Goal: Information Seeking & Learning: Learn about a topic

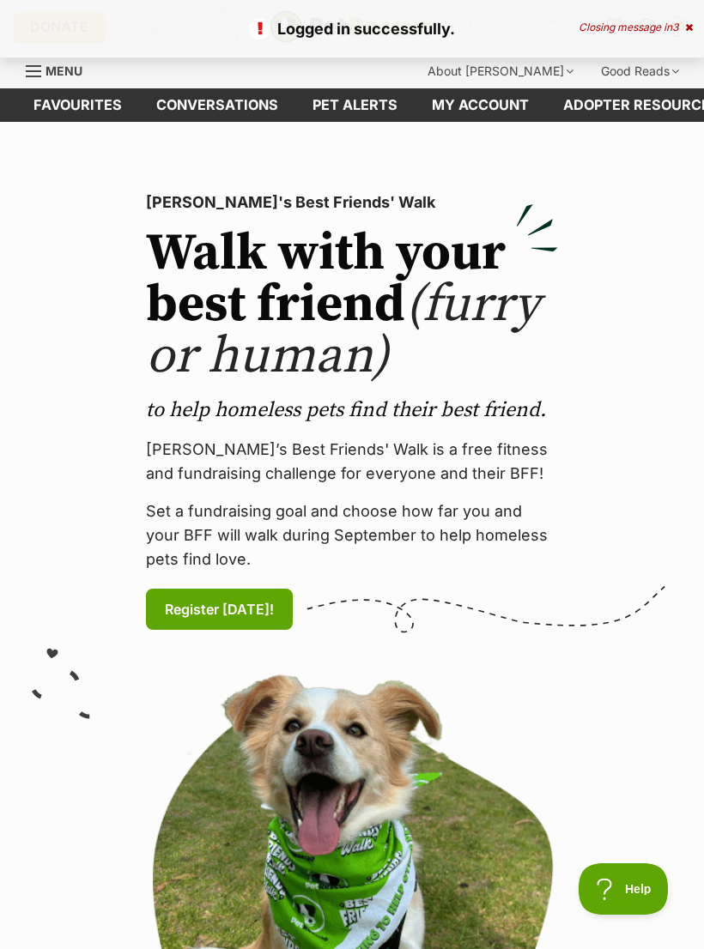
click at [60, 107] on link "Favourites" at bounding box center [77, 104] width 123 height 33
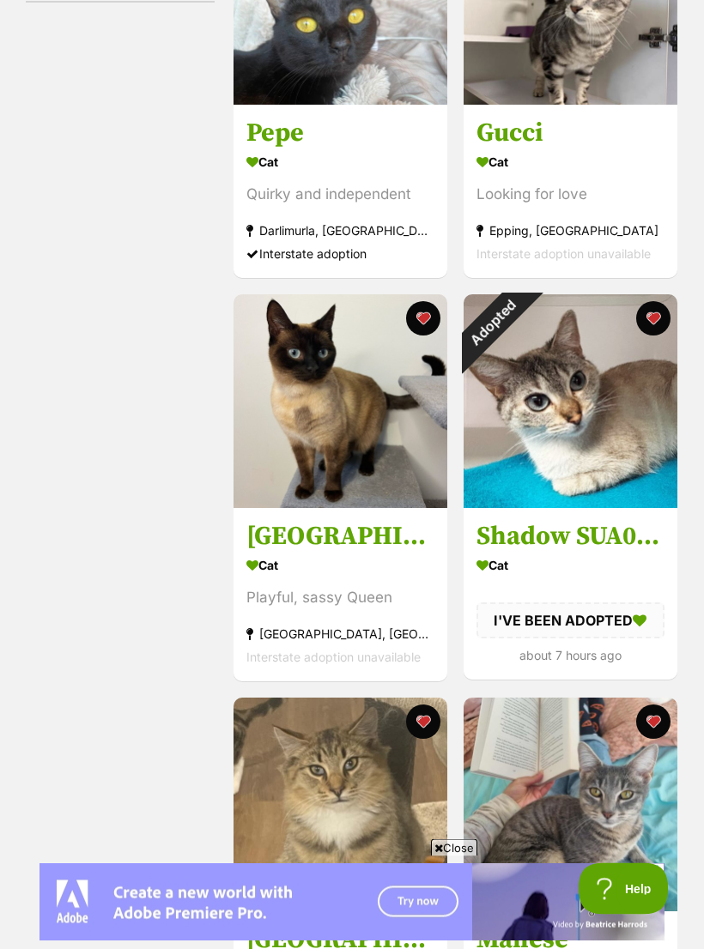
scroll to position [460, 0]
click at [521, 323] on div "Adopted" at bounding box center [492, 323] width 58 height 58
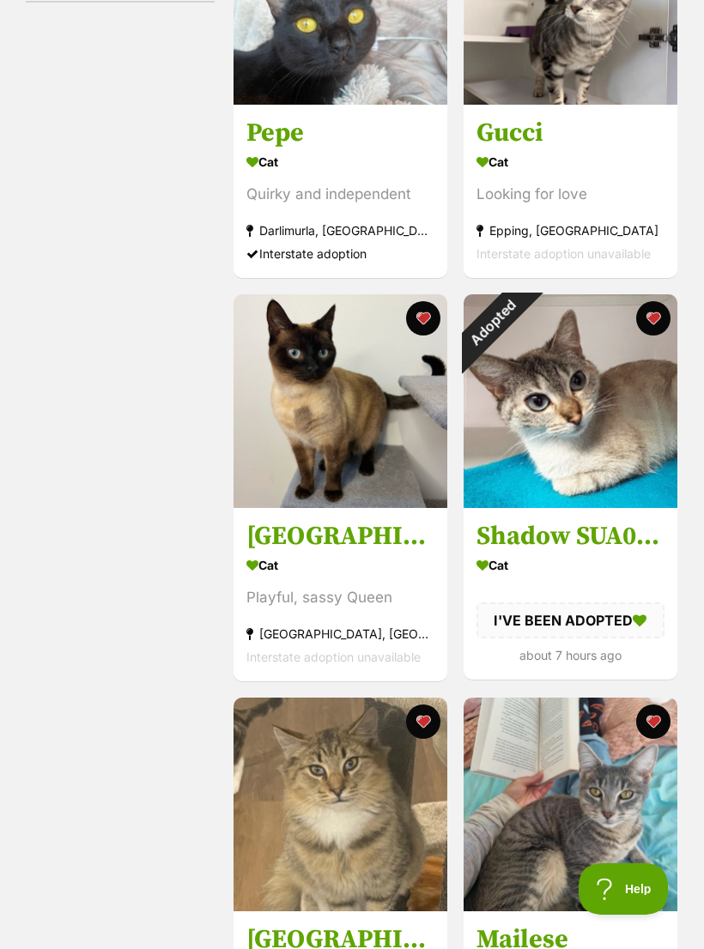
scroll to position [487, 0]
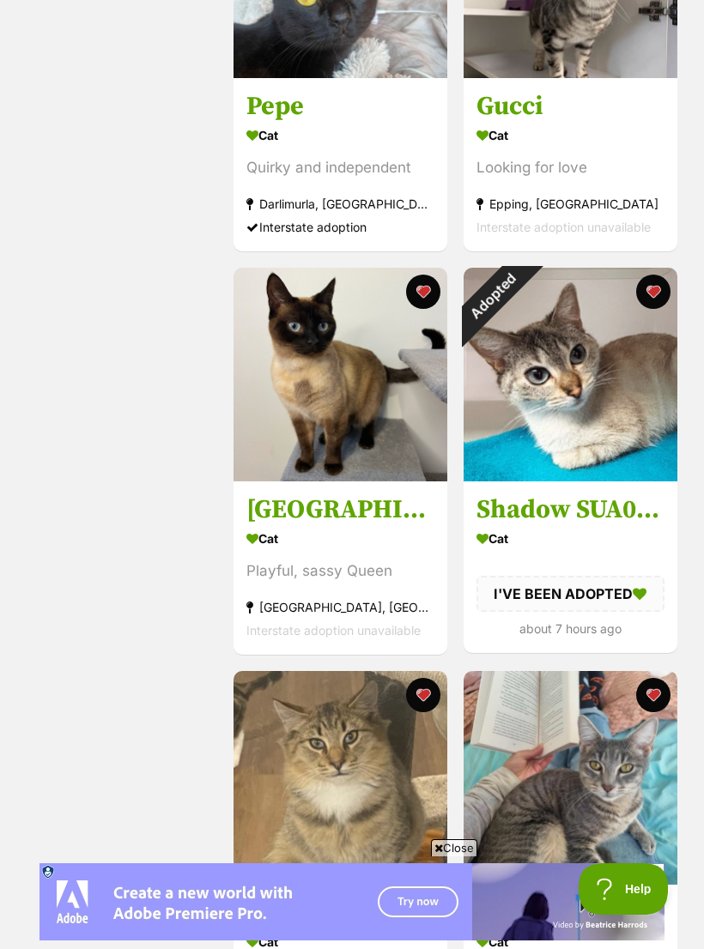
click at [649, 294] on button "favourite" at bounding box center [652, 292] width 34 height 34
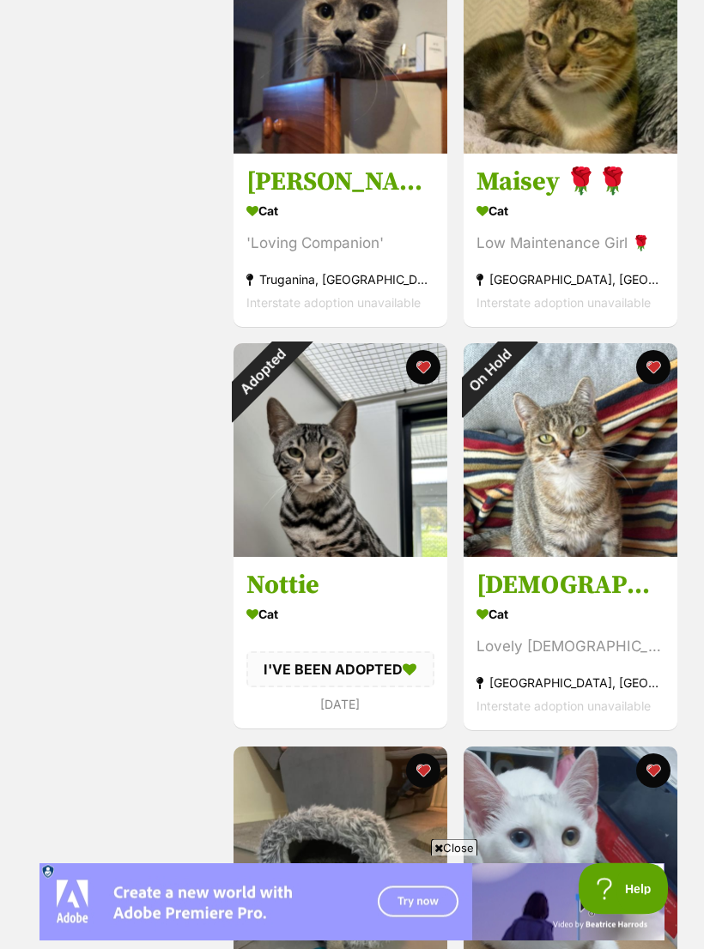
scroll to position [1621, 0]
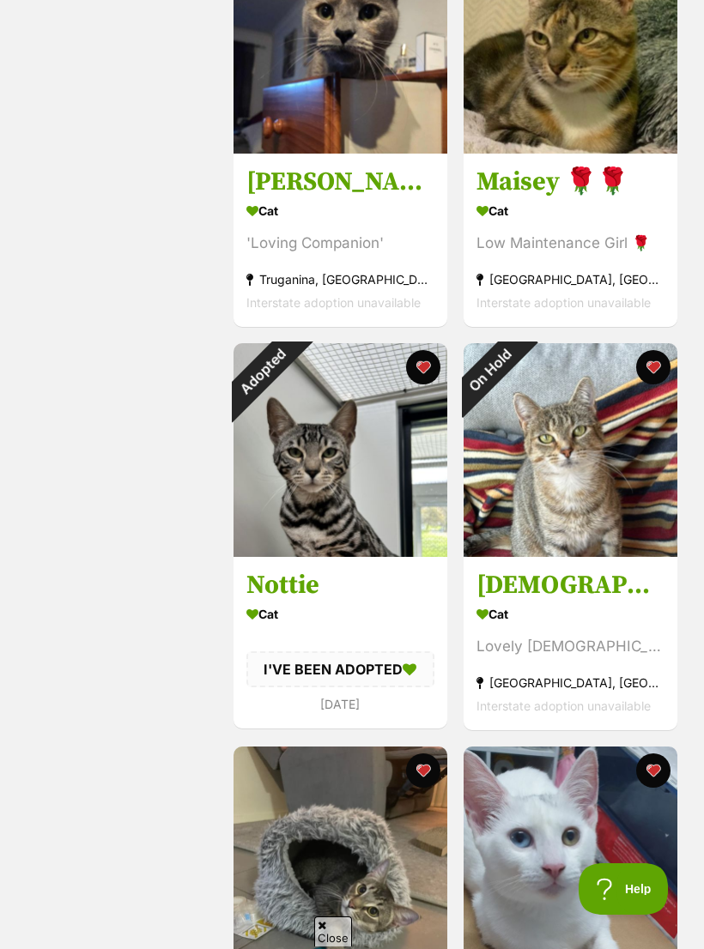
click at [428, 373] on button "favourite" at bounding box center [423, 367] width 34 height 34
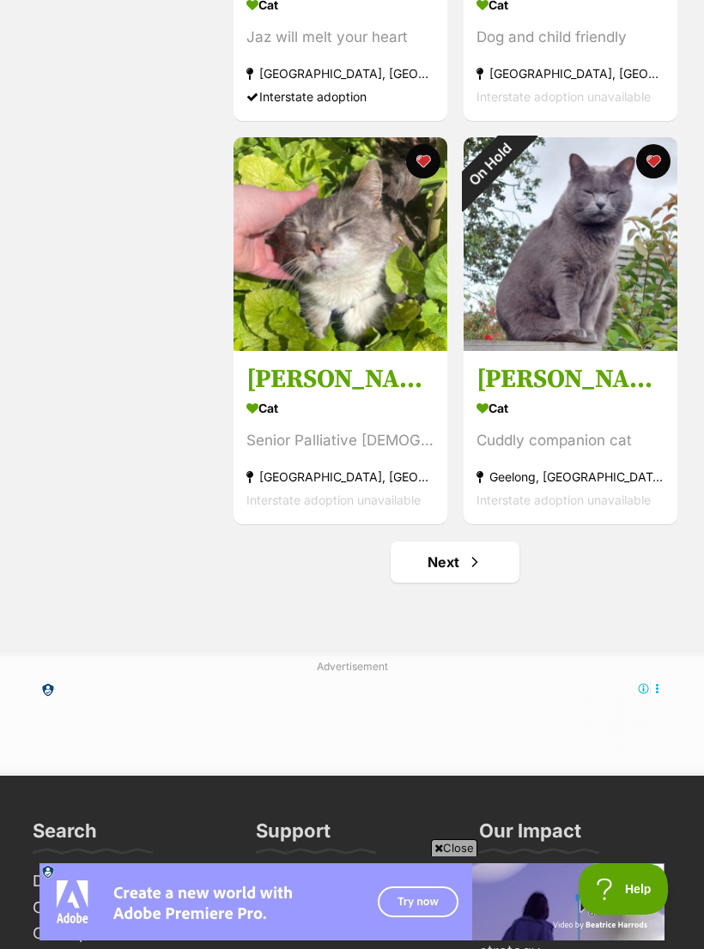
scroll to position [3864, 0]
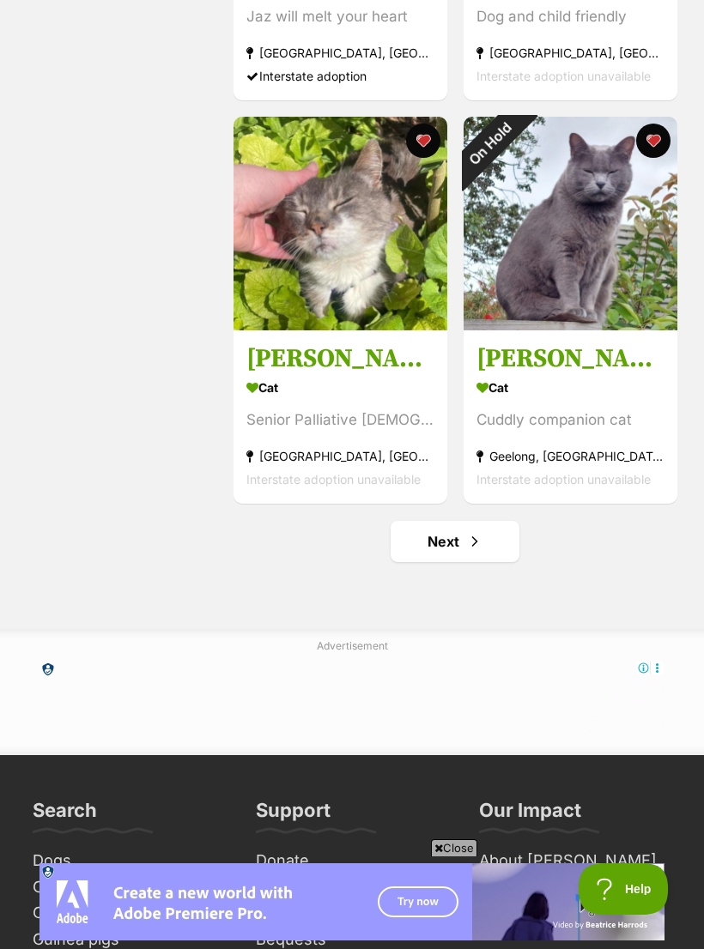
click at [466, 552] on span "Next page" at bounding box center [474, 541] width 17 height 21
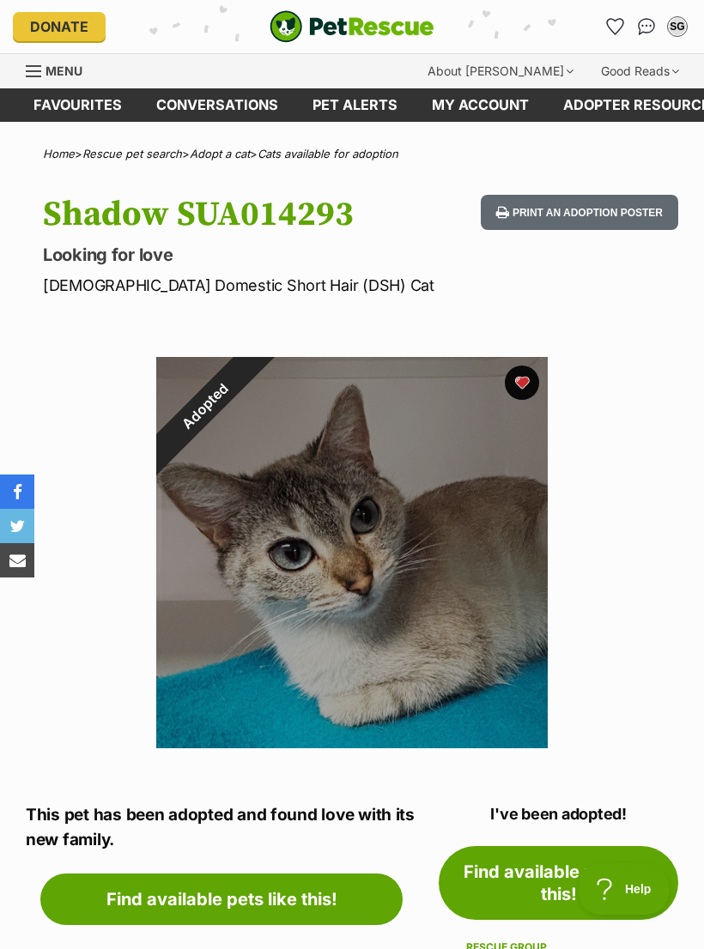
click at [254, 381] on div "Adopted" at bounding box center [205, 406] width 98 height 98
click at [254, 384] on div "Adopted" at bounding box center [205, 406] width 98 height 98
click at [254, 377] on div "Adopted" at bounding box center [205, 406] width 98 height 98
click at [254, 384] on div "Adopted" at bounding box center [205, 406] width 98 height 98
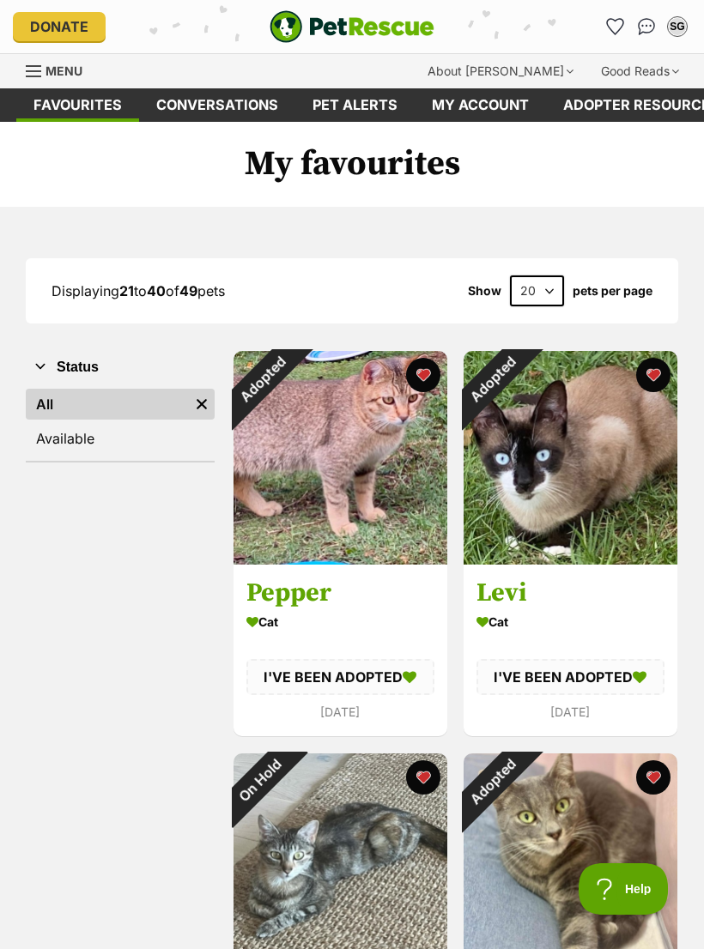
click at [521, 377] on div "Adopted" at bounding box center [492, 380] width 58 height 58
click at [656, 377] on button "favourite" at bounding box center [652, 375] width 34 height 34
click at [420, 372] on button "favourite" at bounding box center [423, 375] width 34 height 34
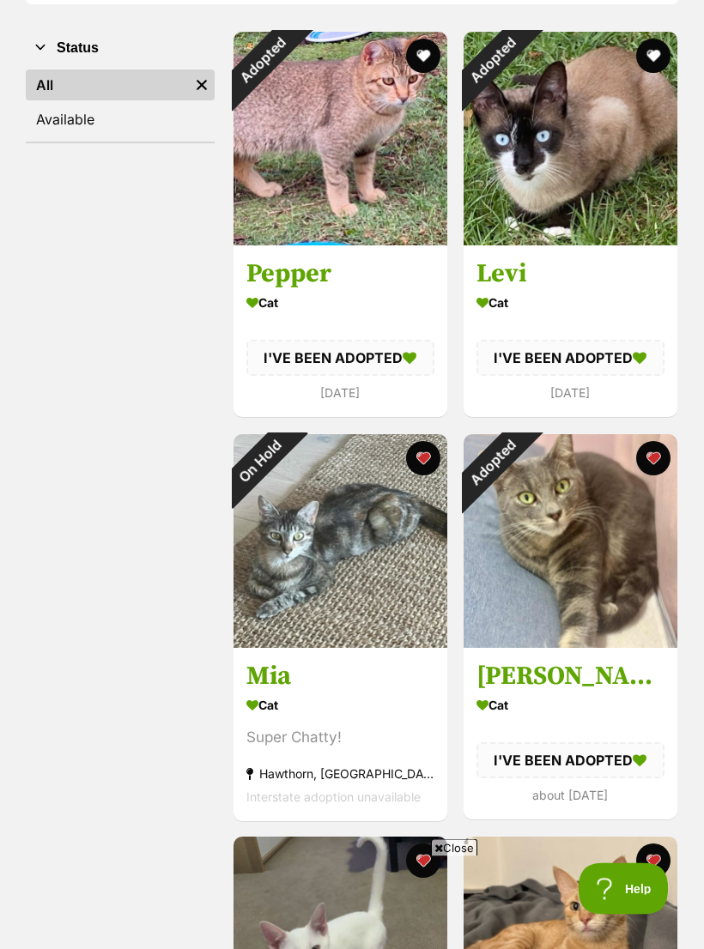
scroll to position [319, 0]
click at [521, 452] on div "Adopted" at bounding box center [492, 463] width 58 height 58
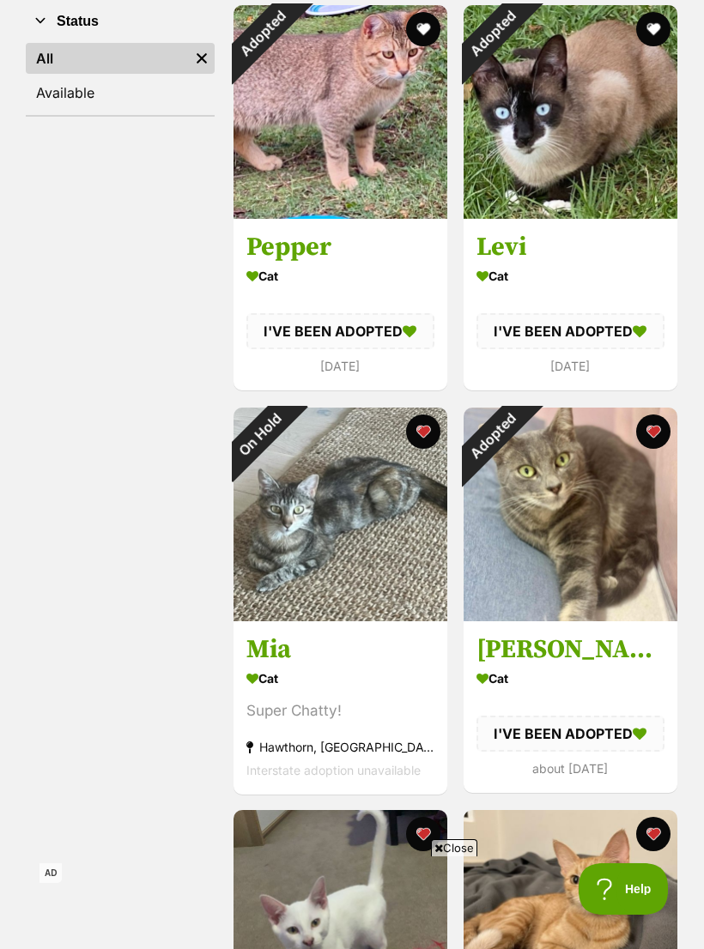
click at [651, 427] on button "favourite" at bounding box center [652, 432] width 34 height 34
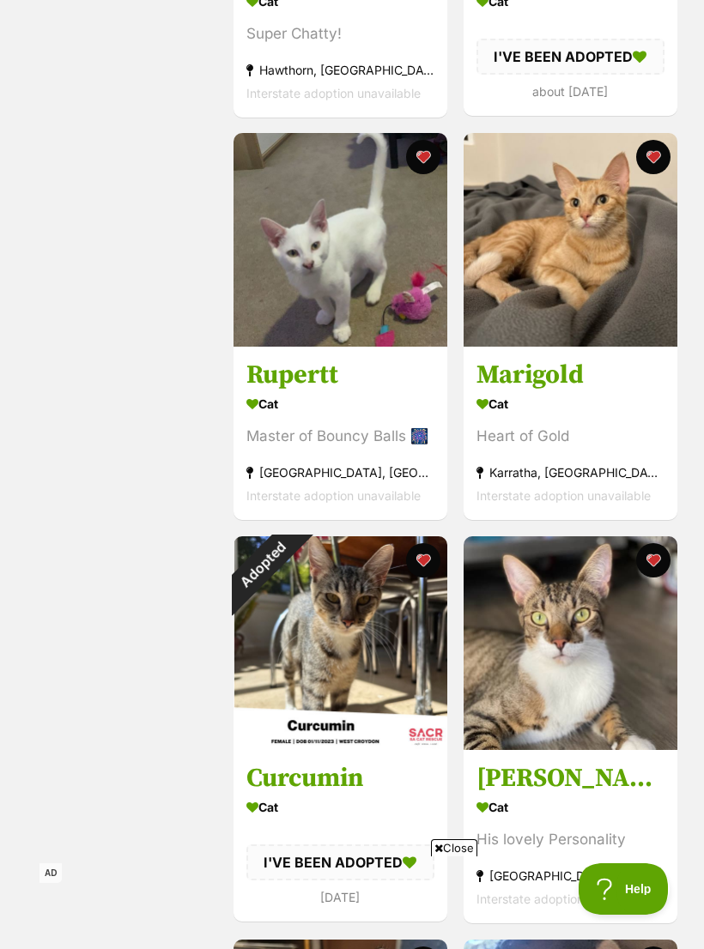
scroll to position [1024, 0]
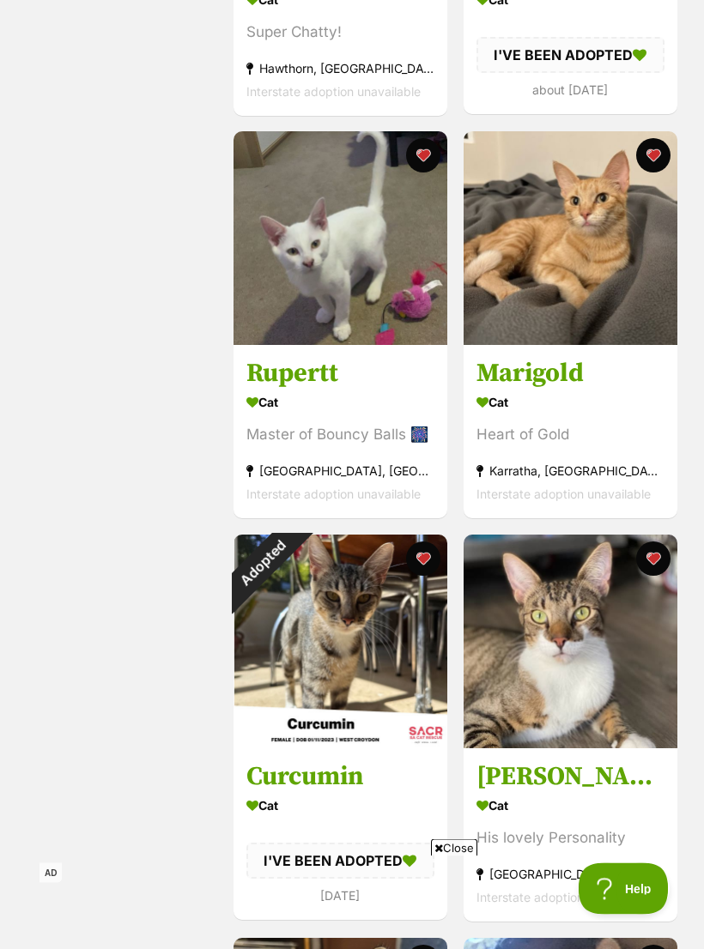
click at [423, 566] on button "favourite" at bounding box center [423, 559] width 34 height 34
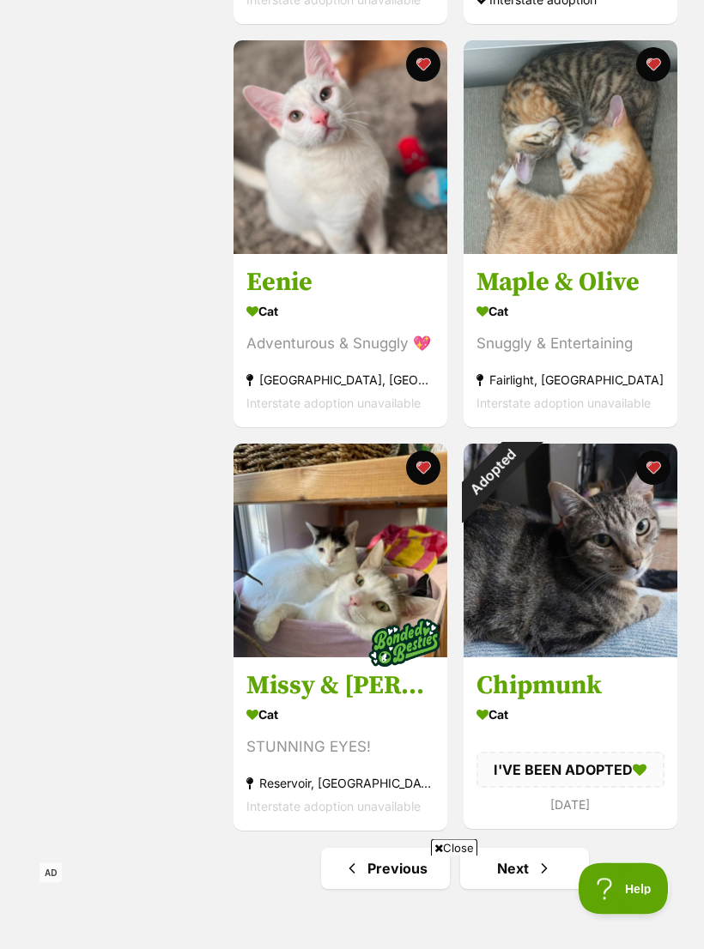
scroll to position [3536, 0]
click at [653, 476] on button "favourite" at bounding box center [652, 468] width 34 height 34
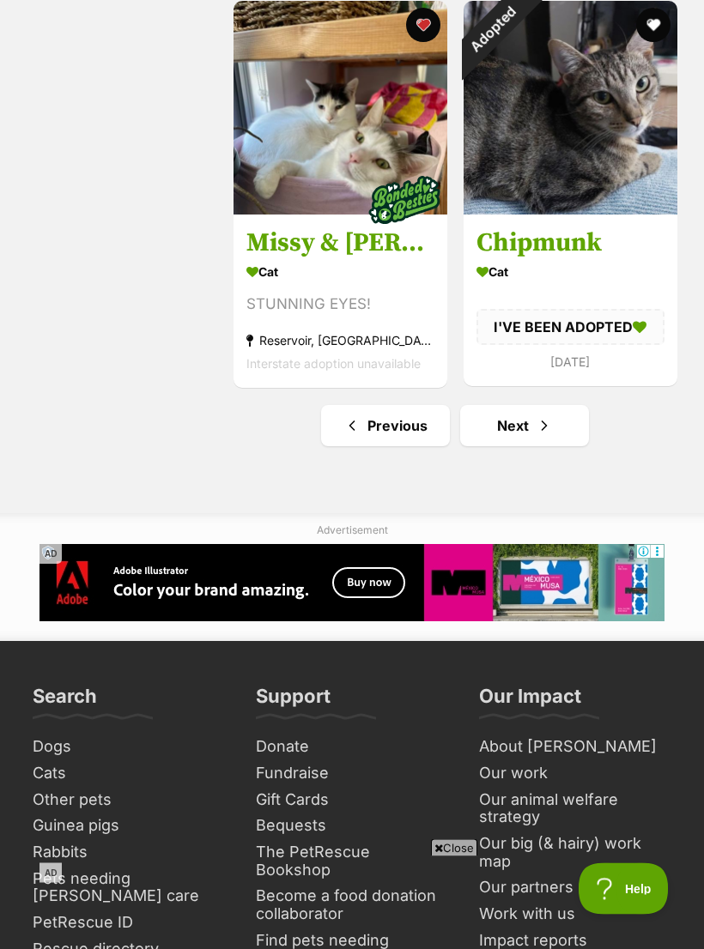
scroll to position [3979, 0]
click at [536, 436] on span "Next page" at bounding box center [544, 425] width 17 height 21
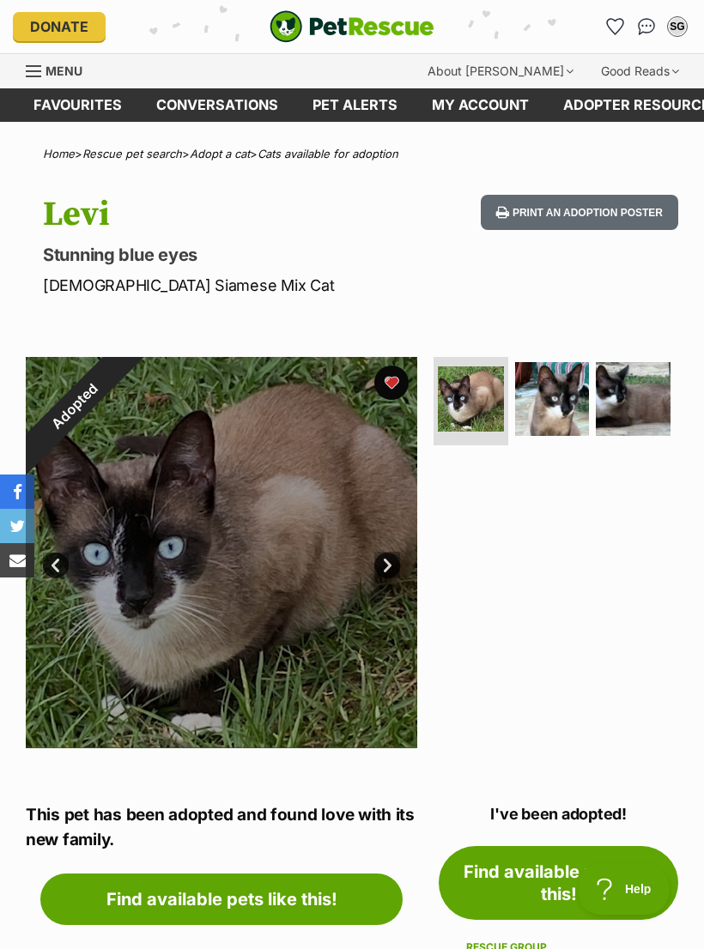
click at [124, 379] on div "Adopted" at bounding box center [75, 406] width 98 height 98
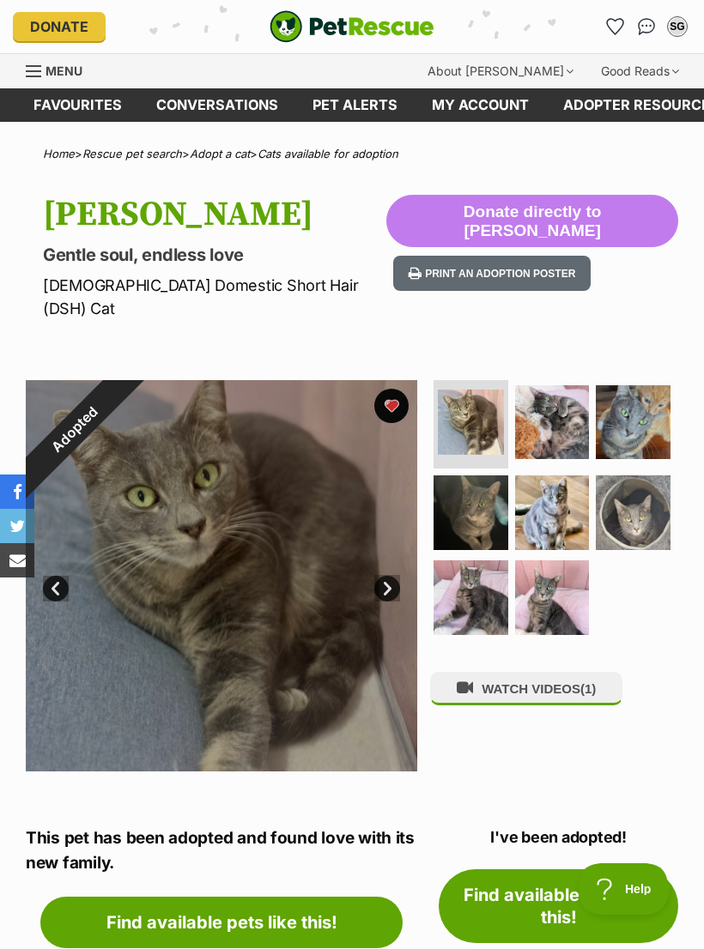
click at [124, 384] on div "Adopted" at bounding box center [75, 429] width 98 height 98
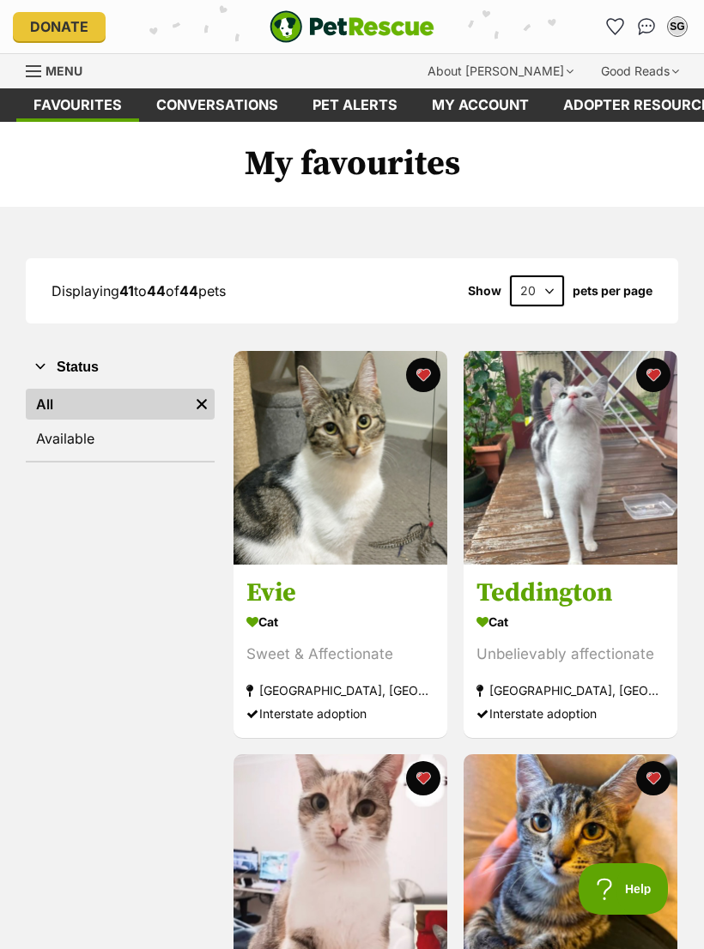
click at [48, 67] on span "Menu" at bounding box center [63, 71] width 37 height 15
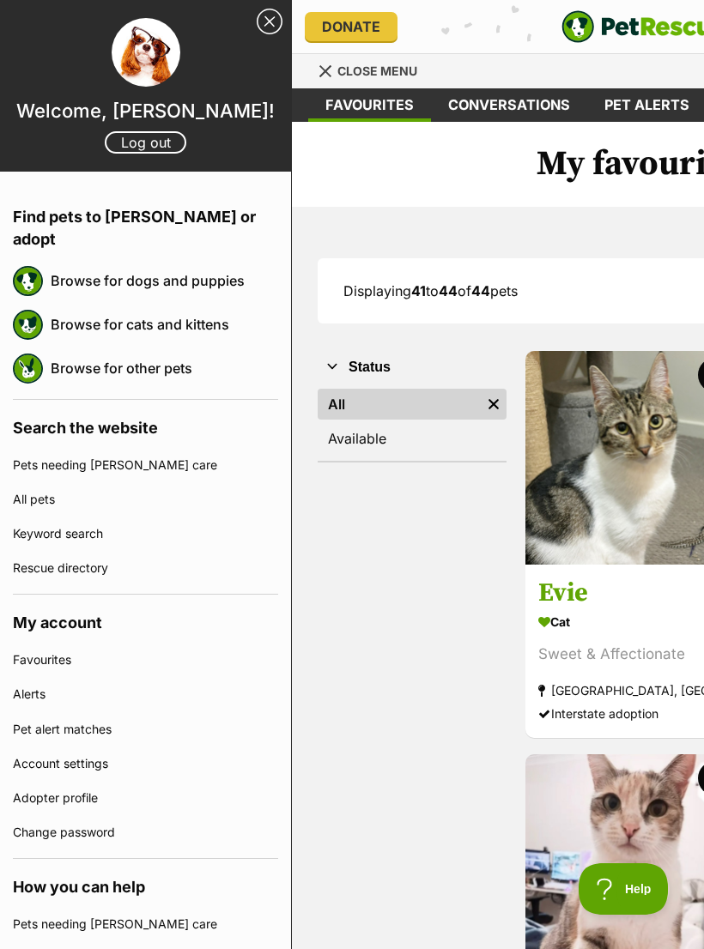
click at [191, 306] on link "Browse for cats and kittens" at bounding box center [164, 324] width 227 height 36
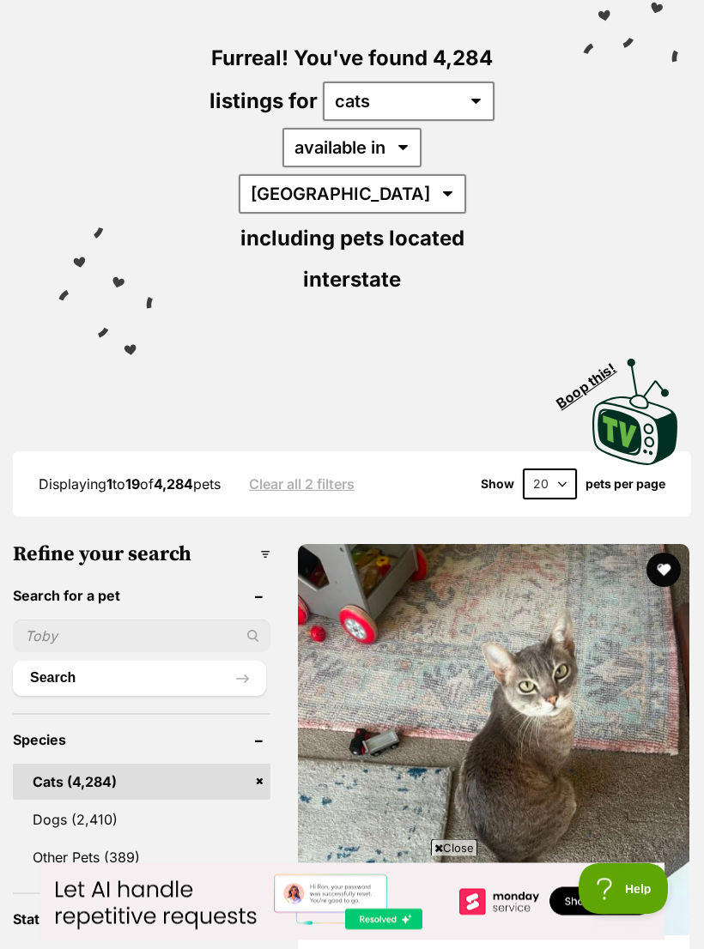
scroll to position [187, 0]
click at [397, 611] on img at bounding box center [493, 739] width 391 height 391
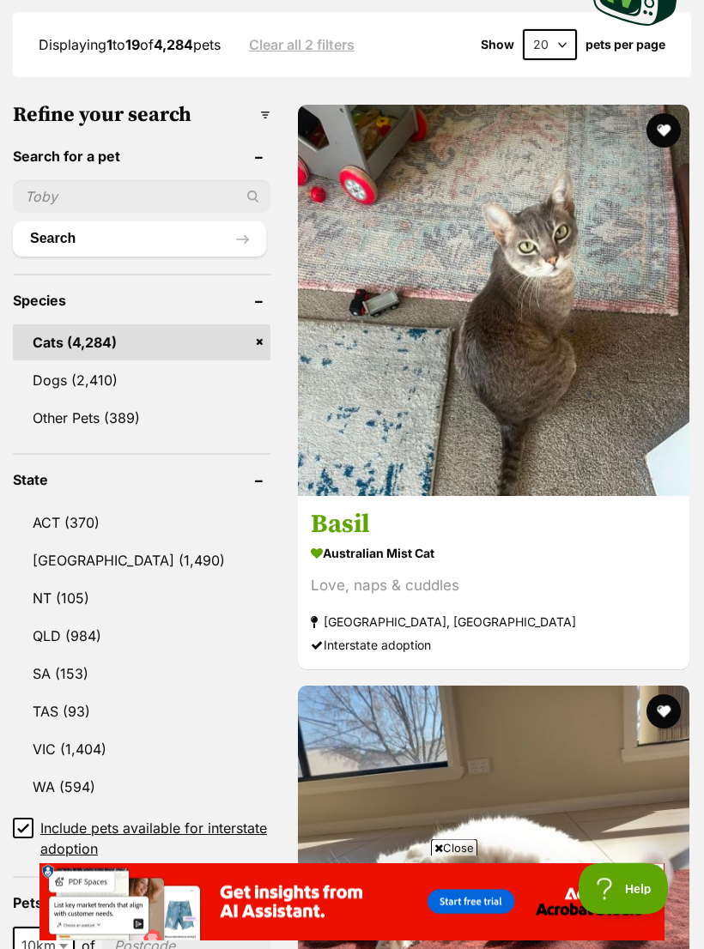
scroll to position [624, 0]
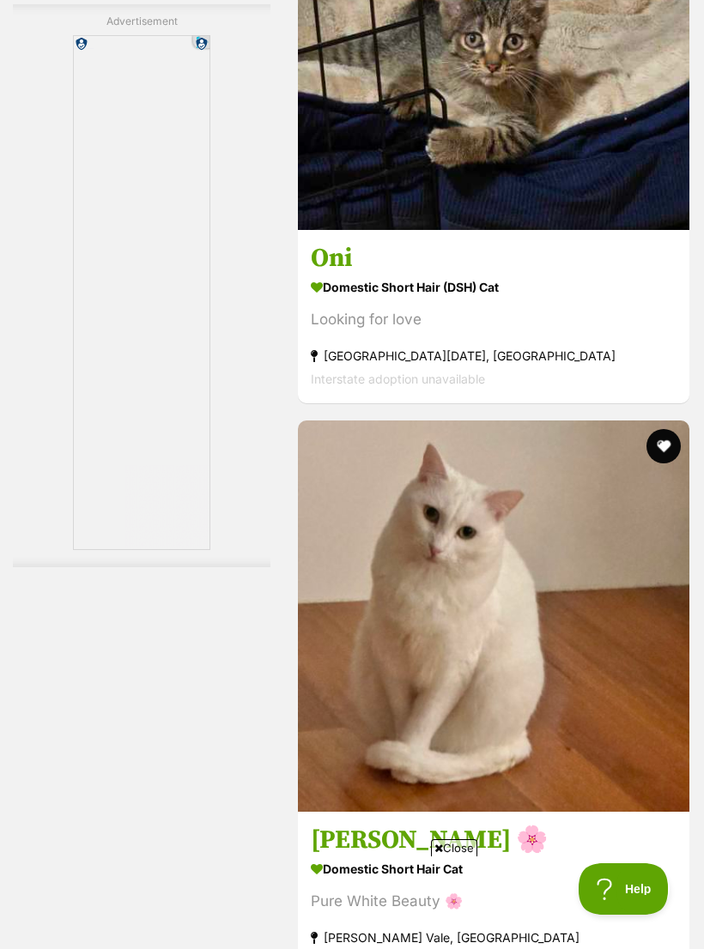
scroll to position [0, 0]
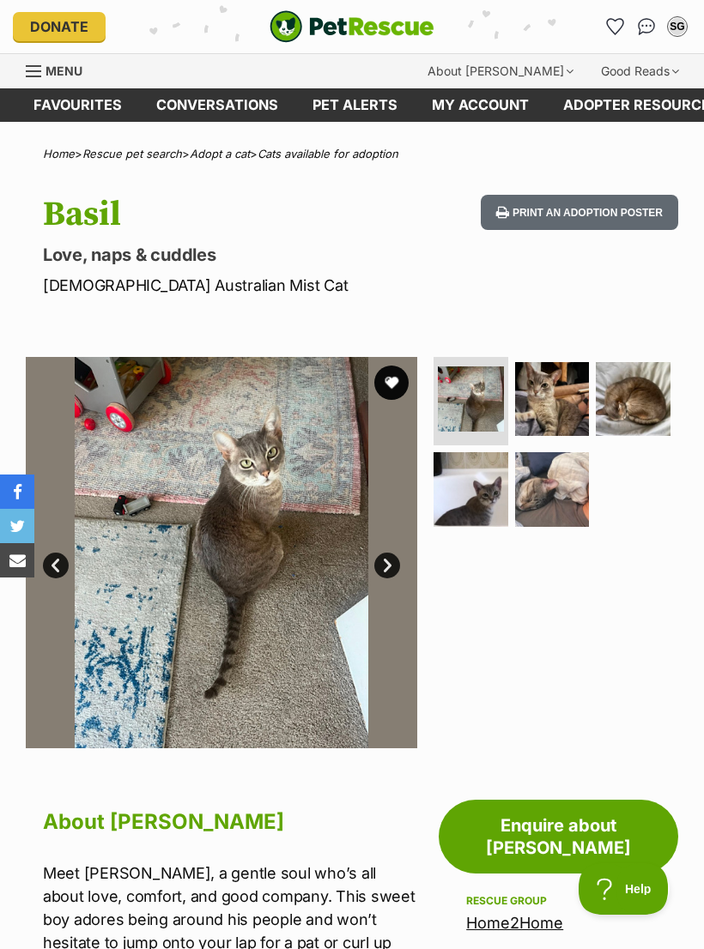
click at [488, 497] on img at bounding box center [470, 489] width 75 height 75
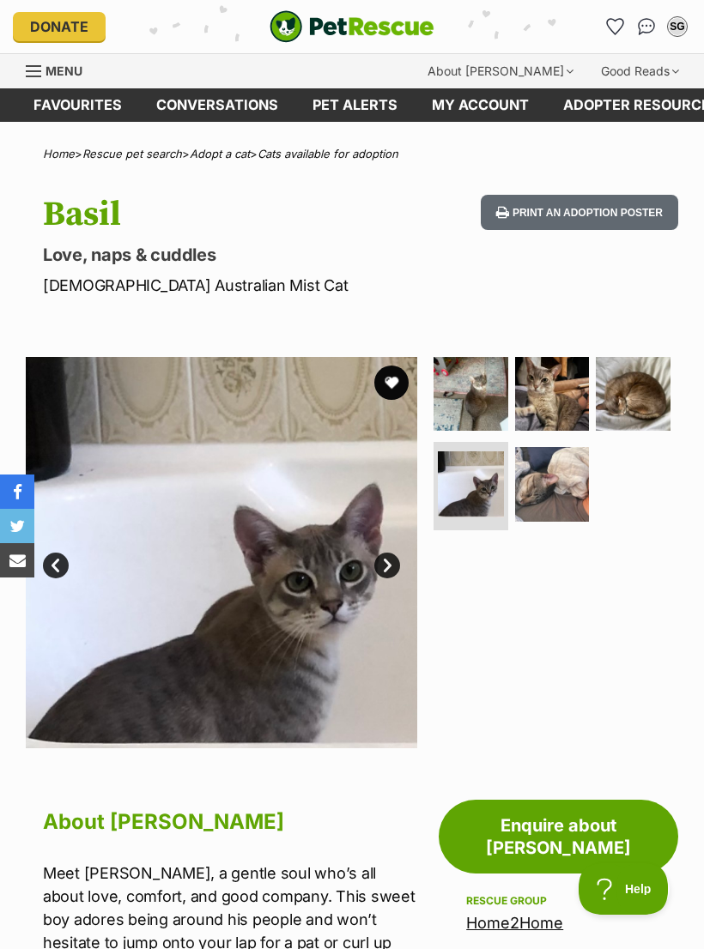
click at [546, 397] on img at bounding box center [552, 394] width 75 height 75
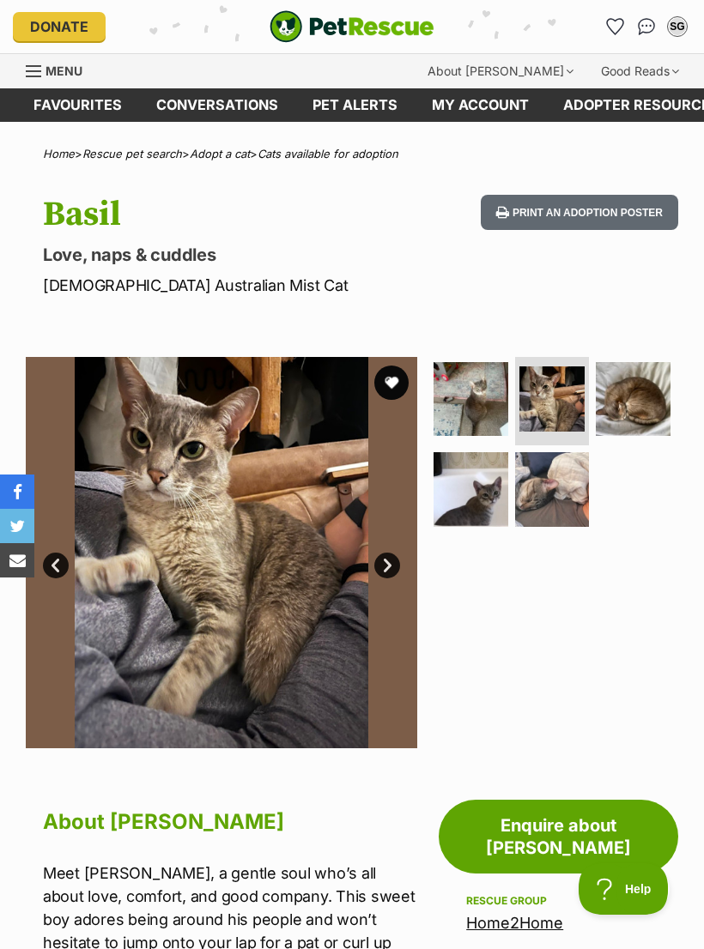
click at [639, 404] on img at bounding box center [633, 399] width 75 height 75
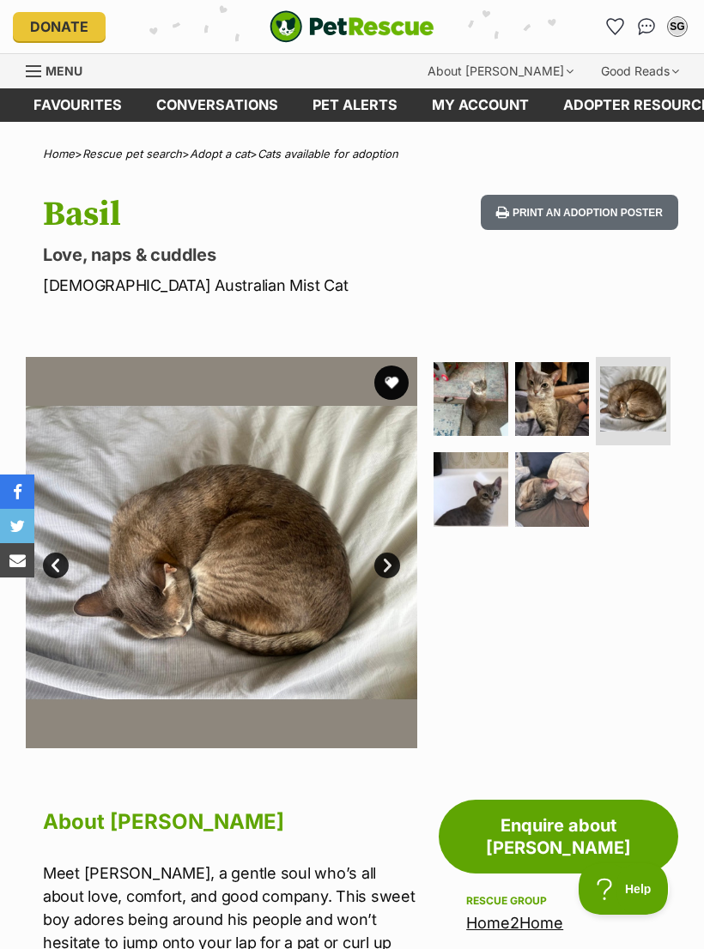
click at [541, 393] on img at bounding box center [552, 399] width 75 height 75
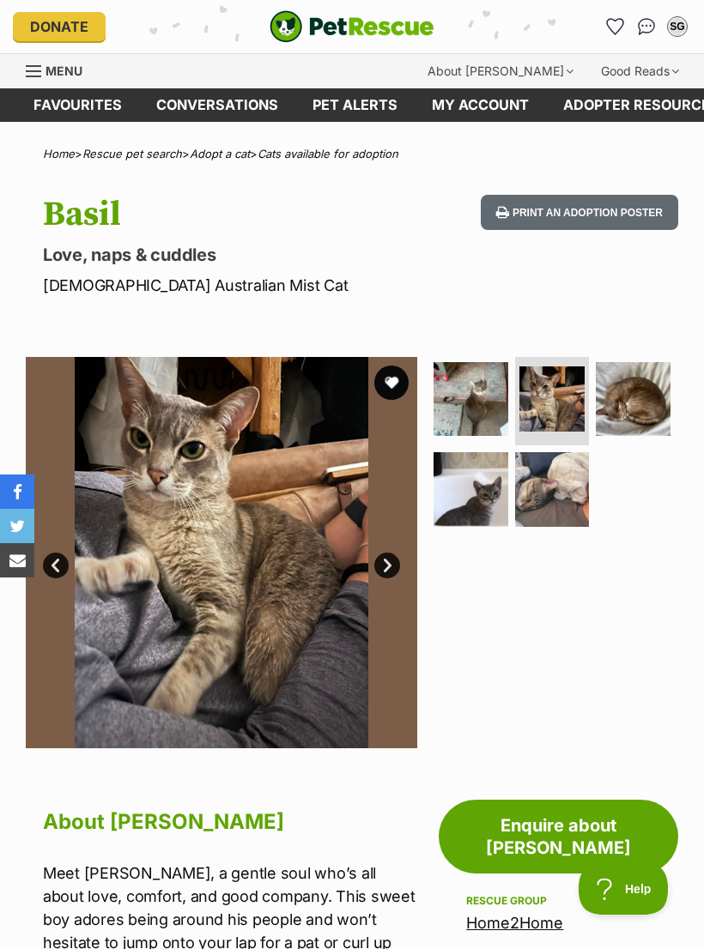
click at [474, 394] on img at bounding box center [470, 399] width 75 height 75
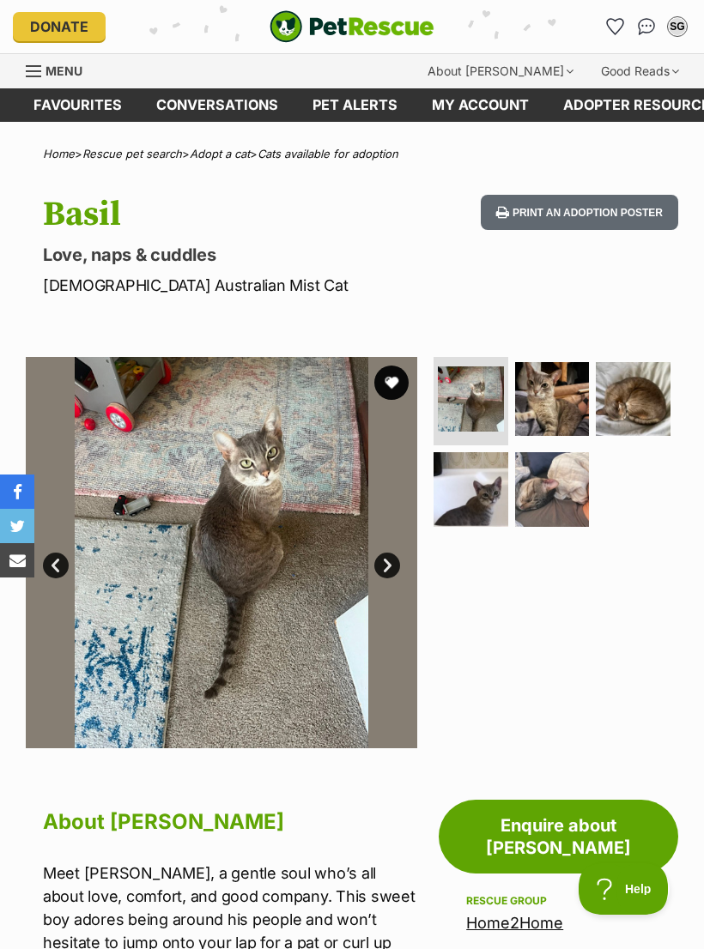
click at [556, 489] on img at bounding box center [552, 489] width 75 height 75
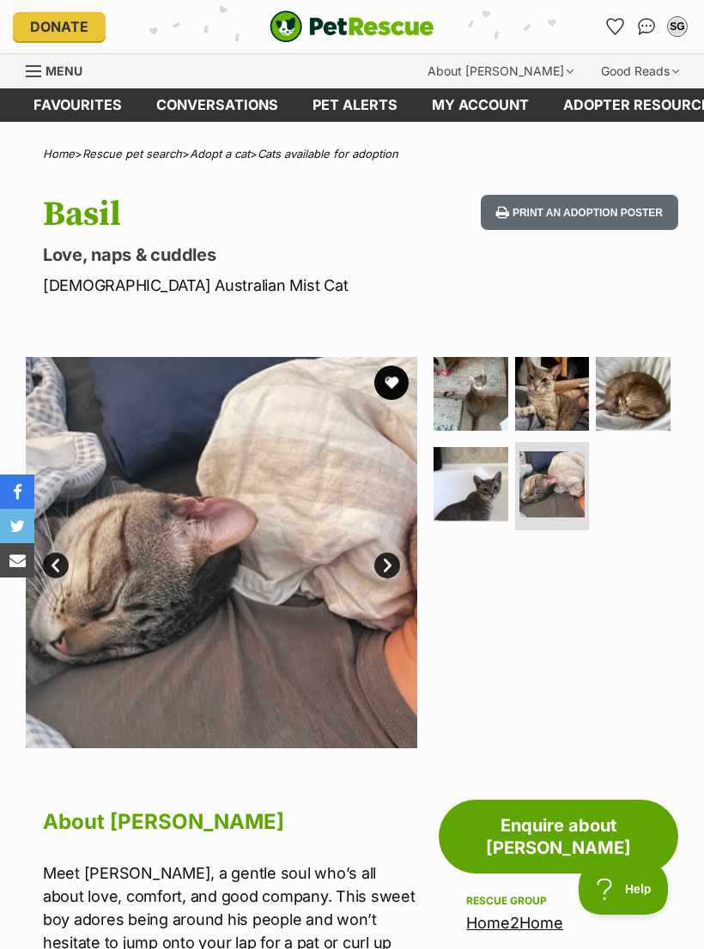
click at [399, 381] on button "favourite" at bounding box center [391, 383] width 34 height 34
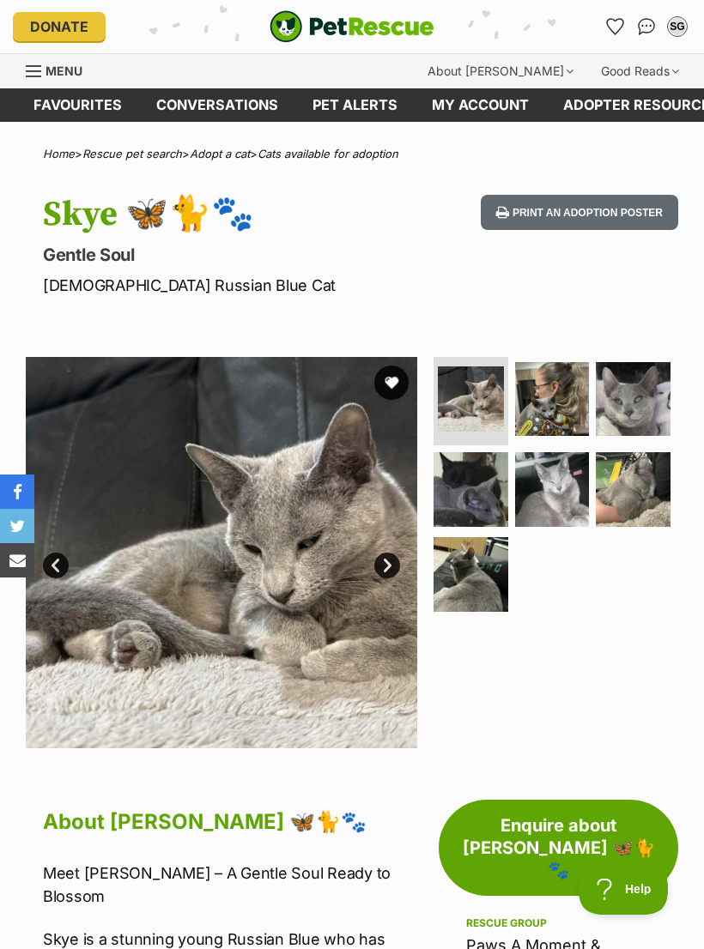
click at [566, 488] on img at bounding box center [552, 489] width 75 height 75
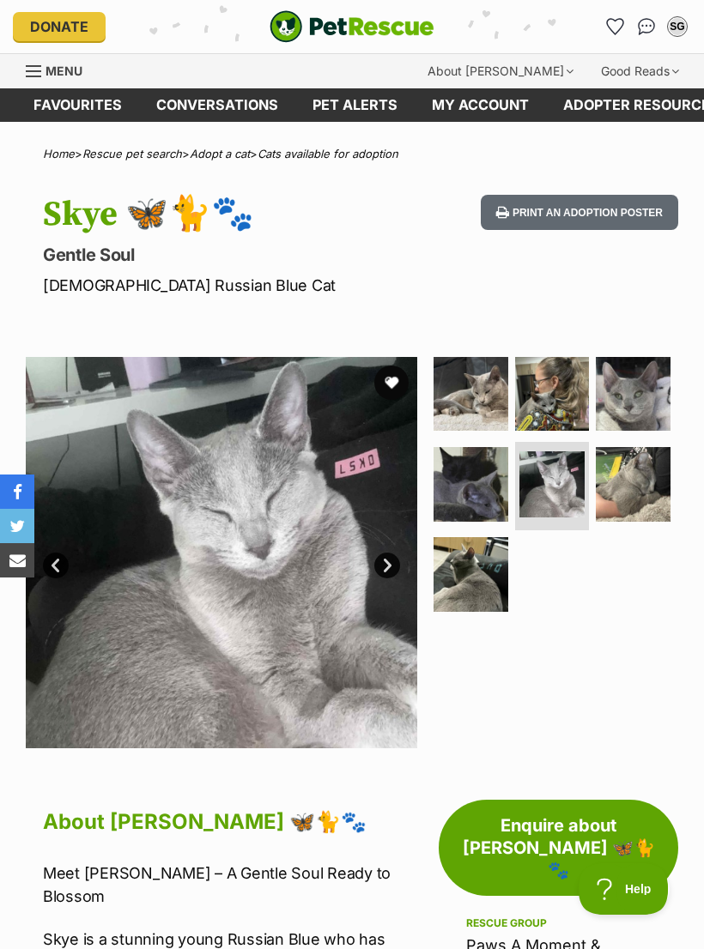
click at [647, 384] on img at bounding box center [633, 394] width 75 height 75
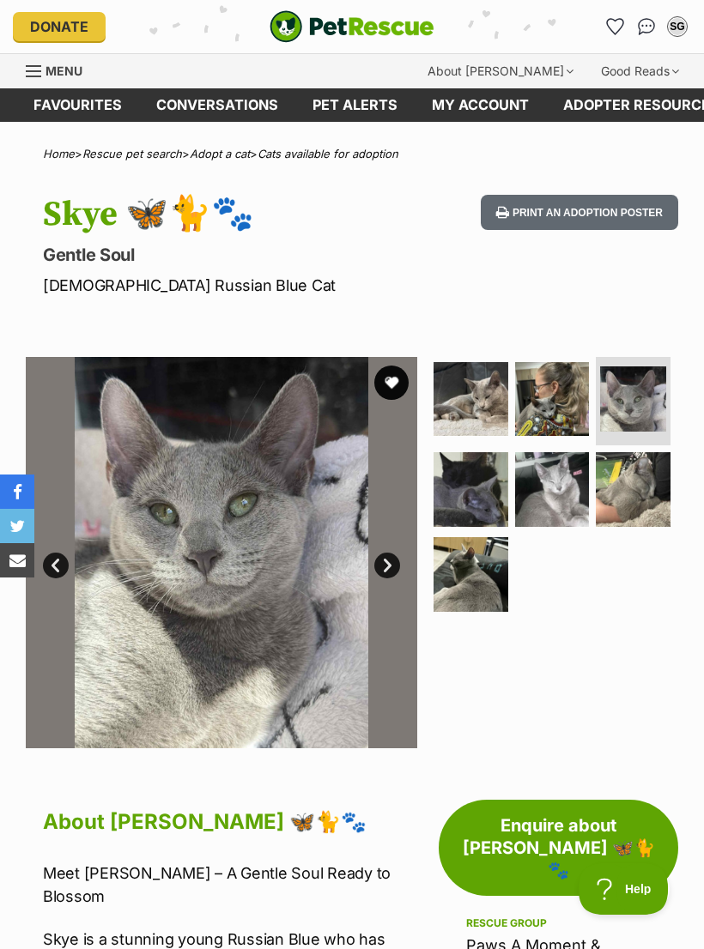
click at [643, 482] on img at bounding box center [633, 489] width 75 height 75
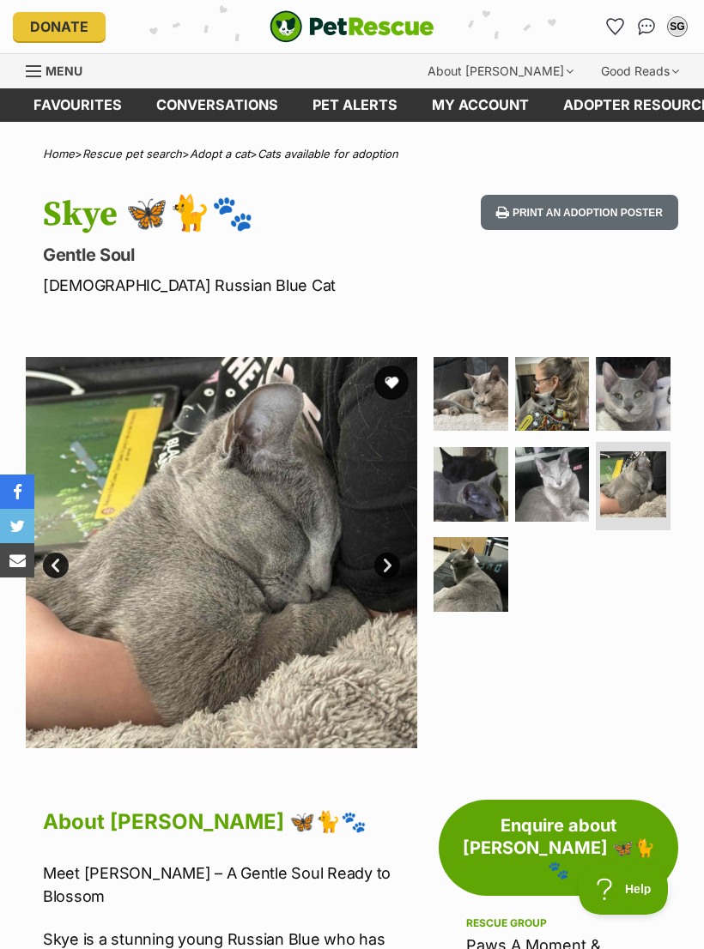
click at [494, 480] on img at bounding box center [470, 484] width 75 height 75
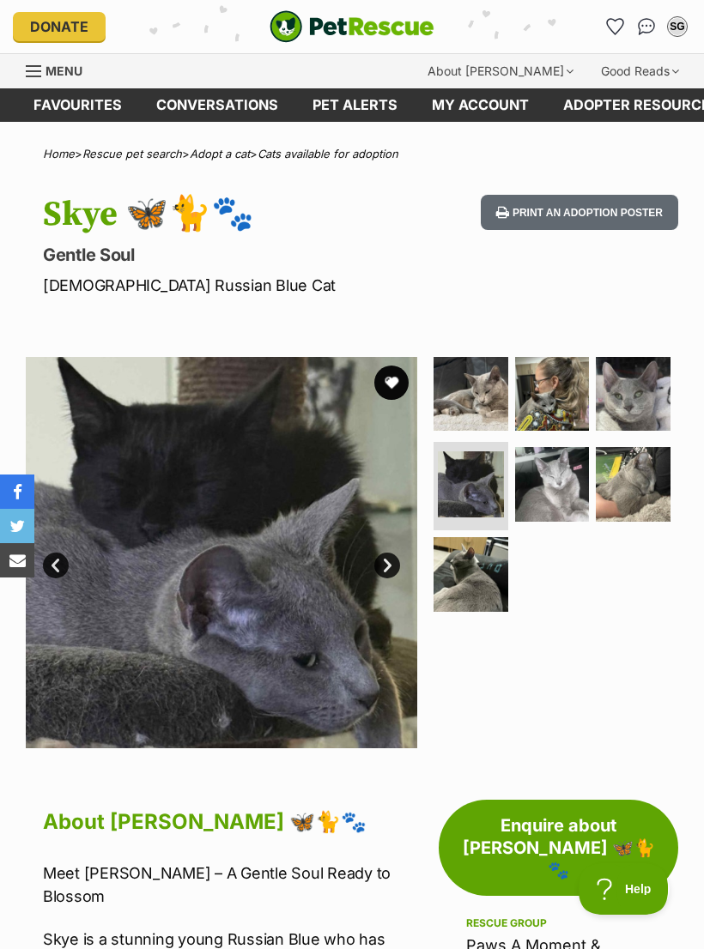
click at [483, 572] on img at bounding box center [470, 574] width 75 height 75
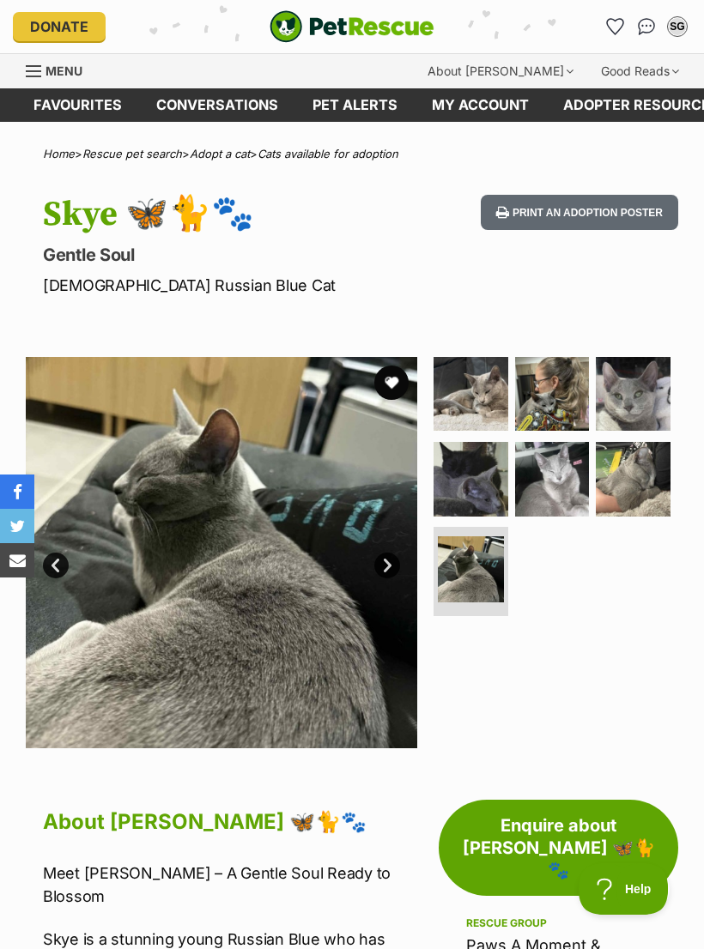
click at [480, 392] on img at bounding box center [470, 394] width 75 height 75
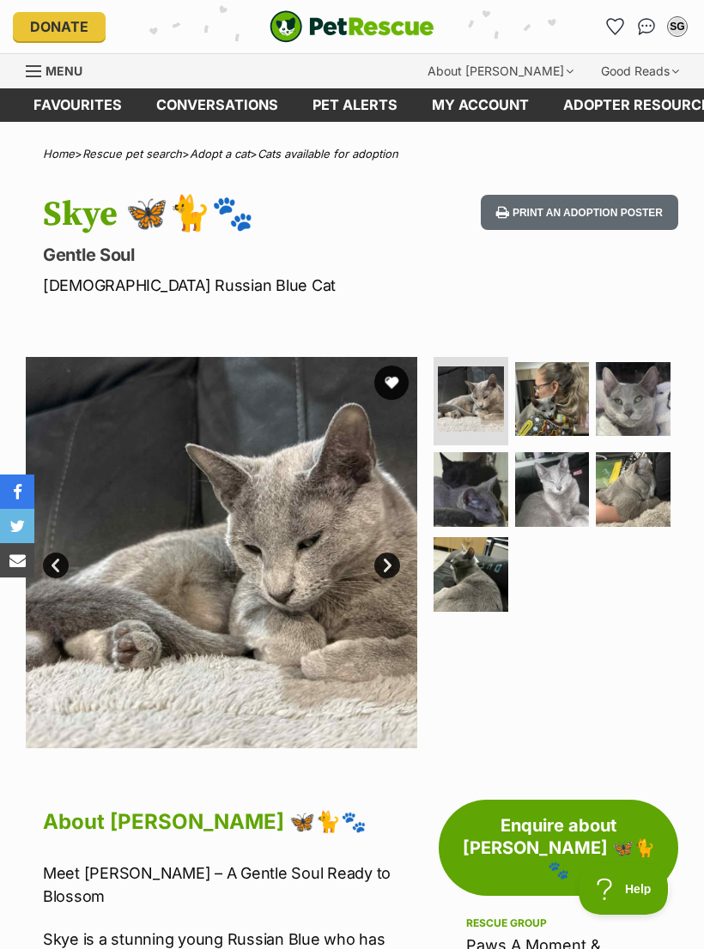
click at [401, 383] on button "favourite" at bounding box center [391, 383] width 34 height 34
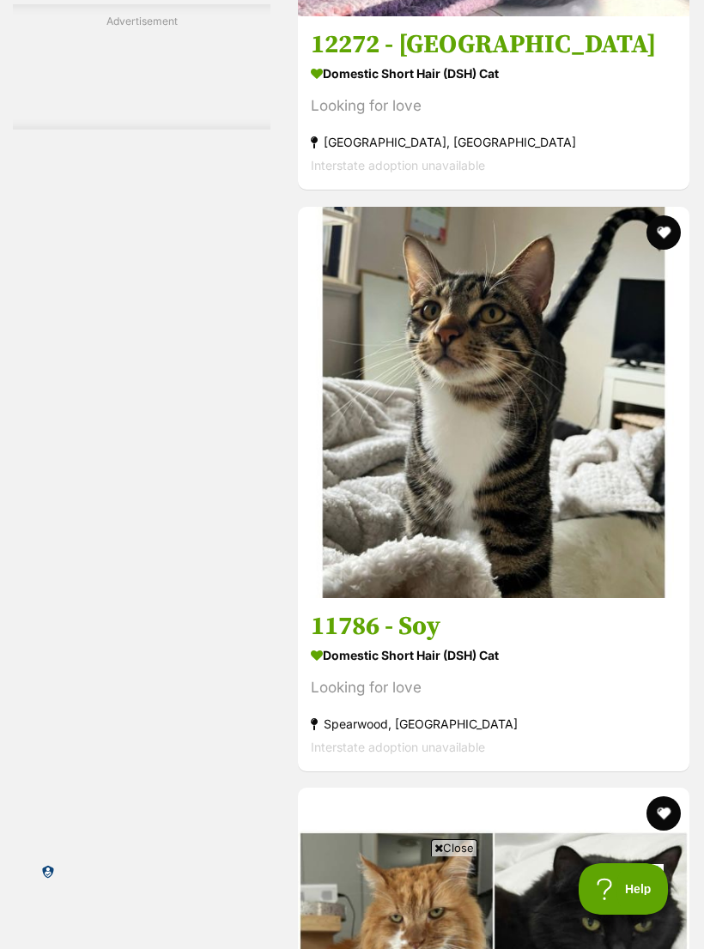
scroll to position [4987, 0]
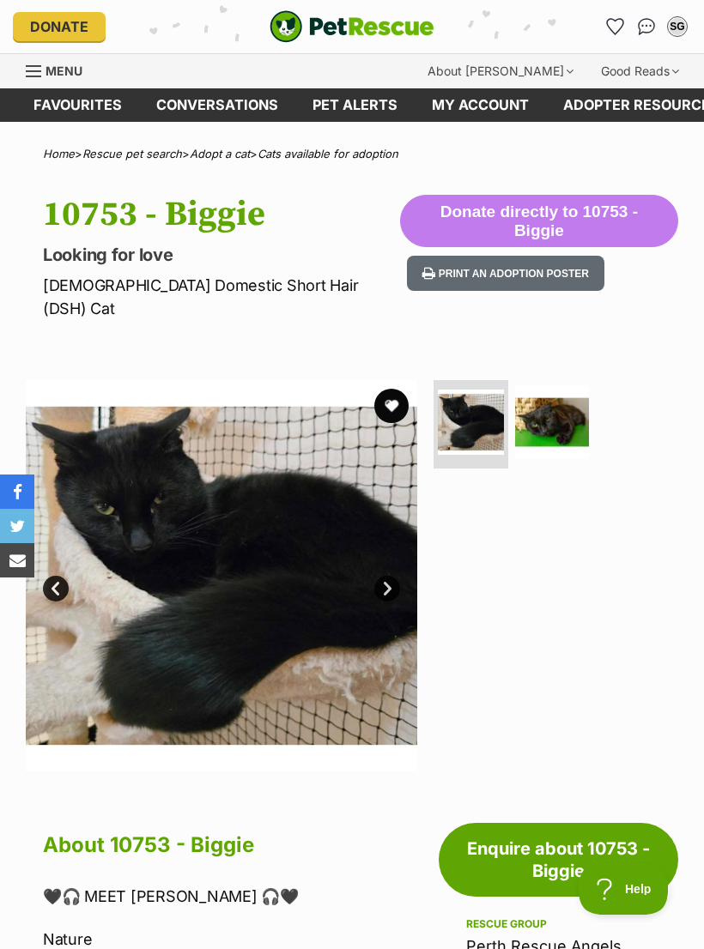
click at [576, 396] on img at bounding box center [552, 422] width 75 height 75
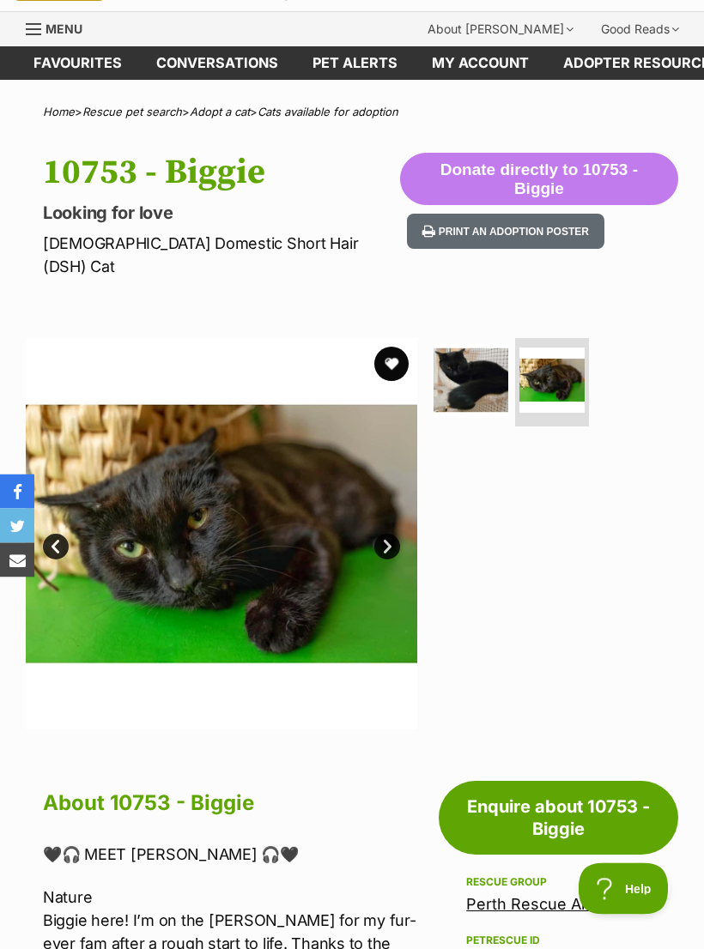
scroll to position [32, 0]
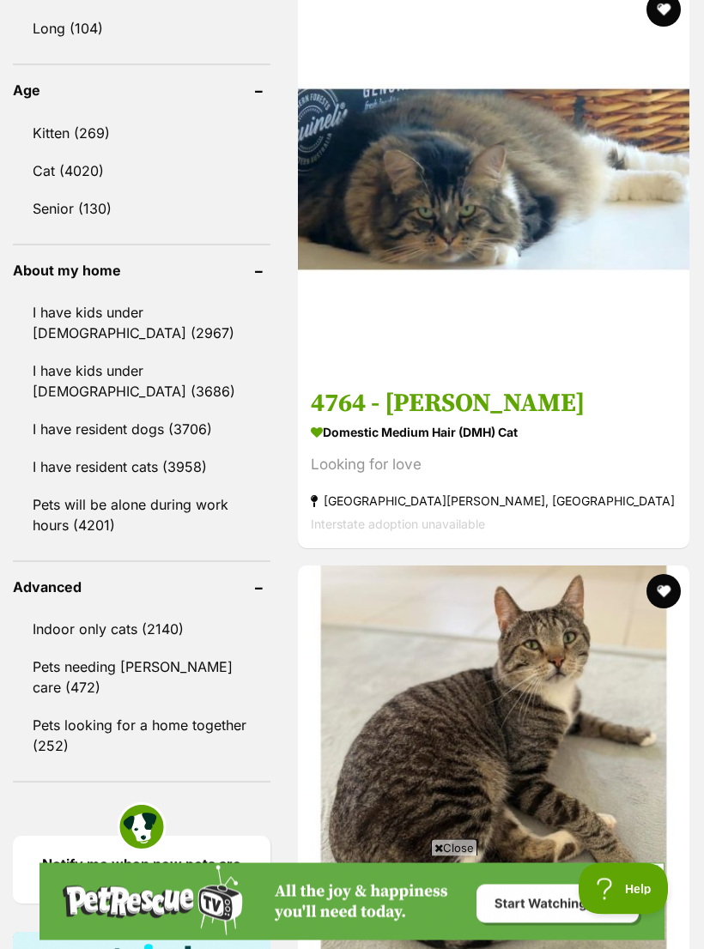
scroll to position [1910, 0]
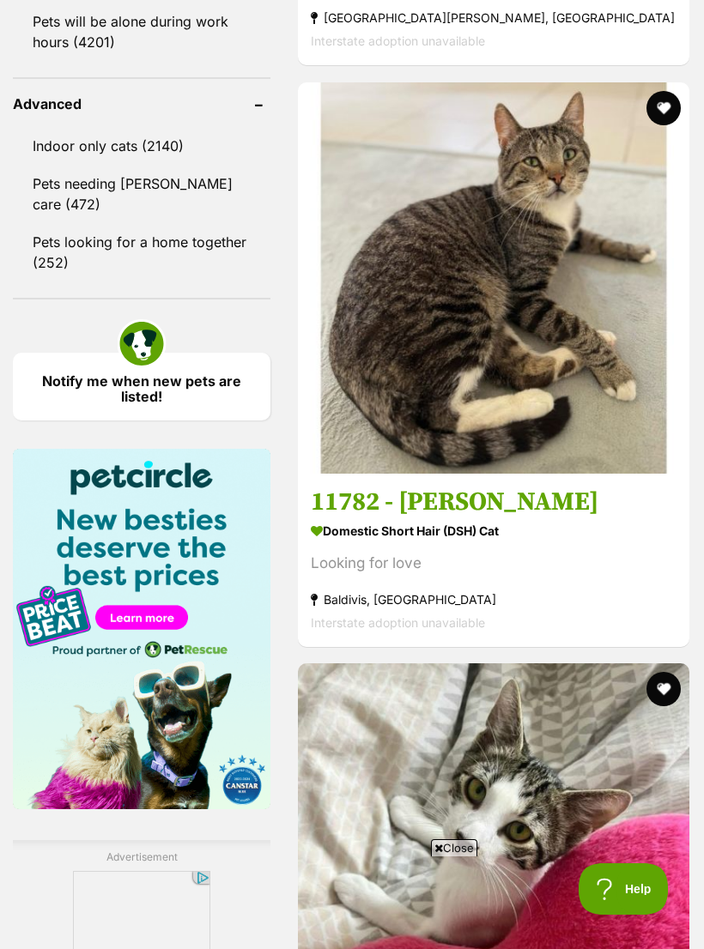
scroll to position [0, 0]
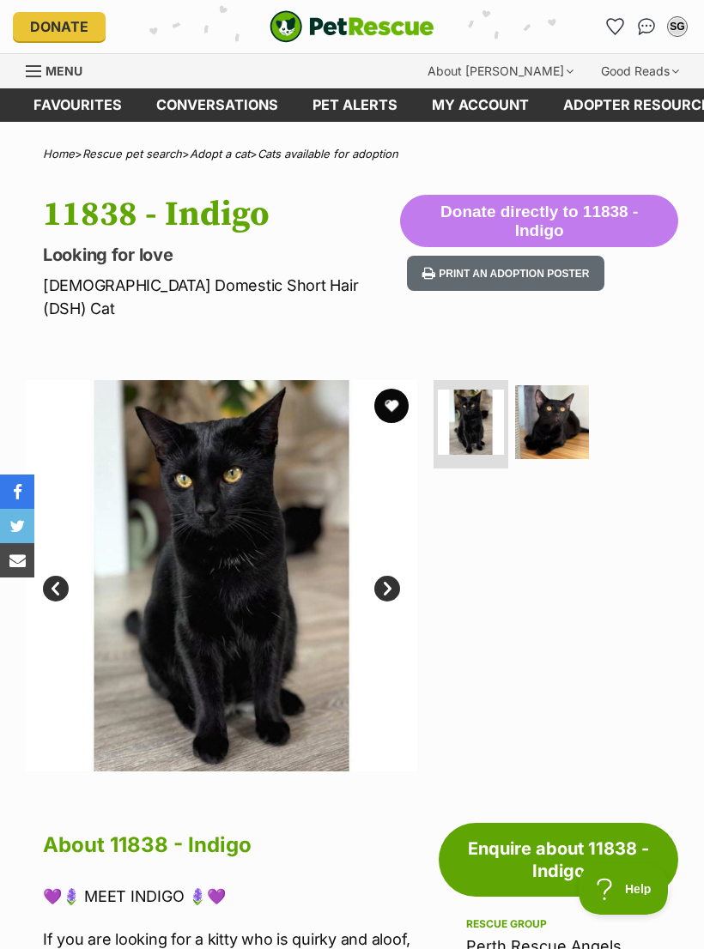
click at [558, 391] on img at bounding box center [552, 422] width 75 height 75
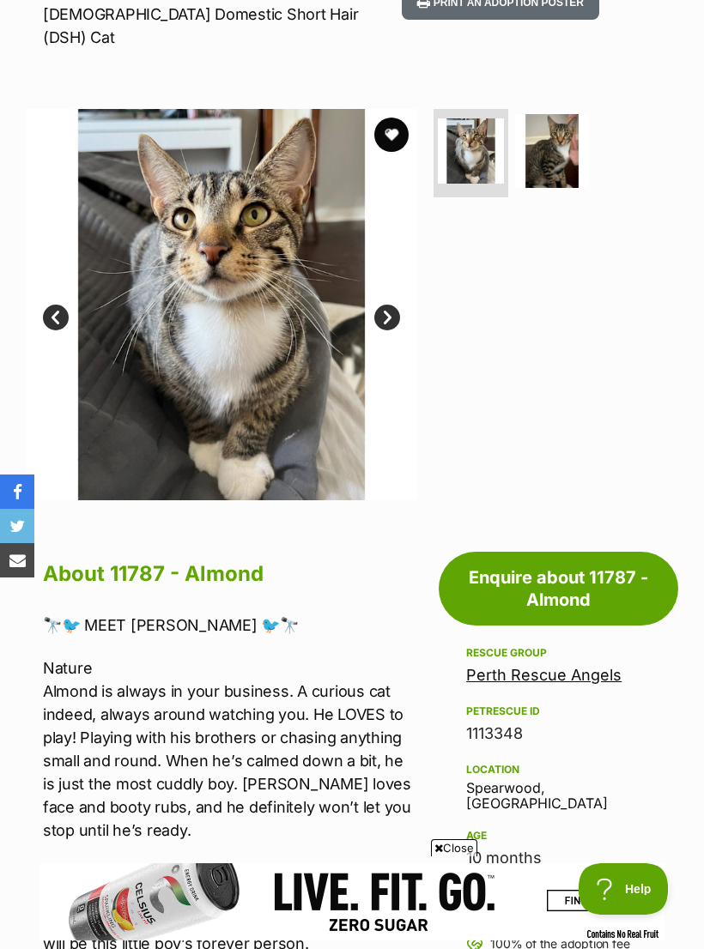
click at [557, 132] on img at bounding box center [552, 151] width 75 height 75
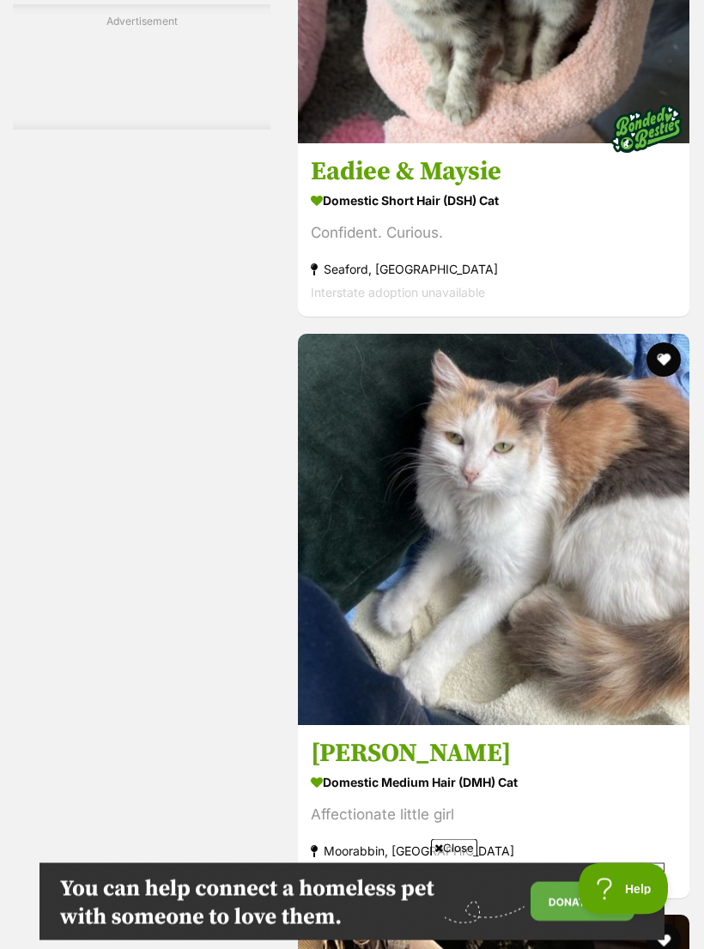
scroll to position [5357, 0]
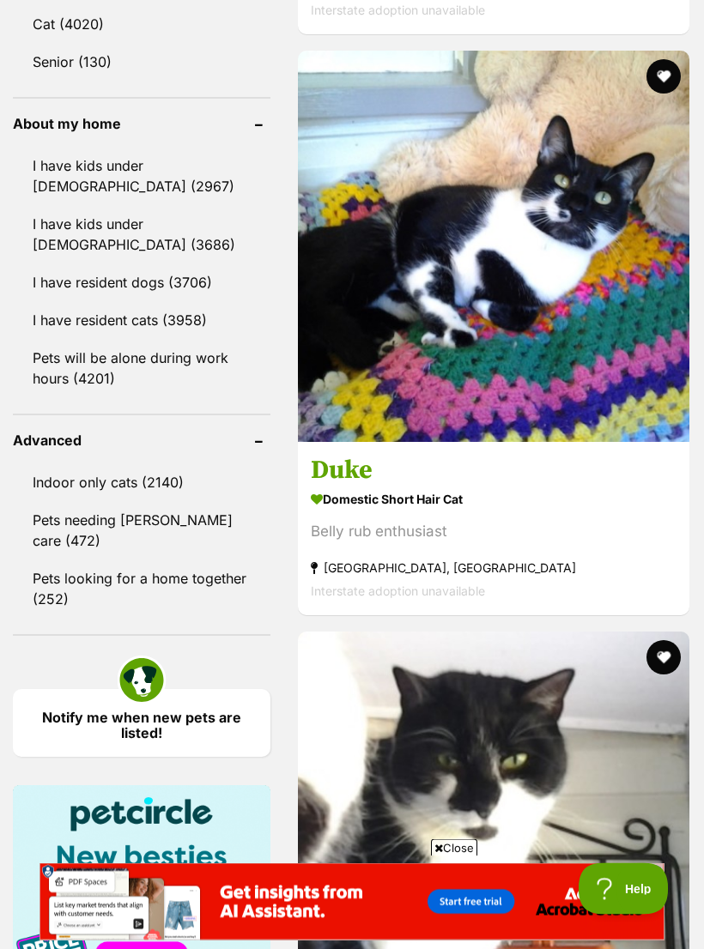
scroll to position [2056, 0]
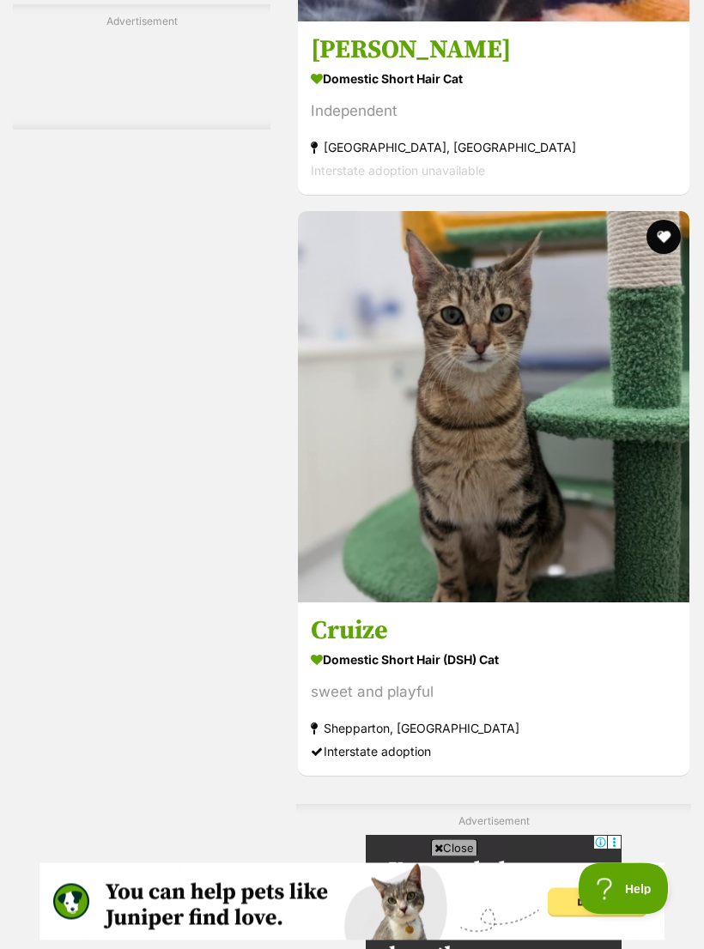
scroll to position [3640, 0]
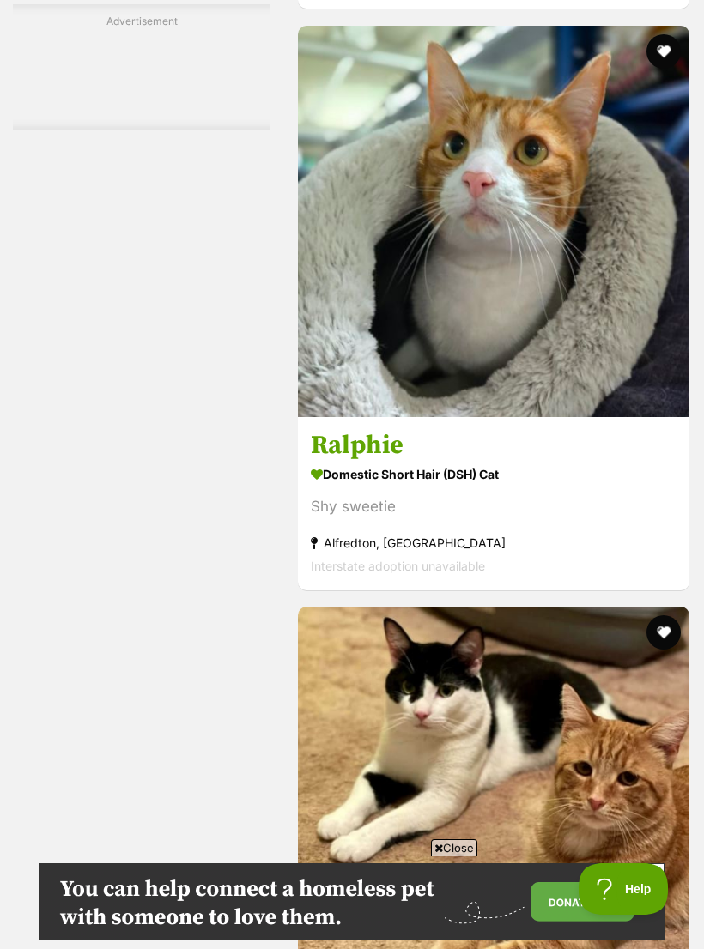
scroll to position [5325, 0]
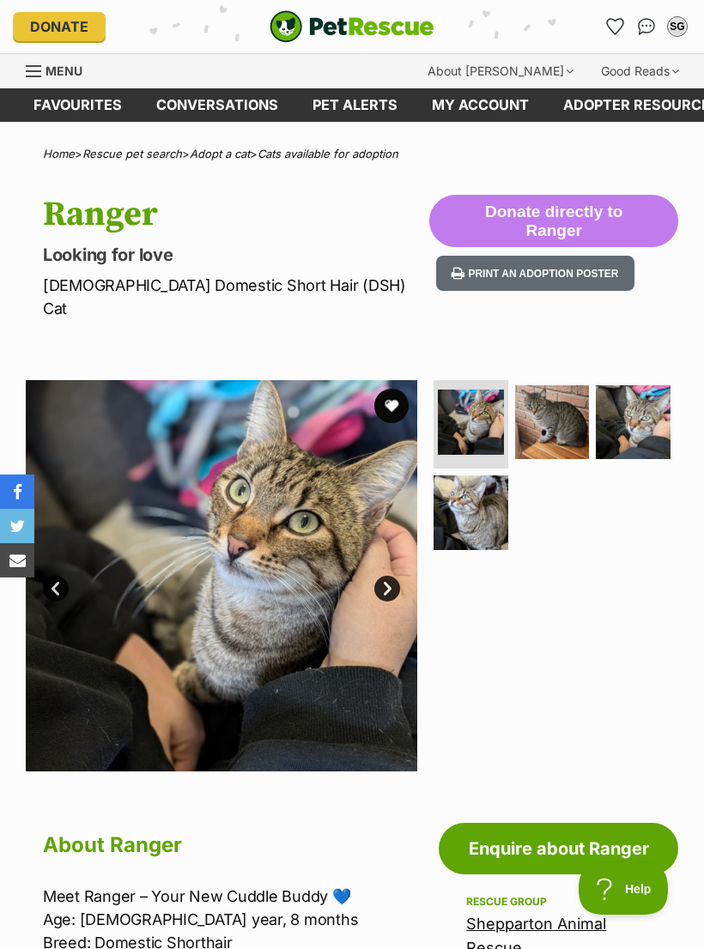
click at [471, 478] on img at bounding box center [470, 512] width 75 height 75
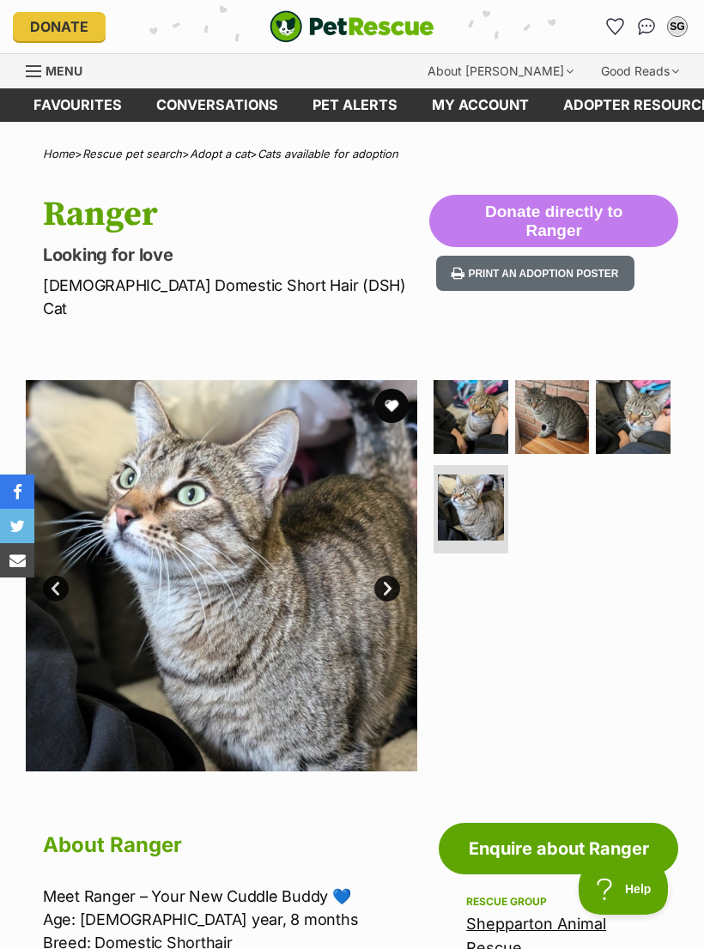
click at [480, 400] on img at bounding box center [470, 417] width 75 height 75
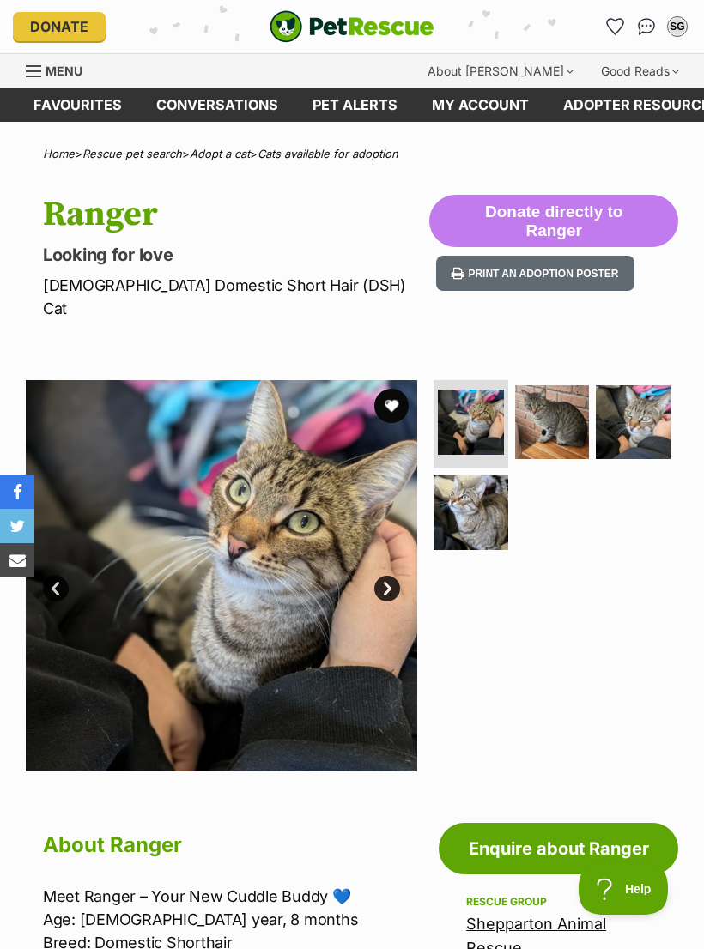
click at [648, 401] on img at bounding box center [633, 422] width 75 height 75
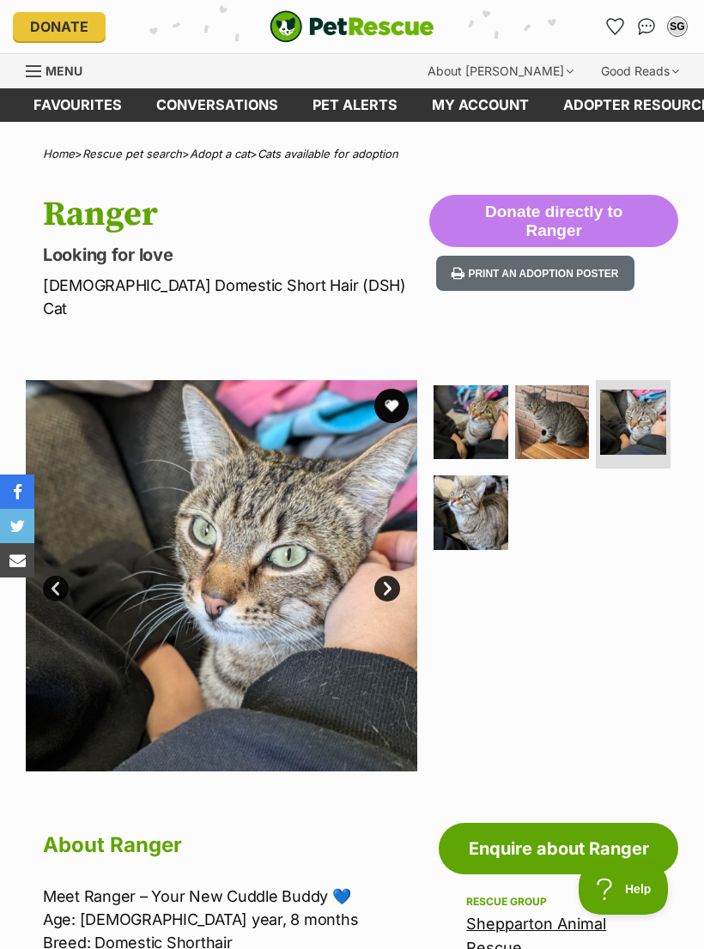
click at [472, 481] on img at bounding box center [470, 512] width 75 height 75
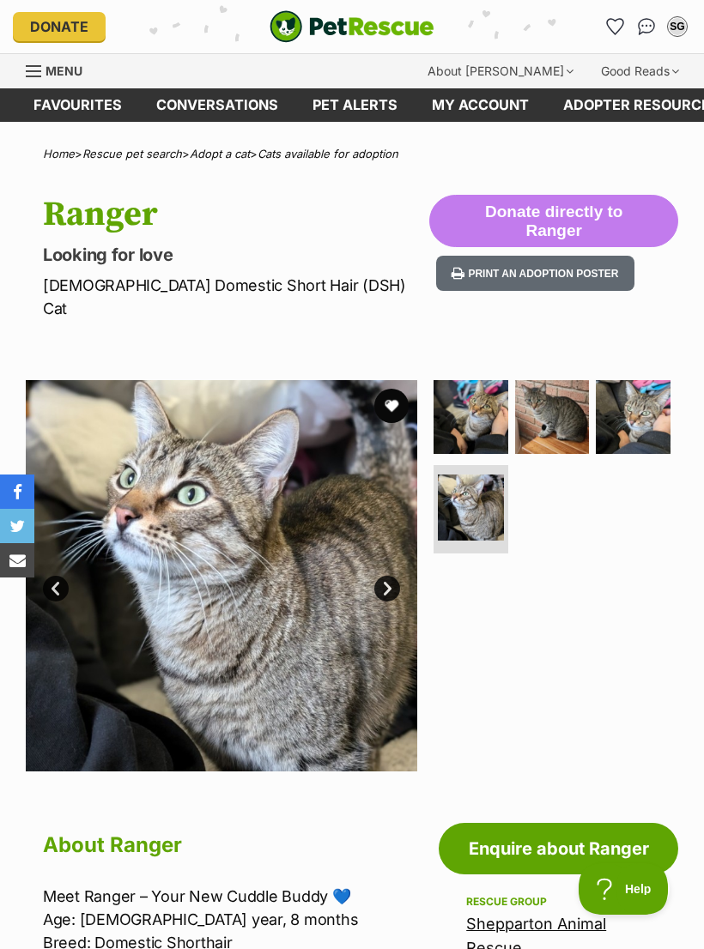
click at [554, 395] on img at bounding box center [552, 417] width 75 height 75
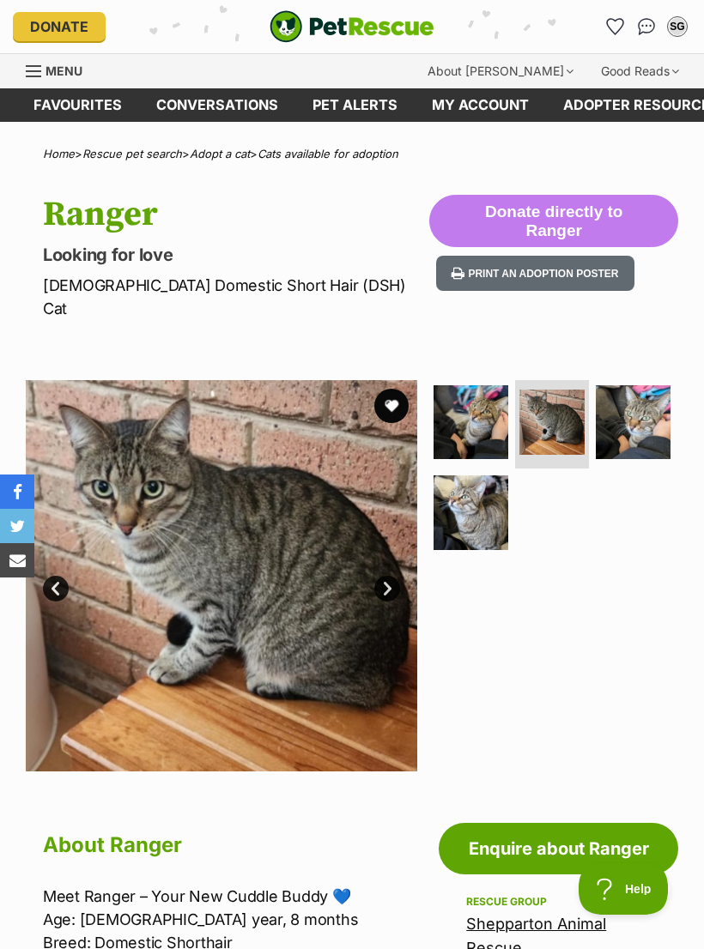
click at [477, 402] on img at bounding box center [470, 422] width 75 height 75
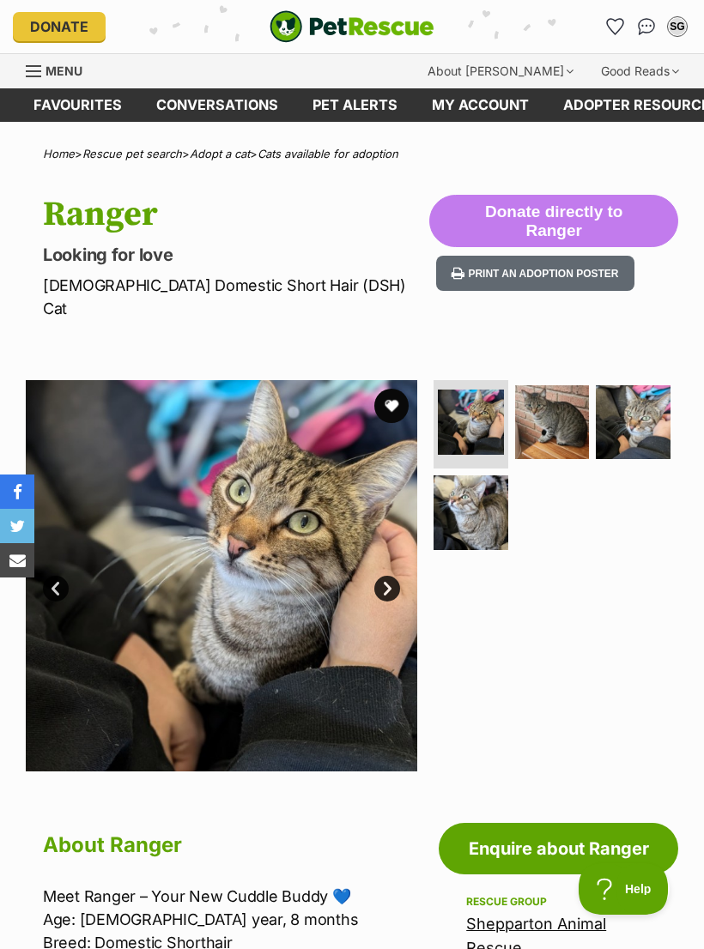
click at [400, 389] on button "favourite" at bounding box center [391, 406] width 34 height 34
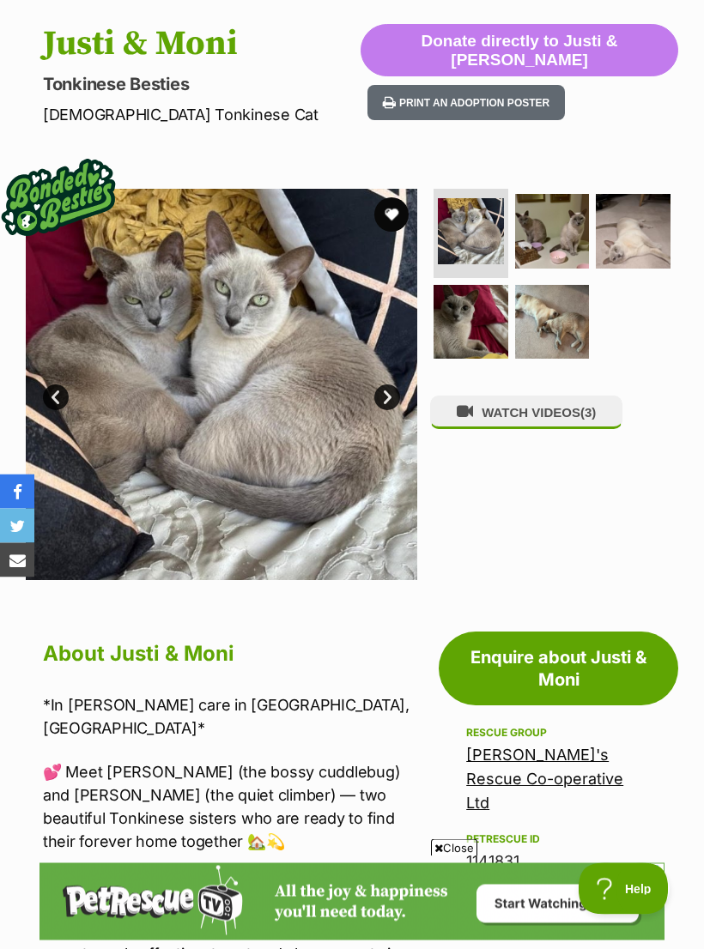
scroll to position [171, 0]
click at [556, 236] on img at bounding box center [552, 231] width 75 height 75
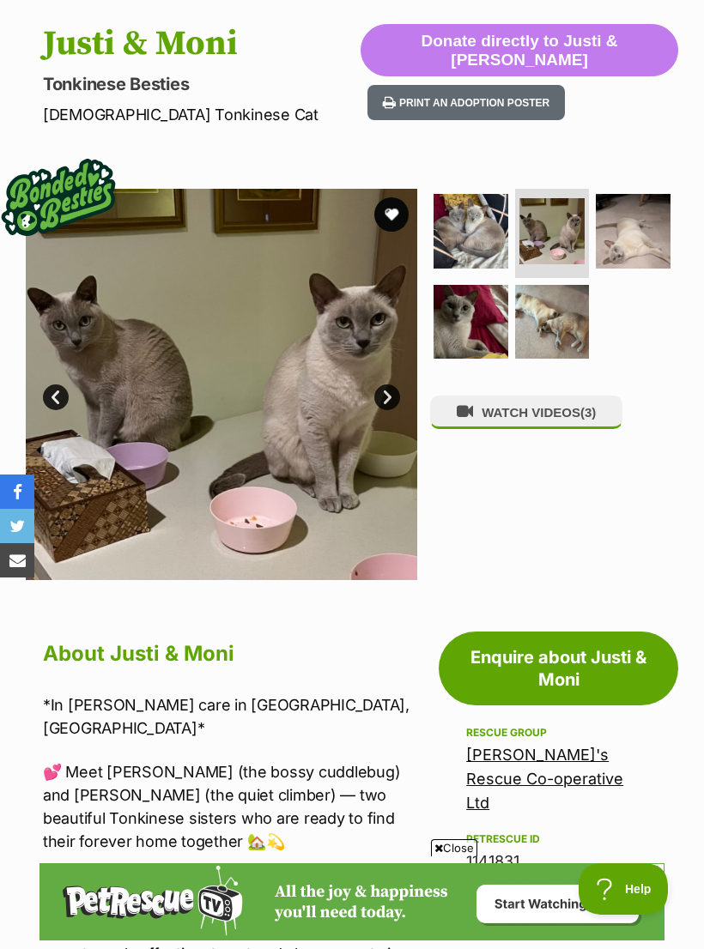
click at [634, 227] on img at bounding box center [633, 231] width 75 height 75
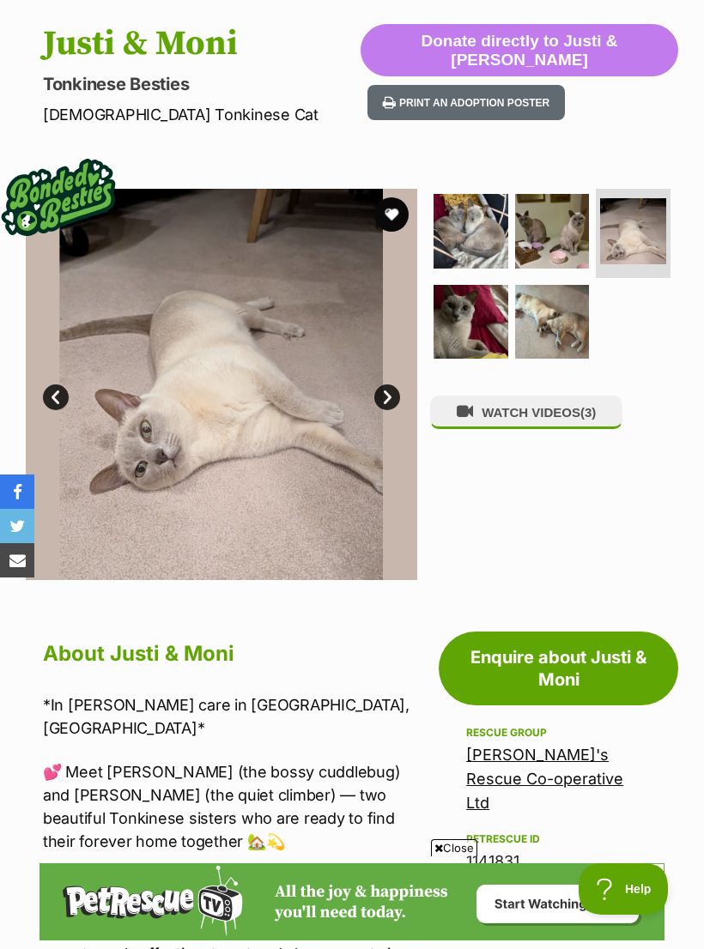
click at [475, 323] on img at bounding box center [470, 322] width 75 height 75
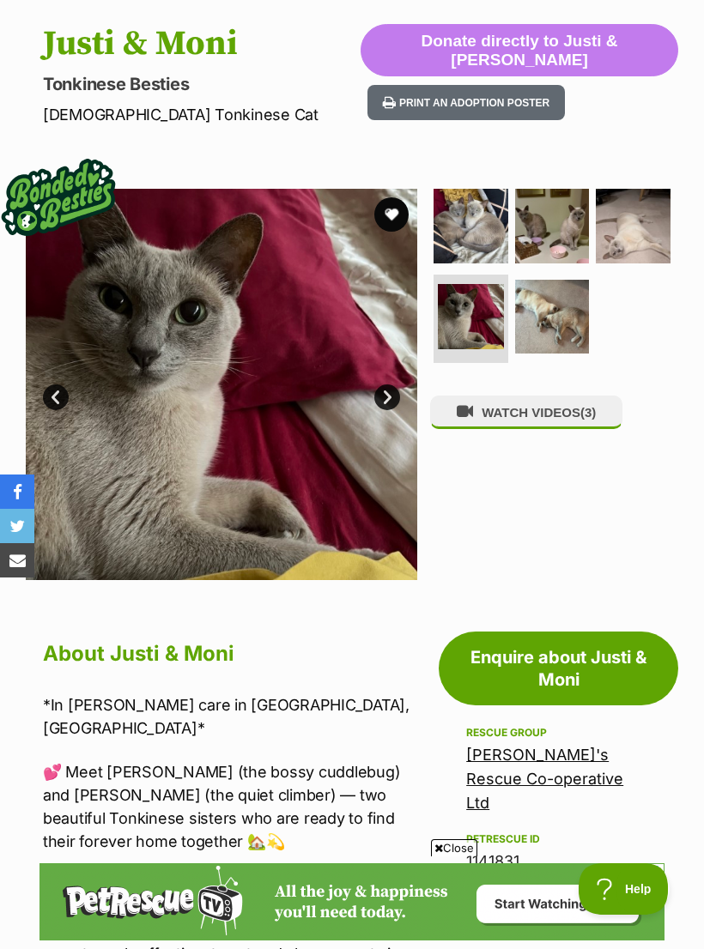
click at [557, 312] on img at bounding box center [552, 317] width 75 height 75
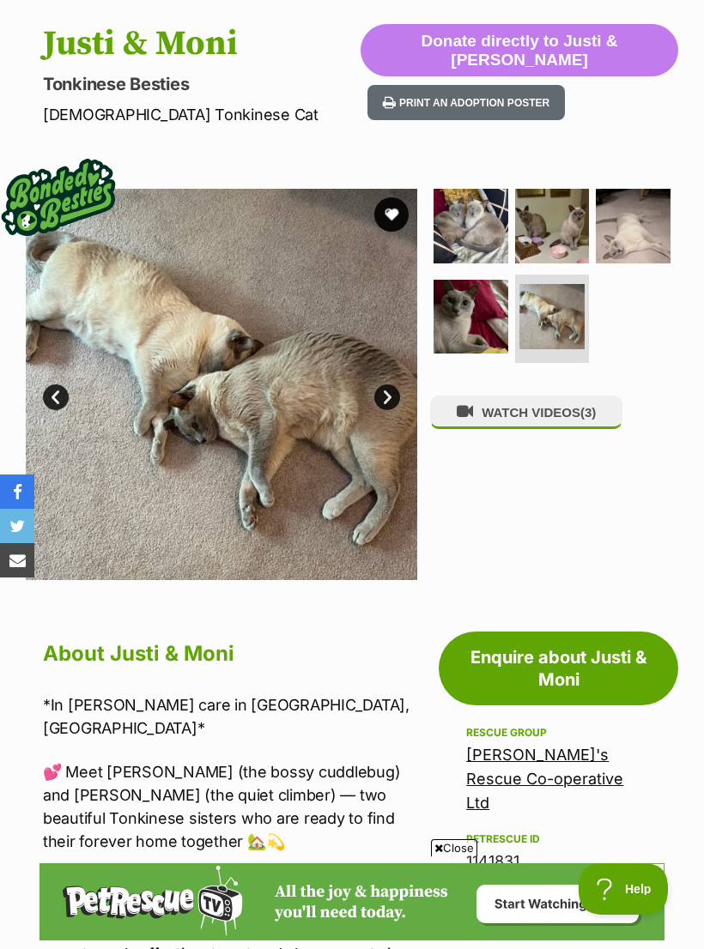
click at [530, 408] on button "WATCH VIDEOS (3)" at bounding box center [526, 412] width 192 height 33
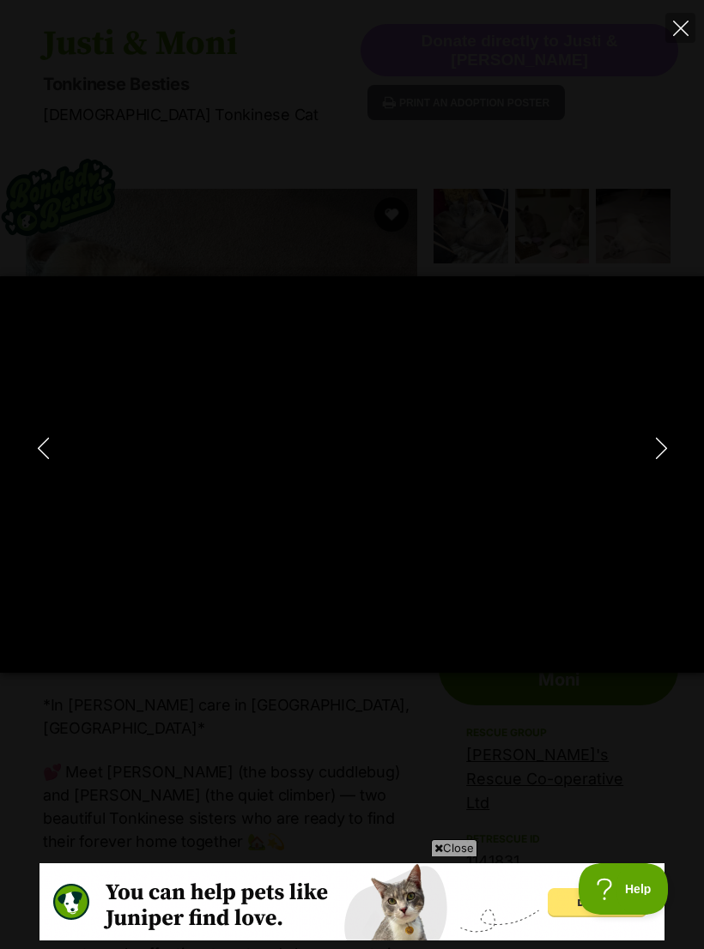
scroll to position [0, 0]
type input "100"
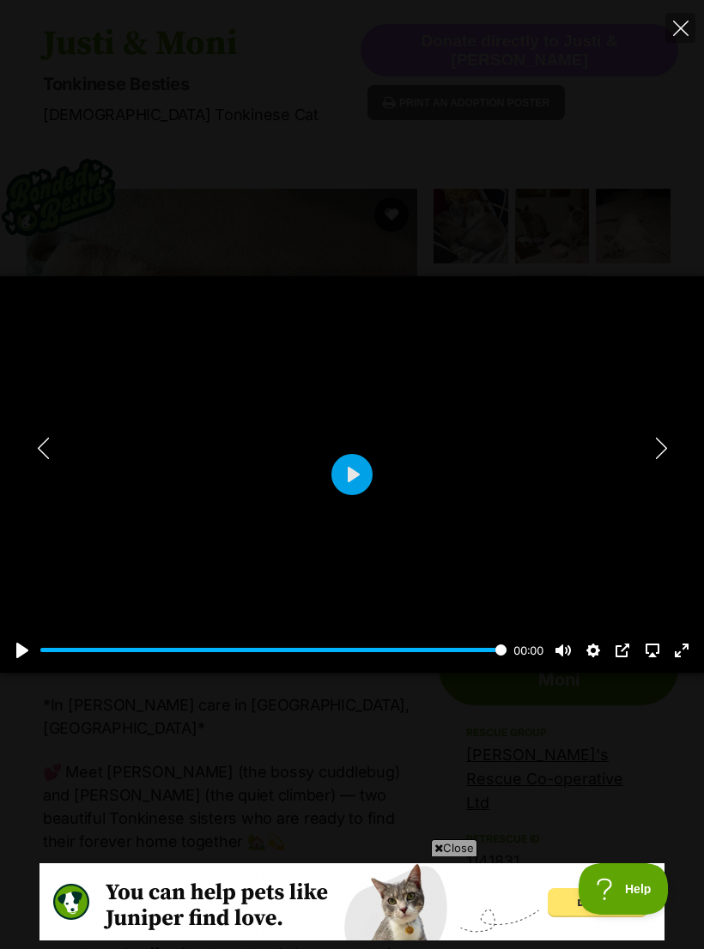
click at [681, 30] on icon "Close" at bounding box center [680, 28] width 15 height 15
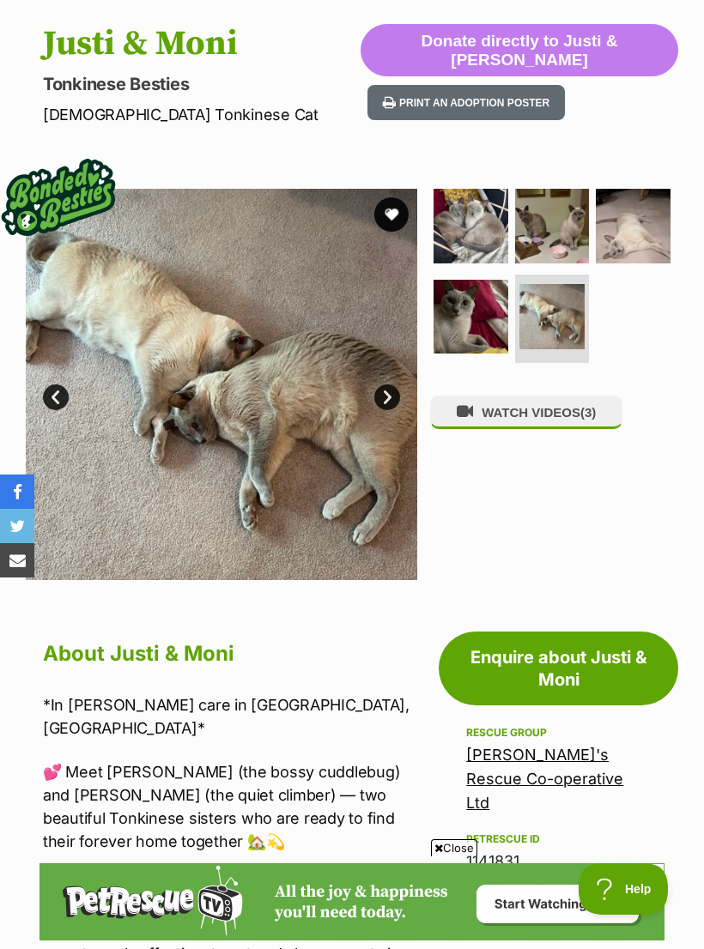
click at [401, 221] on button "favourite" at bounding box center [391, 214] width 34 height 34
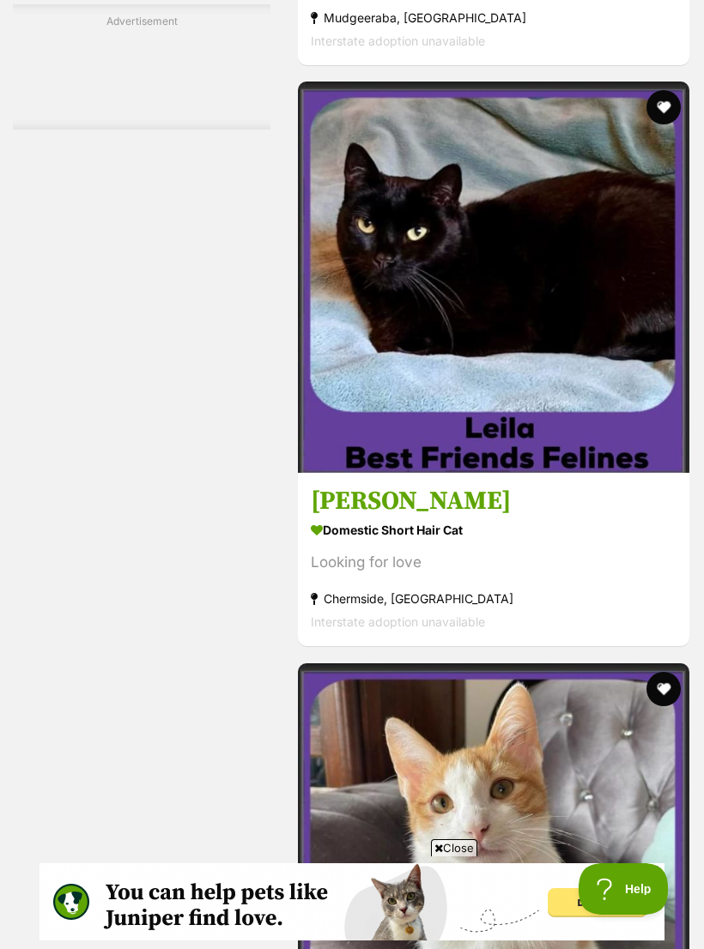
scroll to position [4907, 0]
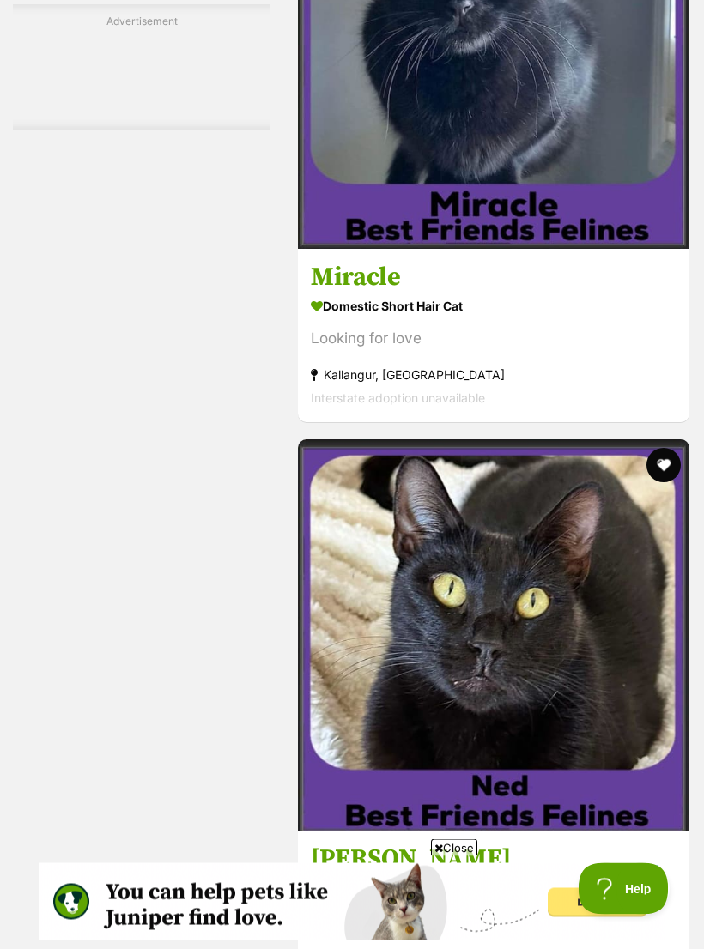
scroll to position [5106, 0]
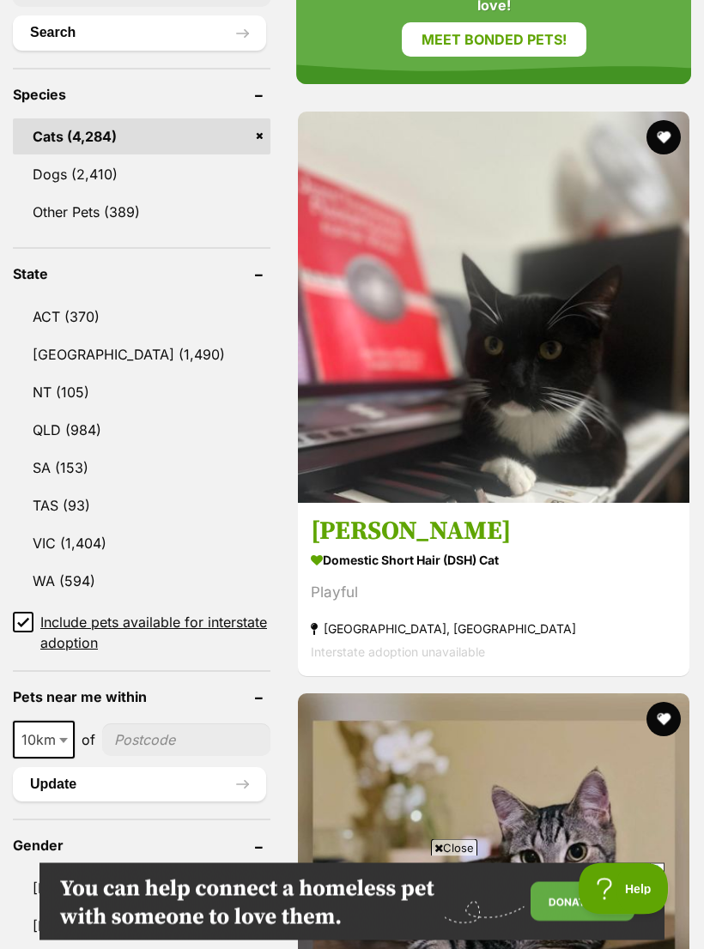
scroll to position [832, 0]
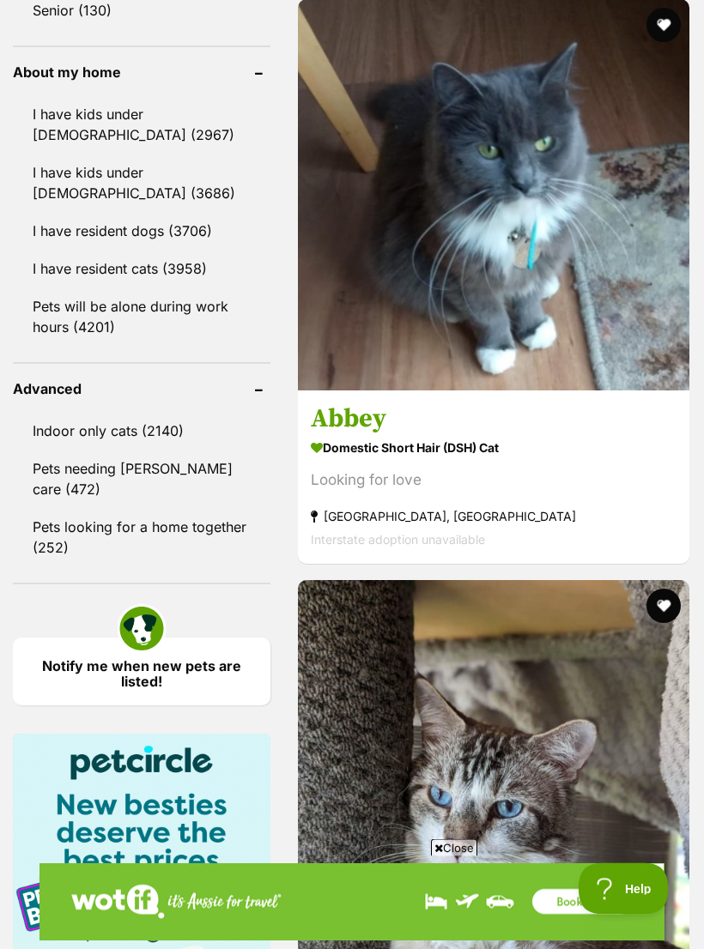
scroll to position [2108, 0]
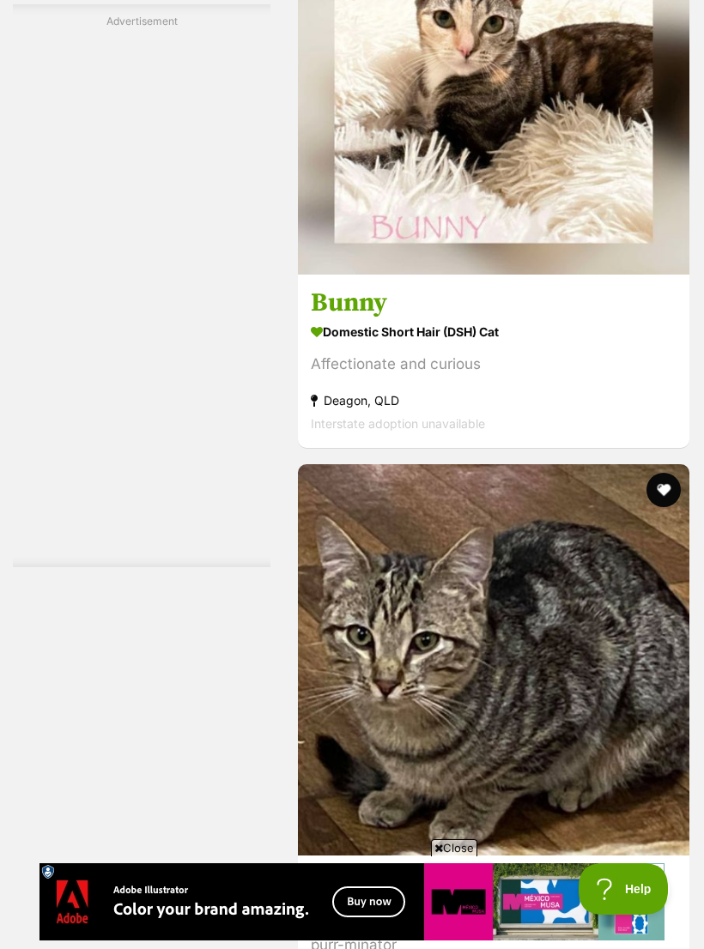
scroll to position [4718, 0]
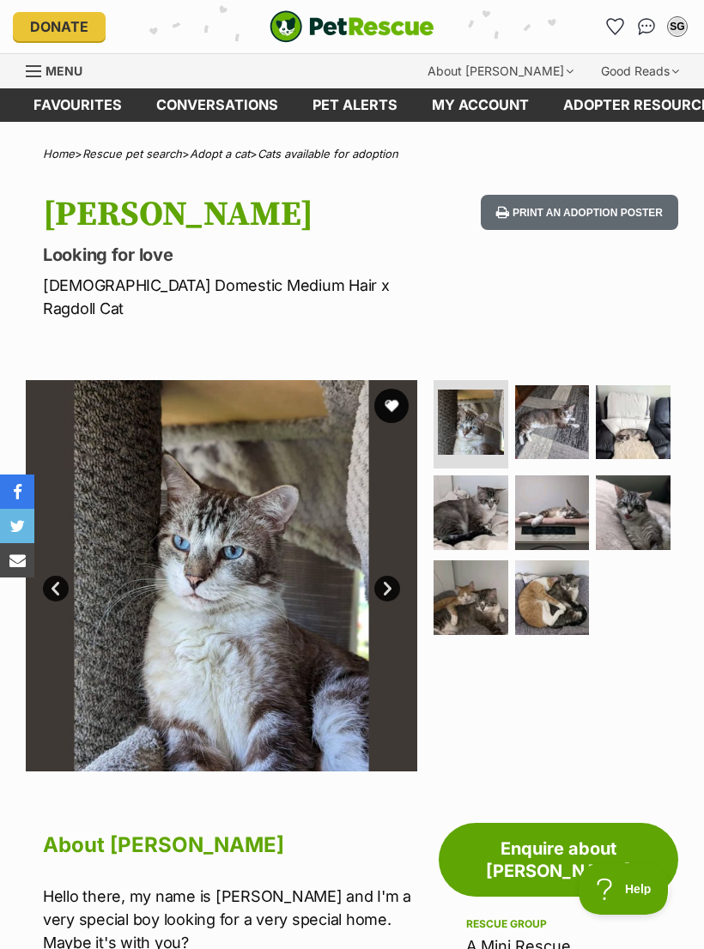
click at [484, 578] on img at bounding box center [470, 597] width 75 height 75
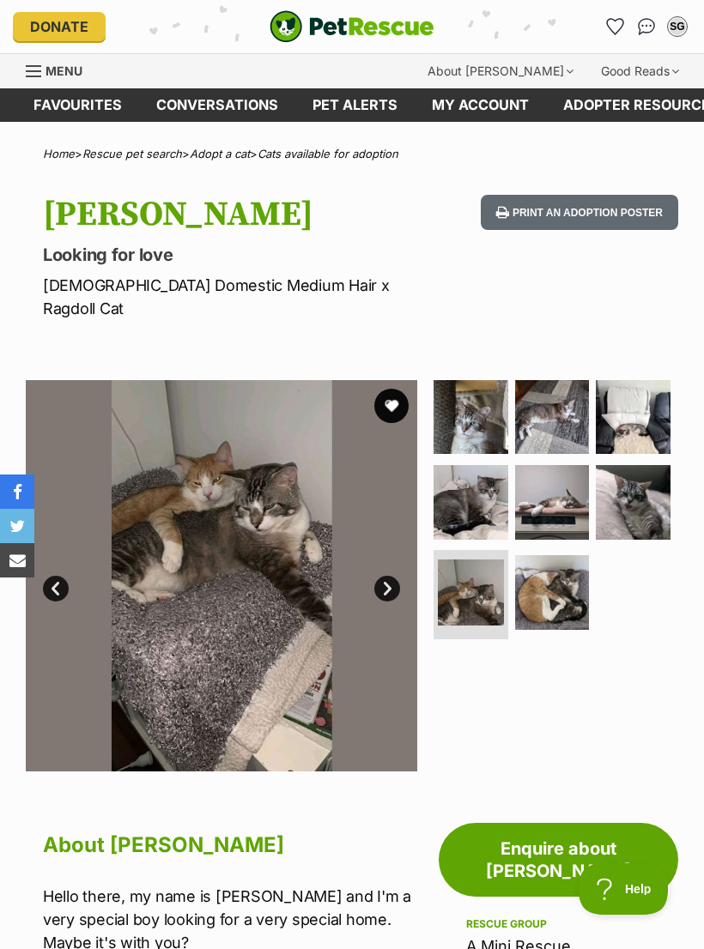
click at [388, 576] on link "Next" at bounding box center [387, 589] width 26 height 26
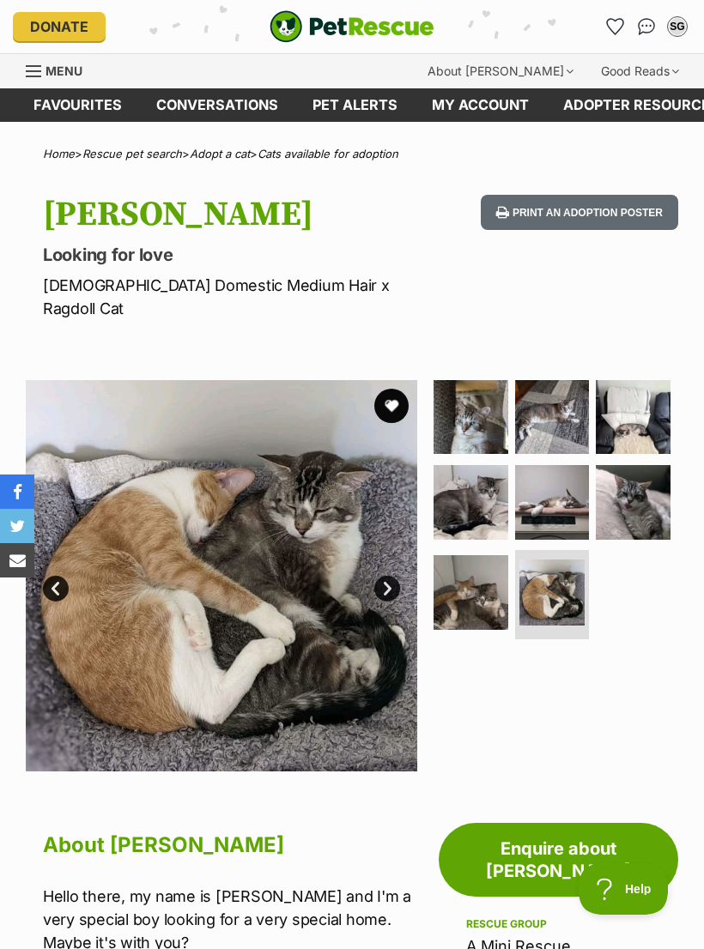
click at [477, 482] on img at bounding box center [470, 502] width 75 height 75
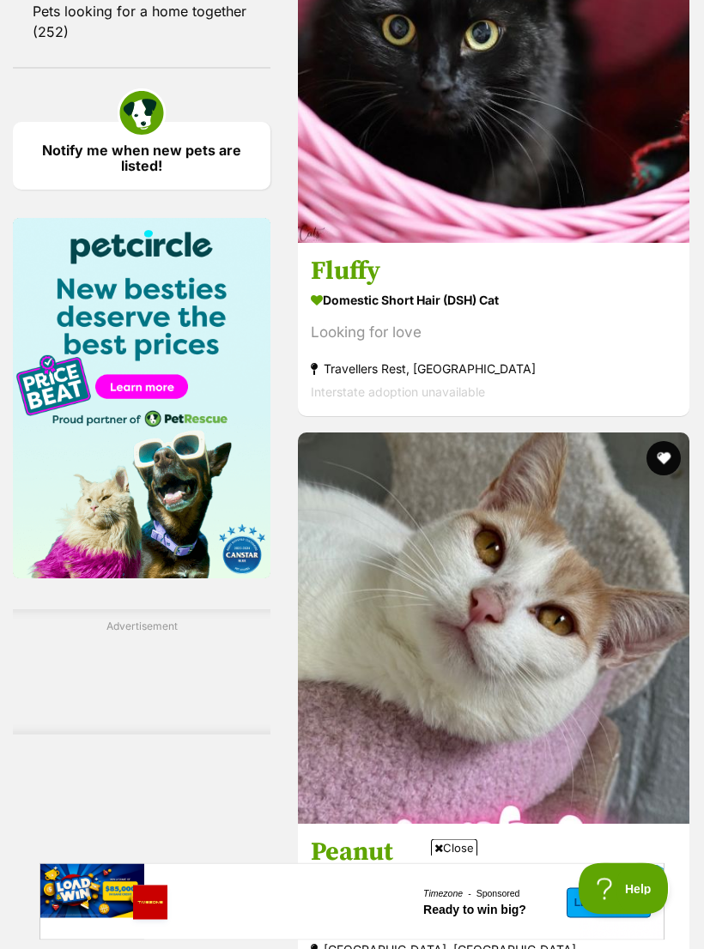
scroll to position [2624, 0]
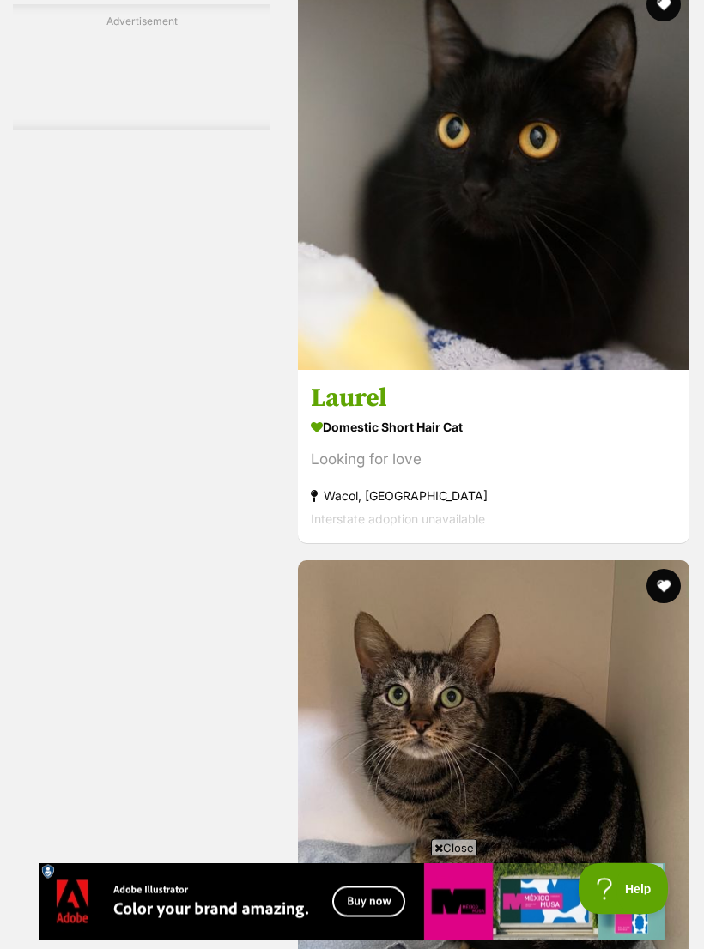
scroll to position [5165, 0]
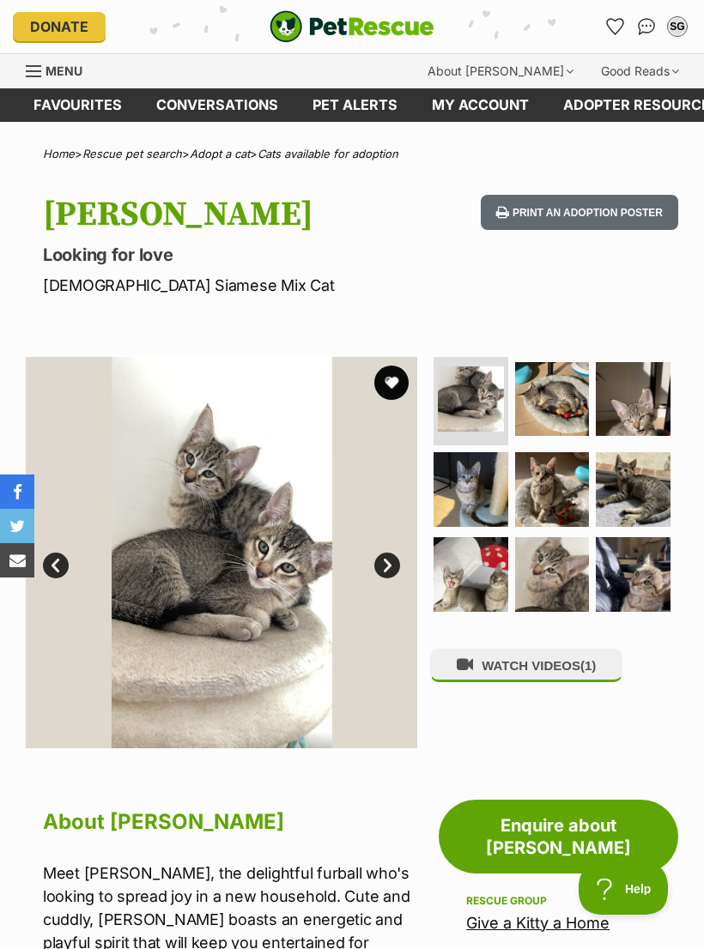
click at [554, 492] on img at bounding box center [552, 489] width 75 height 75
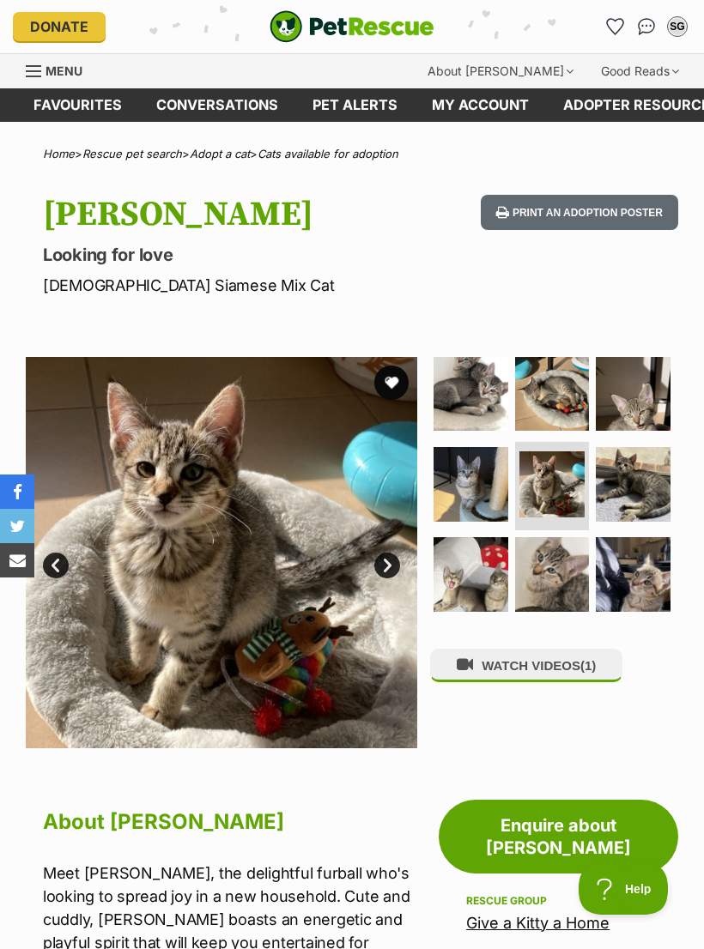
click at [620, 481] on img at bounding box center [633, 484] width 75 height 75
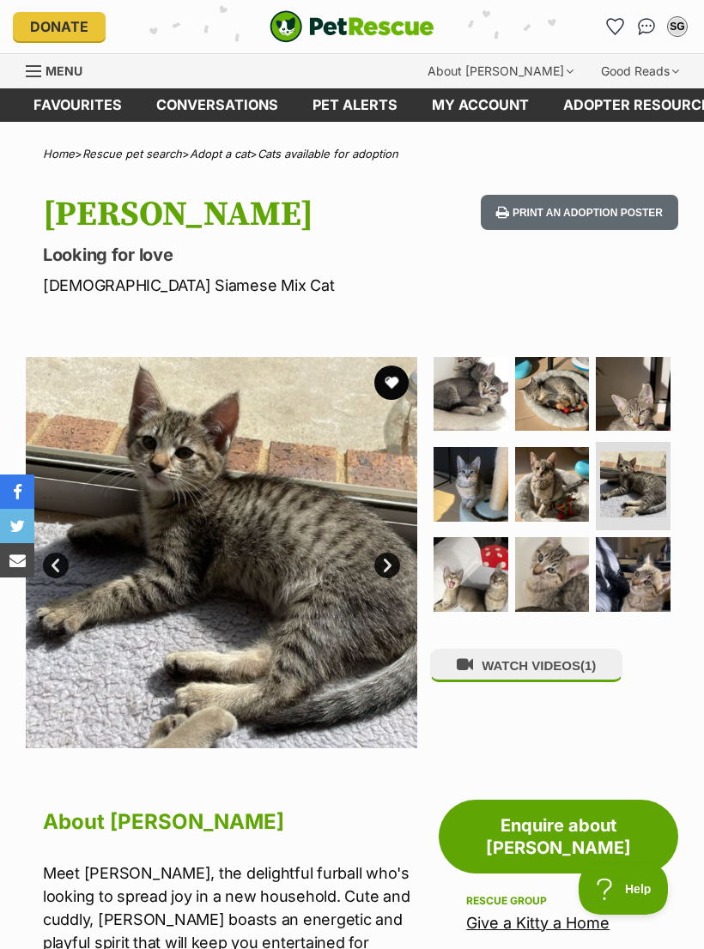
click at [572, 602] on img at bounding box center [552, 574] width 75 height 75
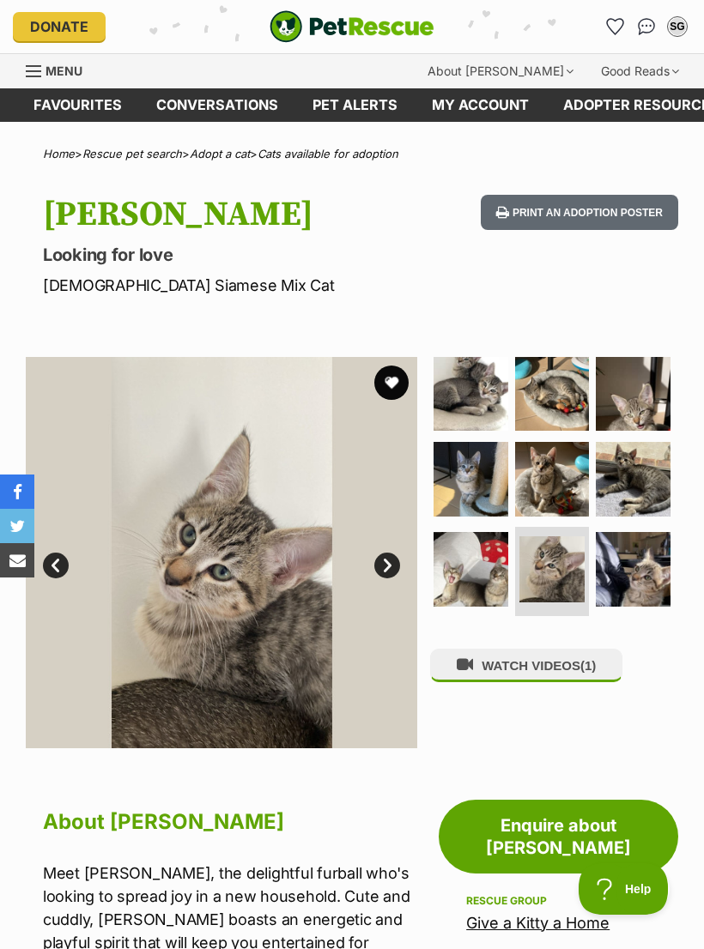
click at [552, 667] on button "WATCH VIDEOS (1)" at bounding box center [526, 665] width 192 height 33
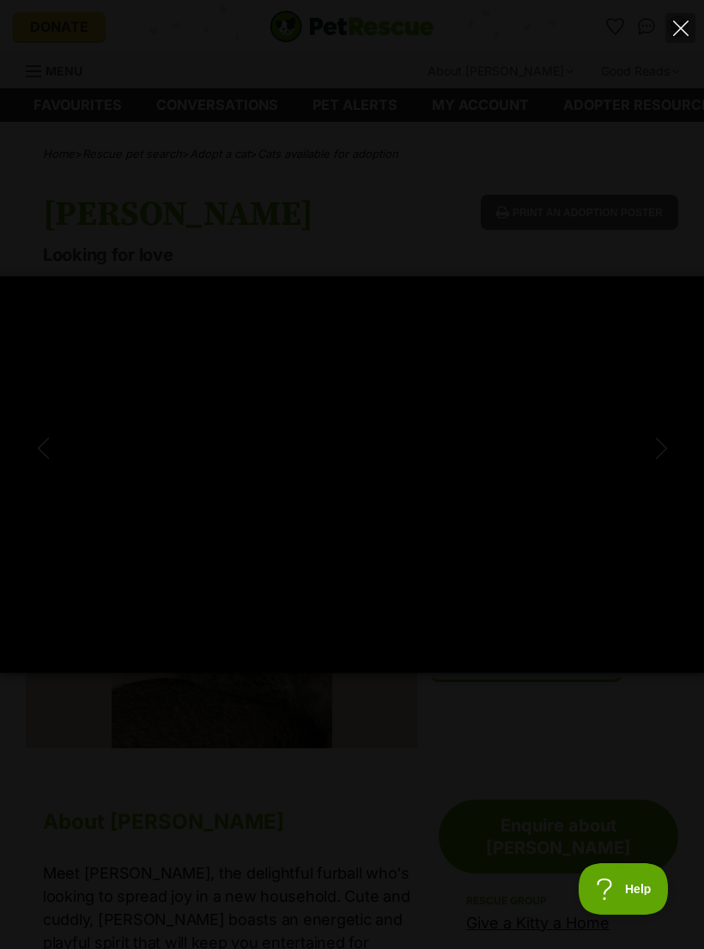
type input "100"
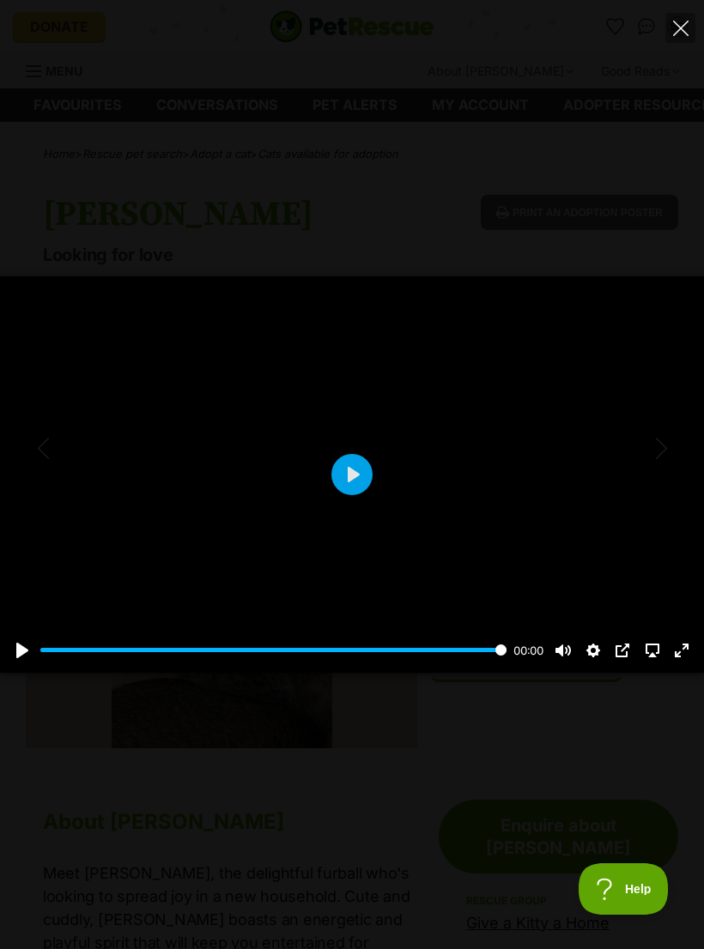
click at [682, 26] on icon "Close" at bounding box center [680, 28] width 15 height 15
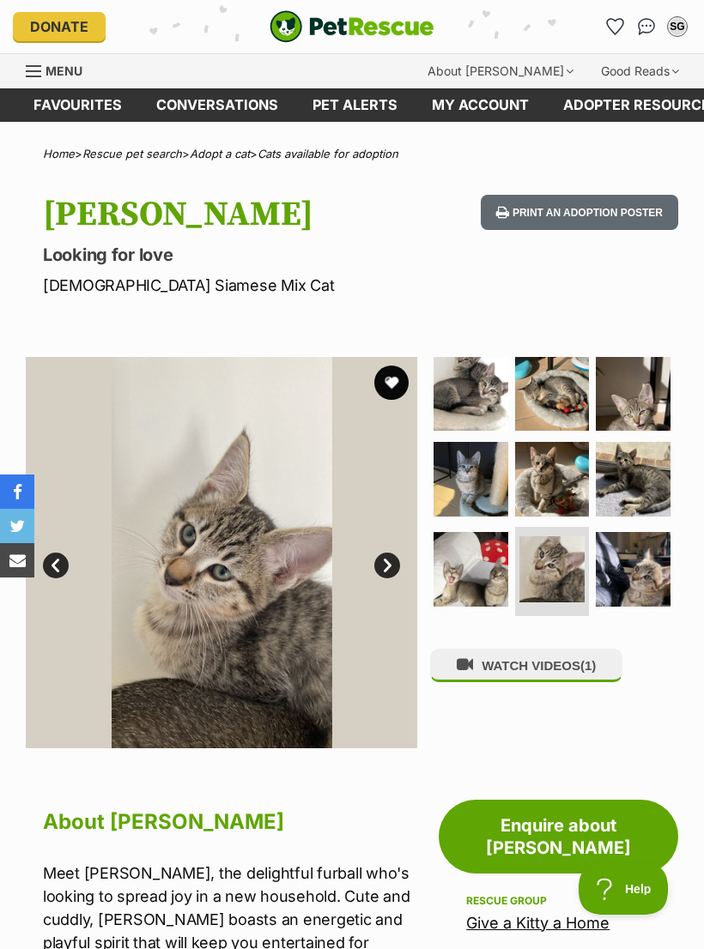
click at [632, 469] on img at bounding box center [633, 479] width 75 height 75
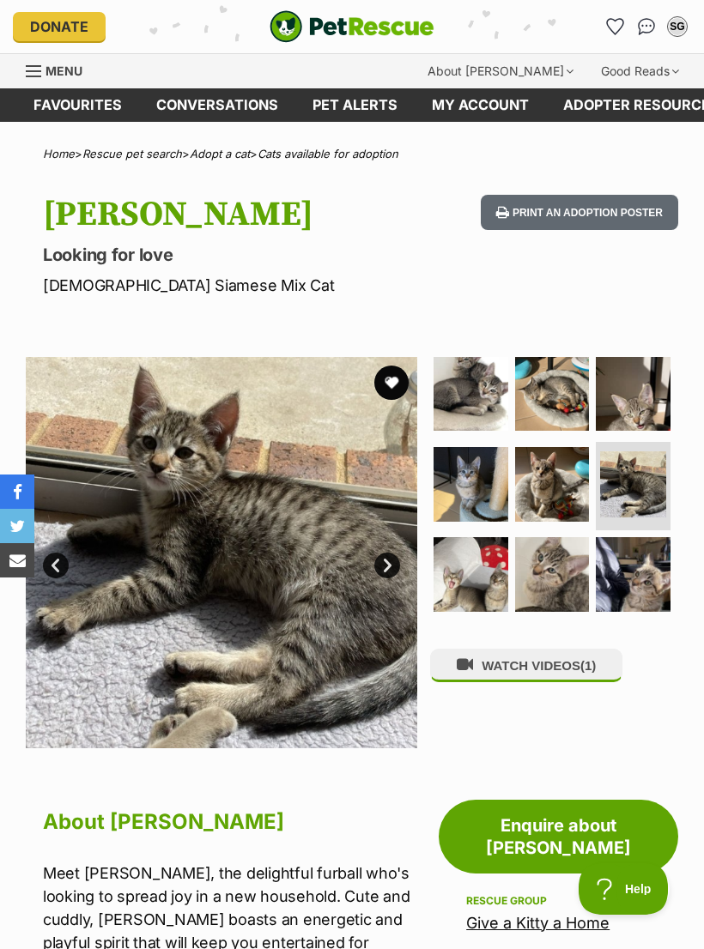
click at [634, 403] on img at bounding box center [633, 394] width 75 height 75
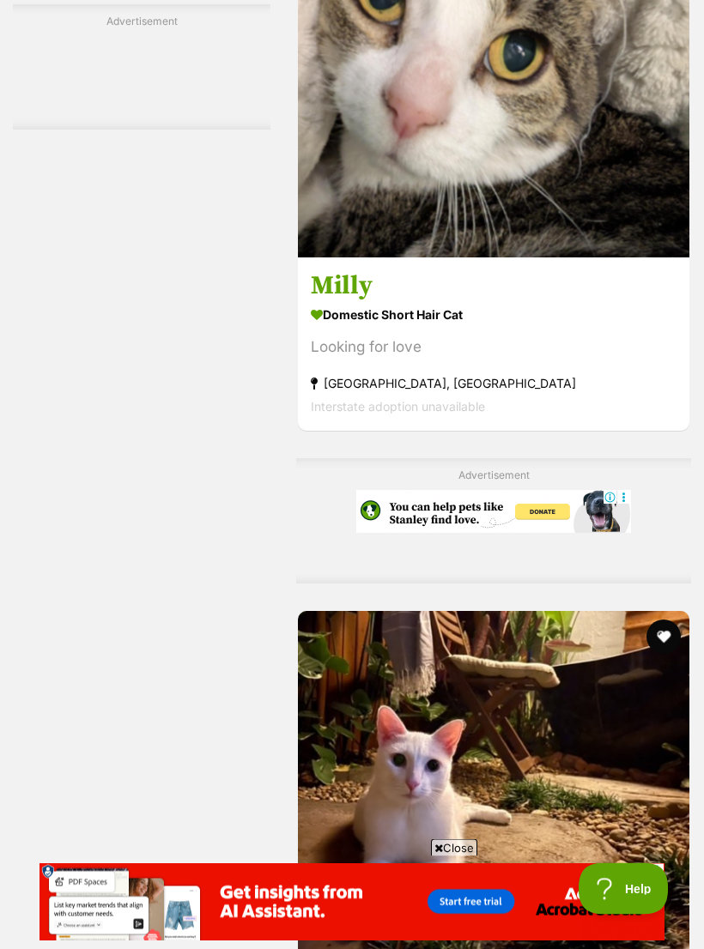
scroll to position [3772, 0]
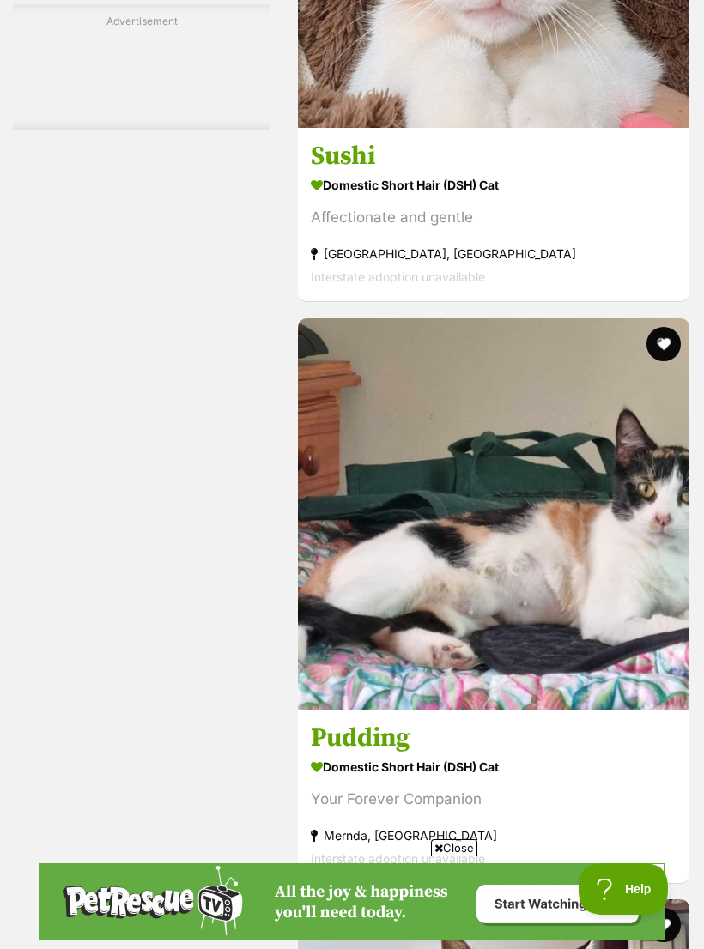
scroll to position [5241, 0]
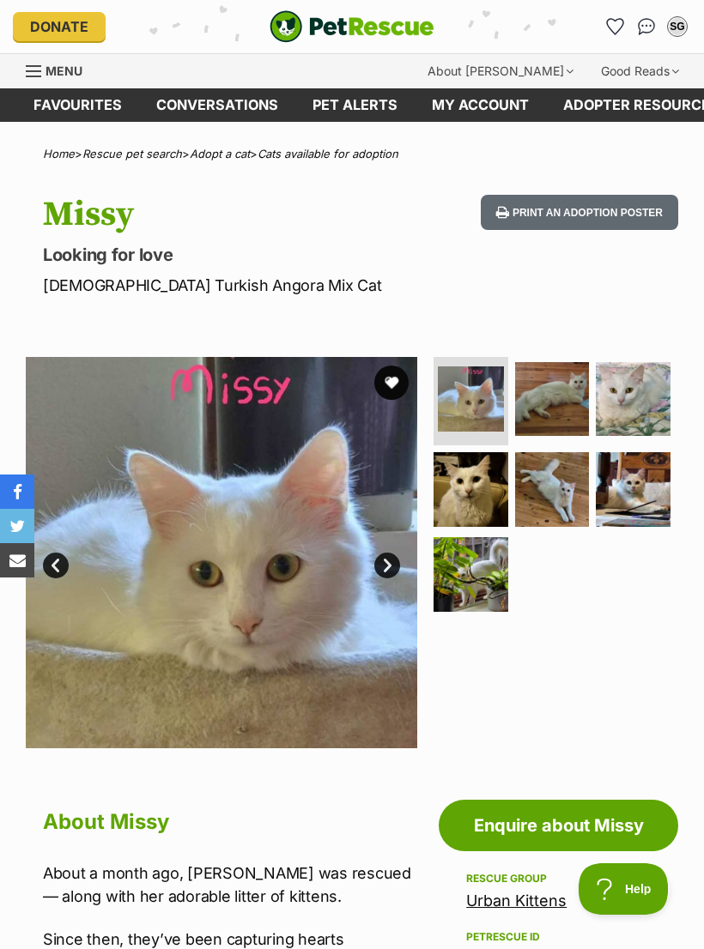
click at [564, 491] on img at bounding box center [552, 489] width 75 height 75
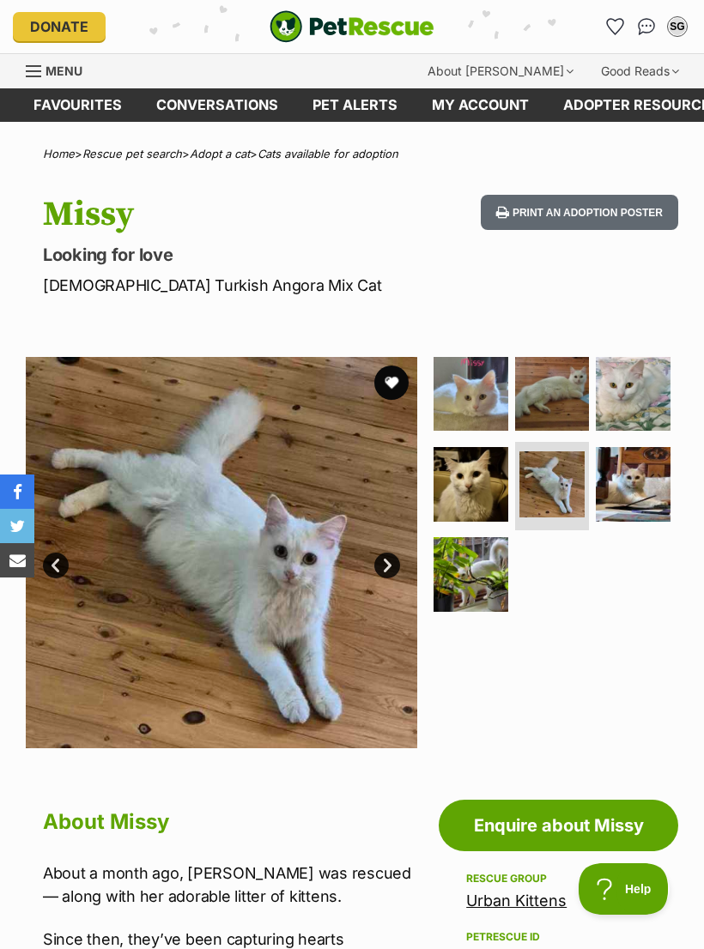
click at [636, 391] on img at bounding box center [633, 394] width 75 height 75
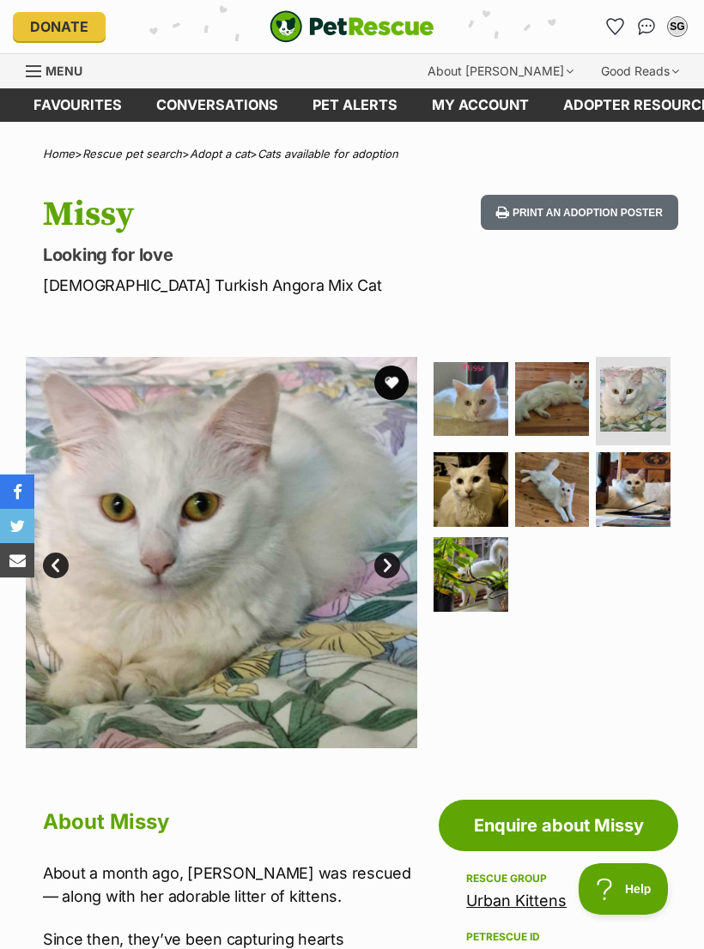
click at [393, 390] on button "favourite" at bounding box center [391, 383] width 34 height 34
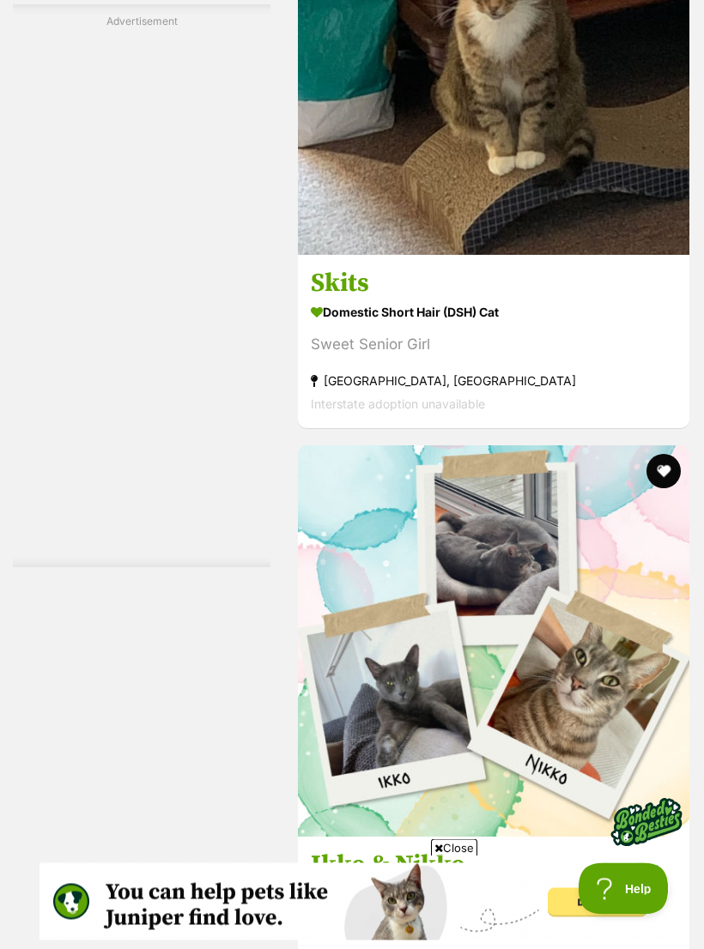
scroll to position [4871, 0]
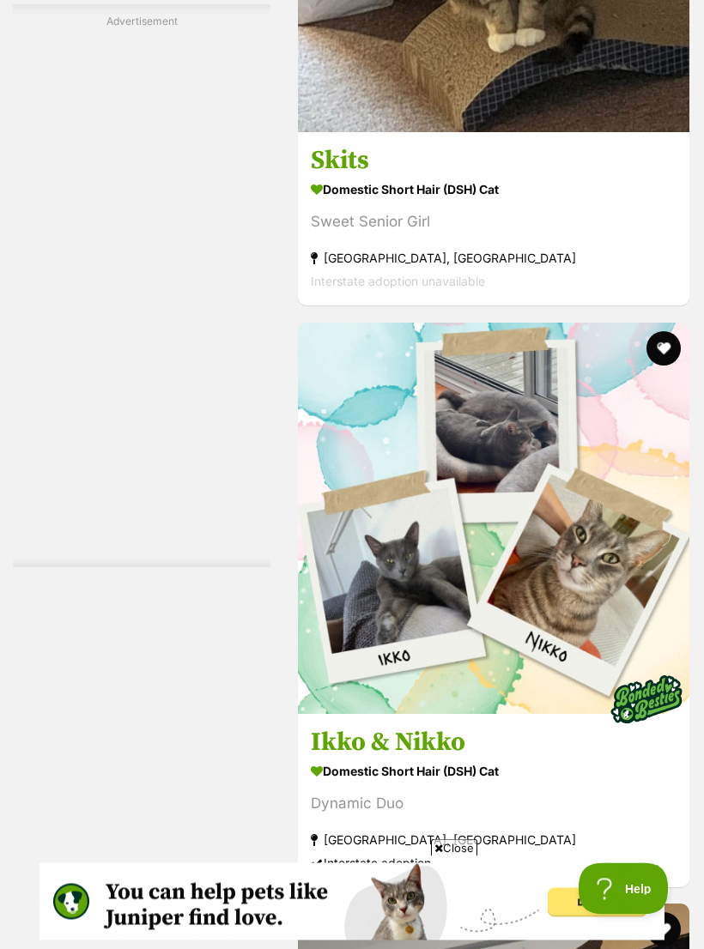
scroll to position [4993, 0]
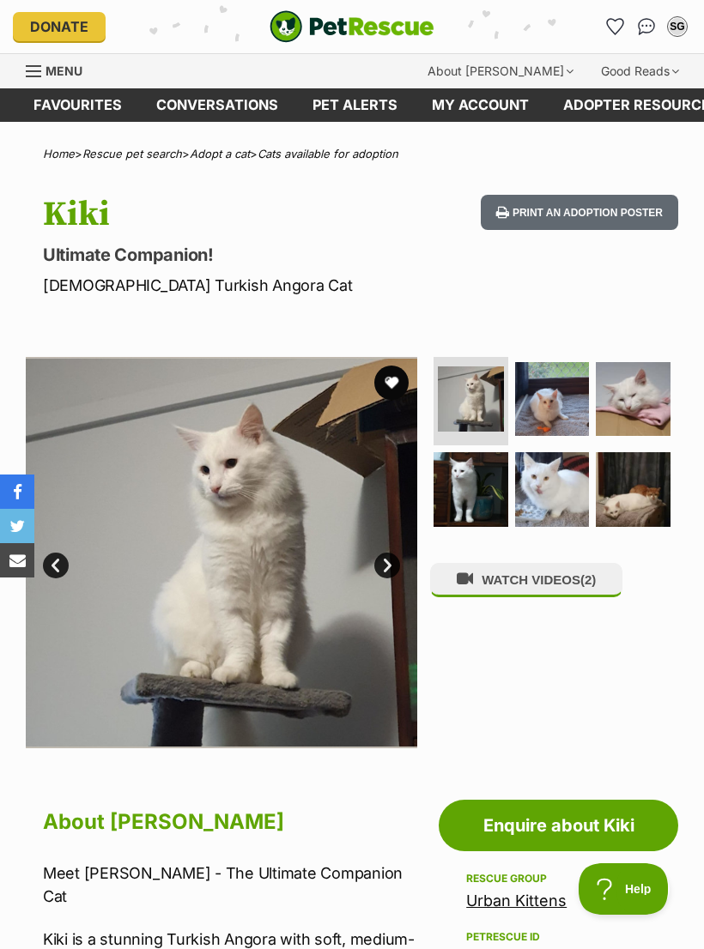
click at [638, 401] on img at bounding box center [633, 399] width 75 height 75
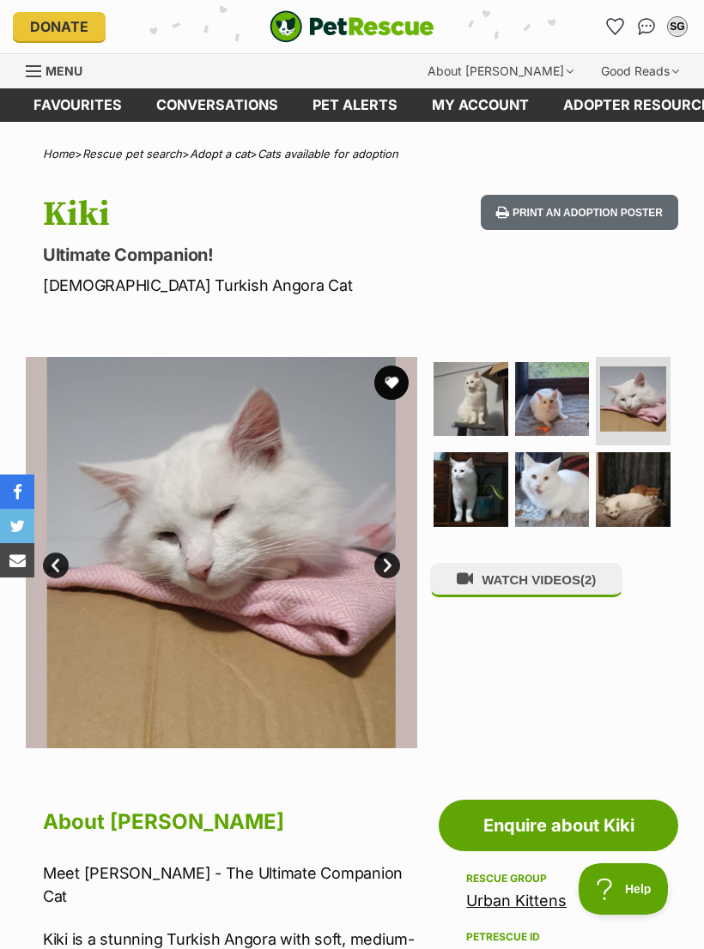
click at [555, 488] on img at bounding box center [552, 489] width 75 height 75
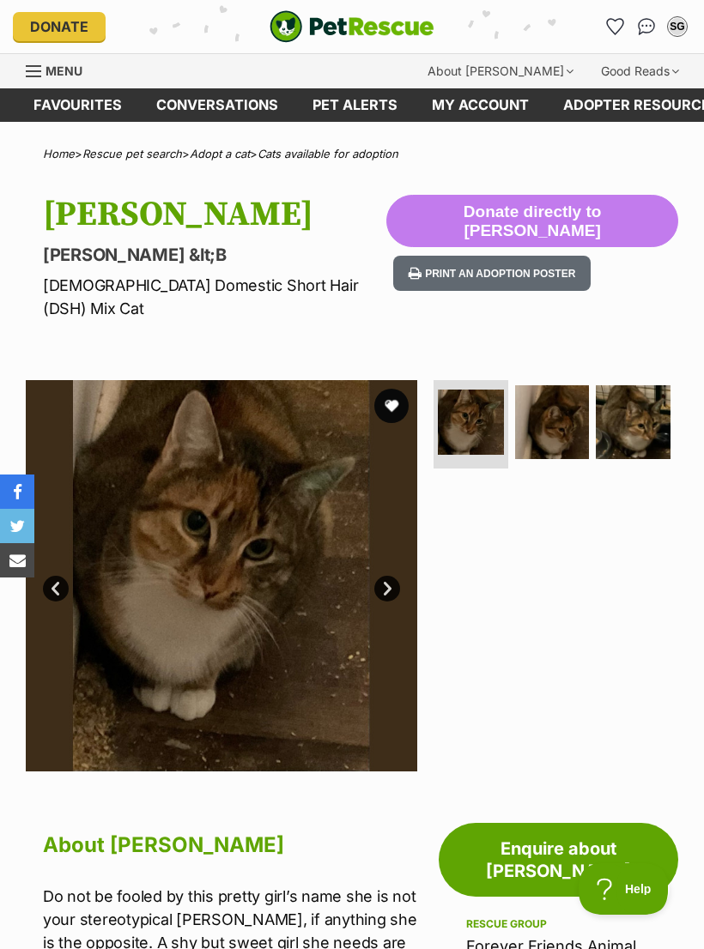
click at [645, 409] on img at bounding box center [633, 422] width 75 height 75
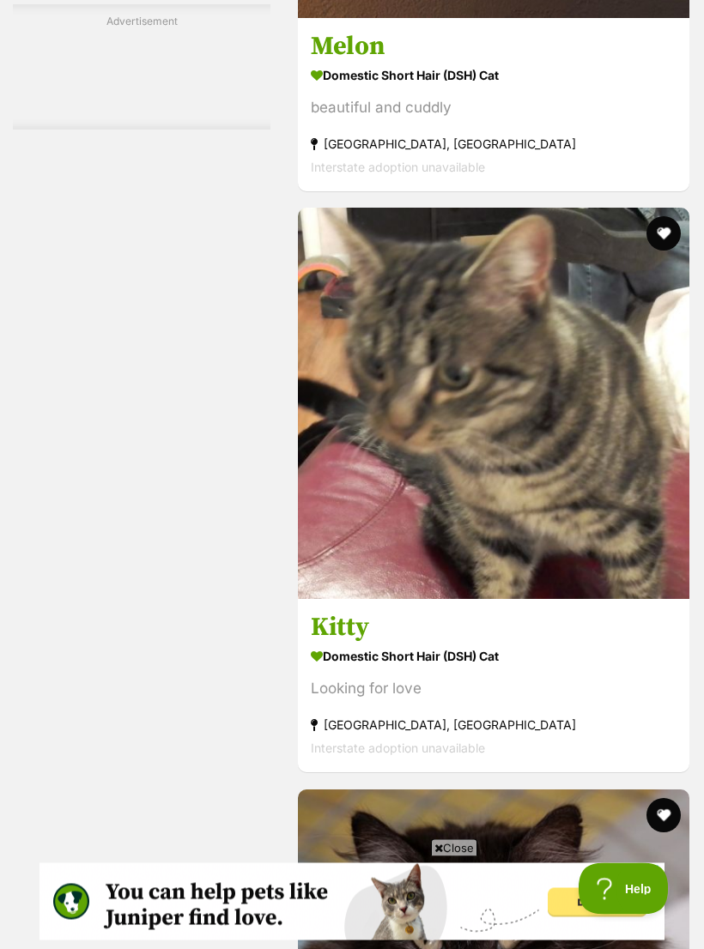
scroll to position [4803, 0]
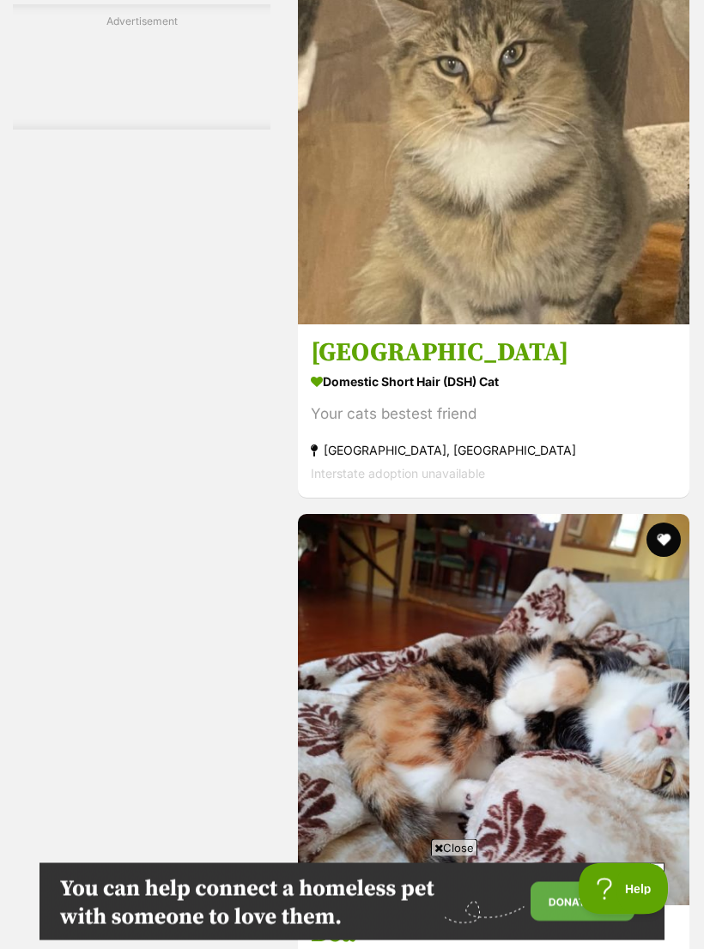
scroll to position [5247, 0]
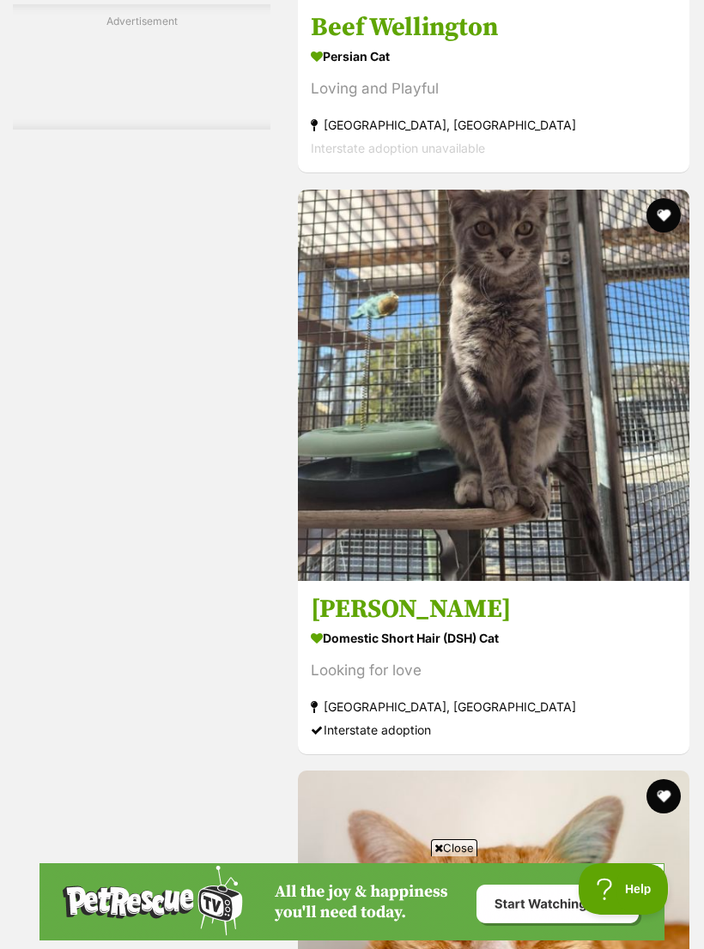
scroll to position [5340, 0]
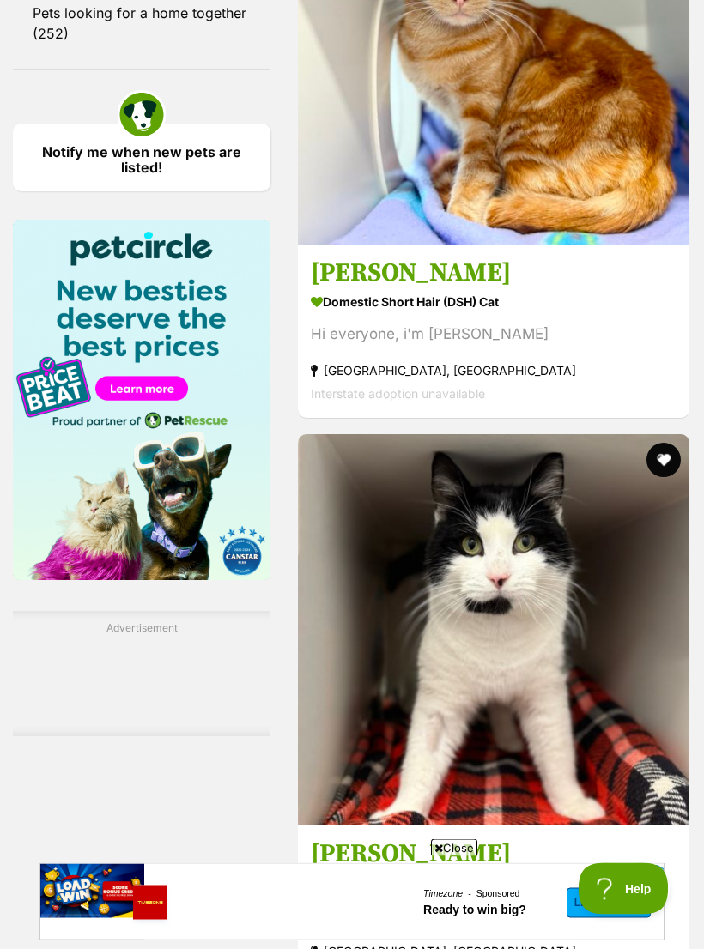
scroll to position [2622, 0]
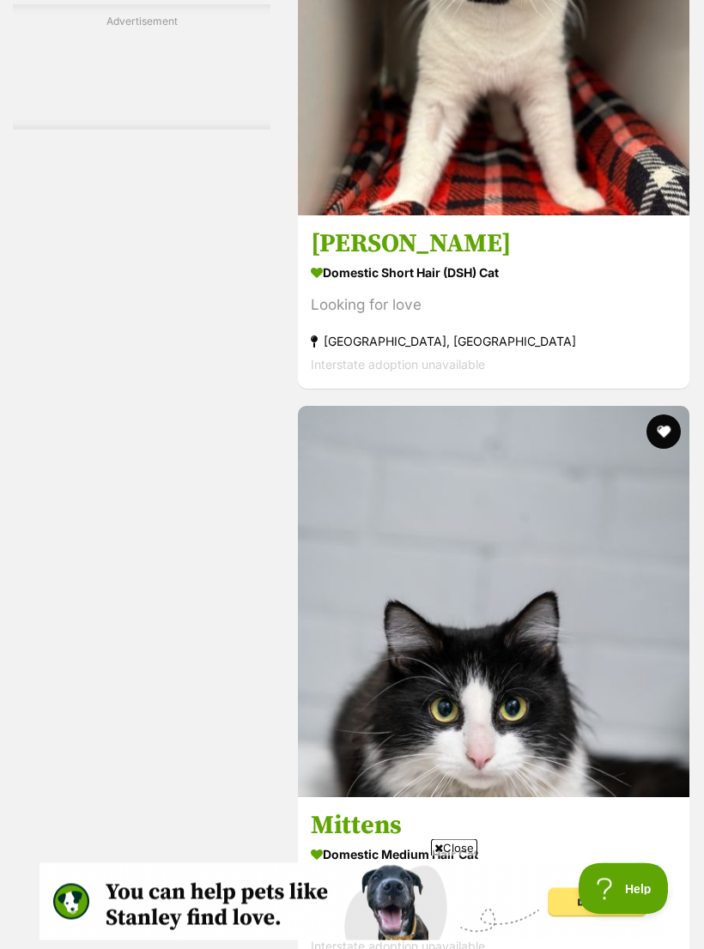
scroll to position [3232, 0]
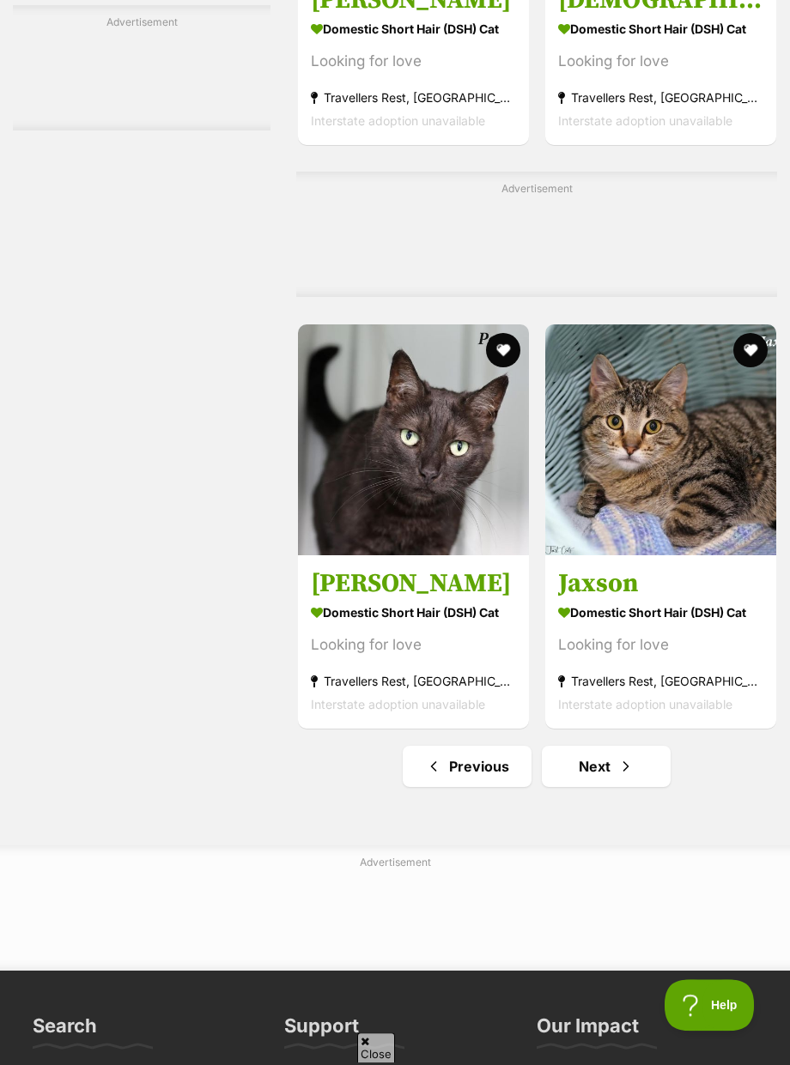
scroll to position [4648, 0]
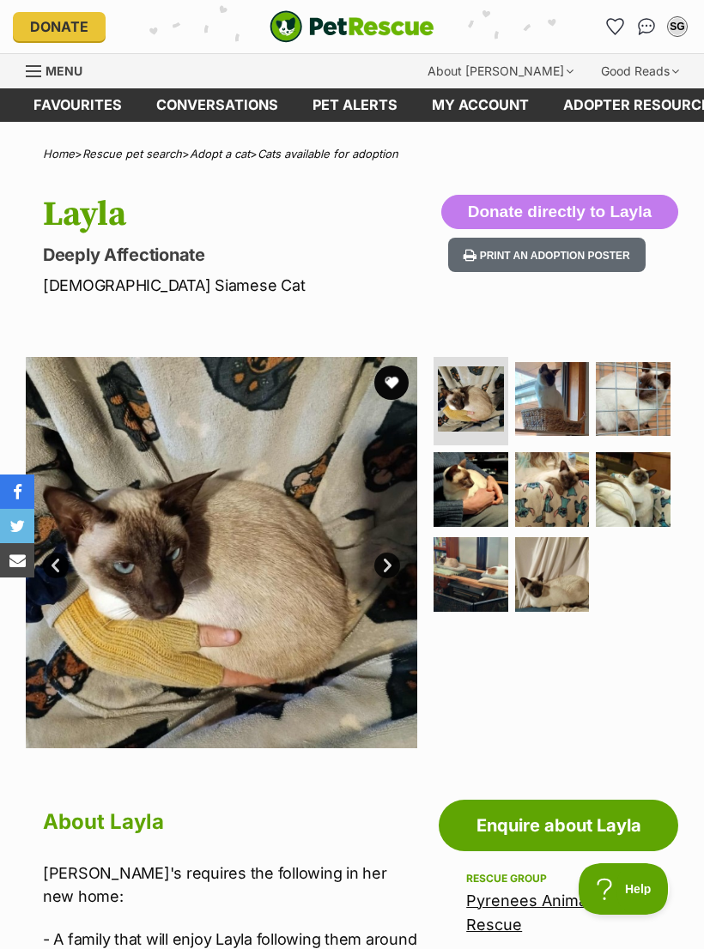
click at [558, 586] on img at bounding box center [552, 574] width 75 height 75
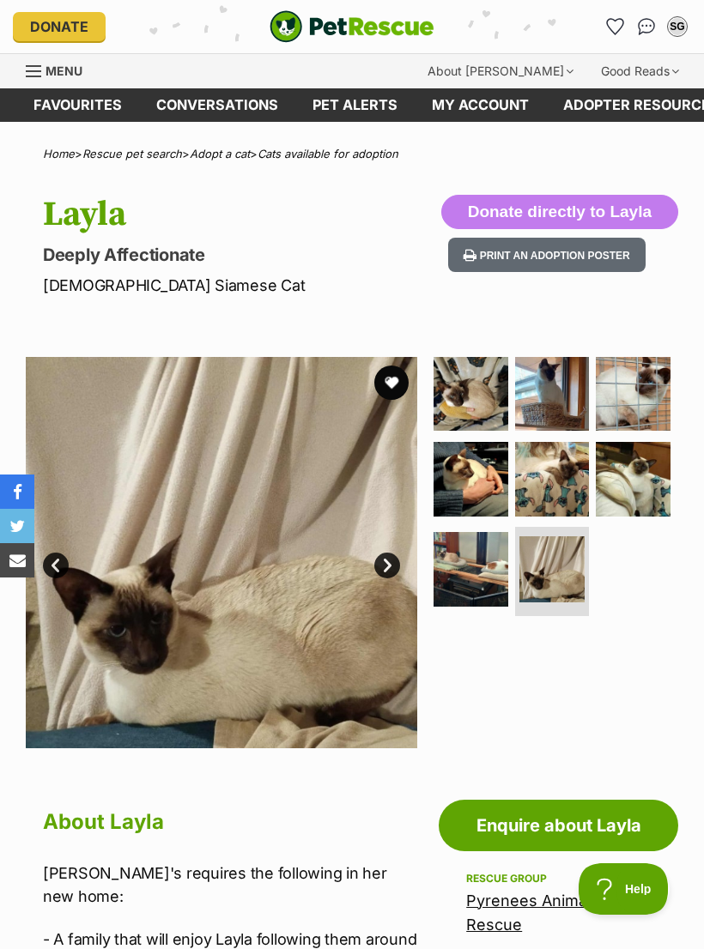
click at [643, 487] on img at bounding box center [633, 479] width 75 height 75
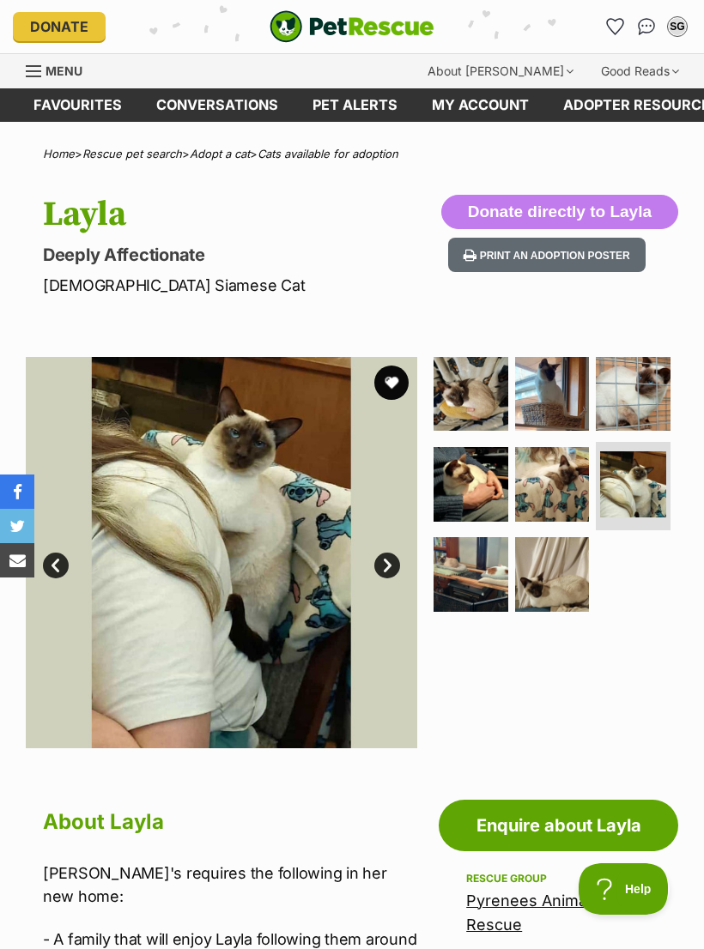
click at [649, 395] on img at bounding box center [633, 394] width 75 height 75
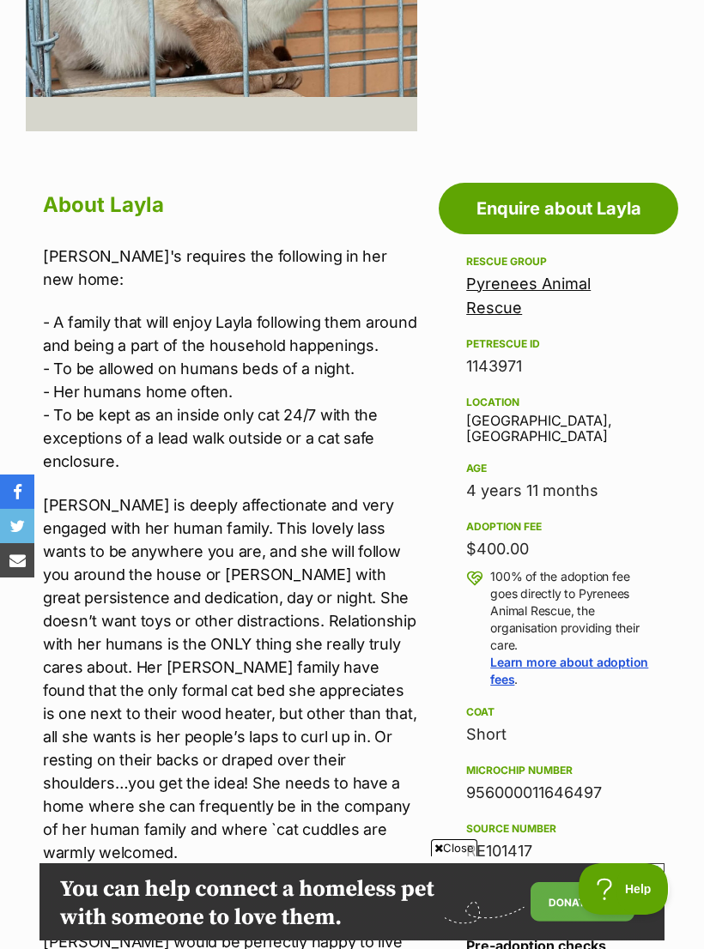
scroll to position [587, 0]
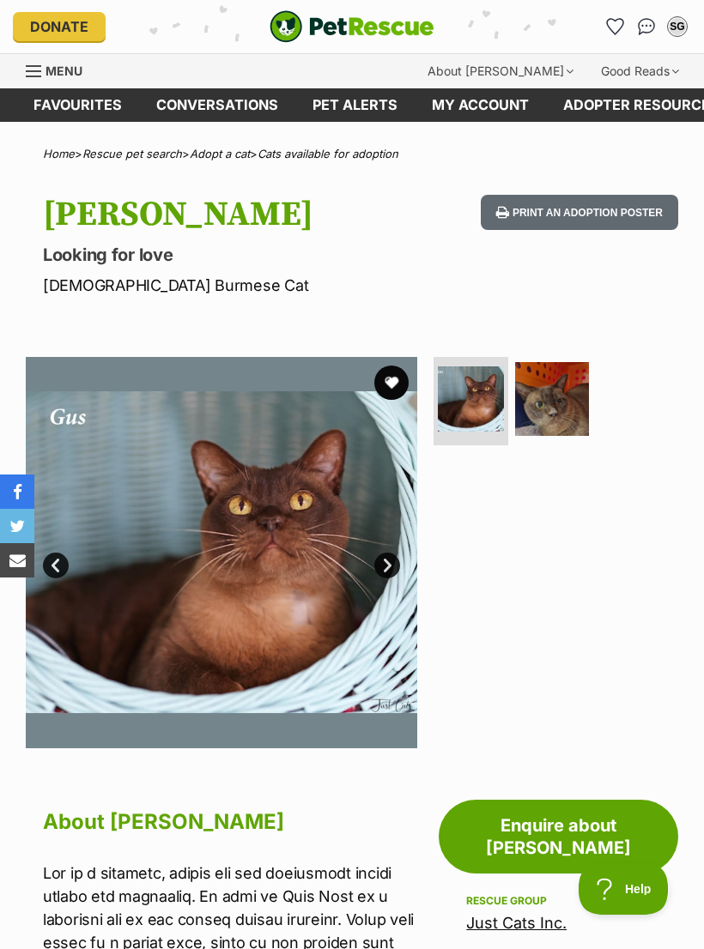
click at [560, 409] on img at bounding box center [552, 399] width 75 height 75
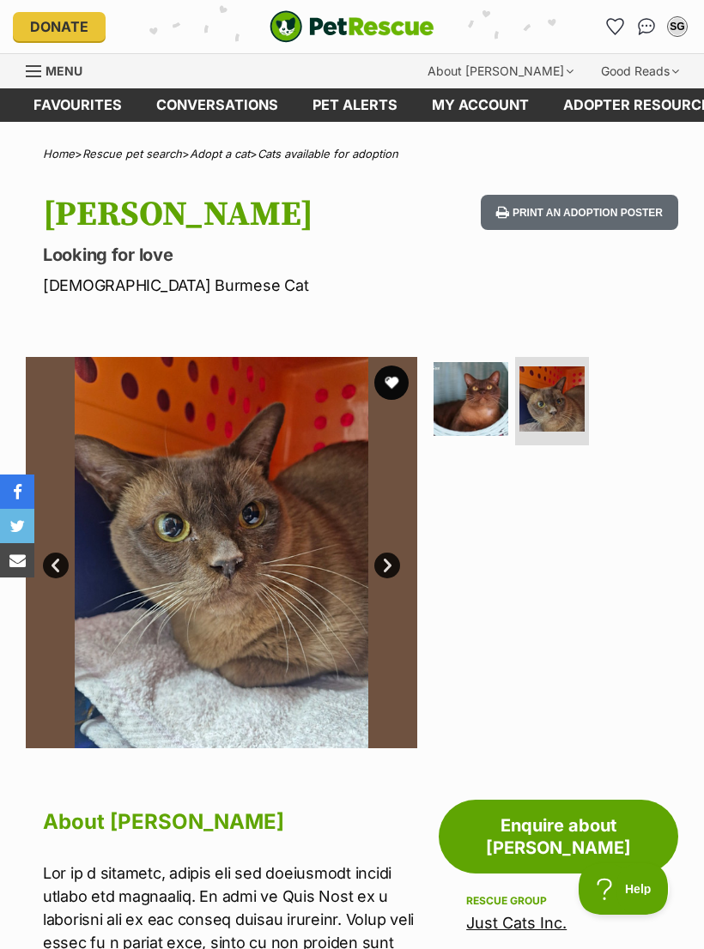
click at [389, 381] on button "favourite" at bounding box center [391, 383] width 34 height 34
